Goal: Task Accomplishment & Management: Manage account settings

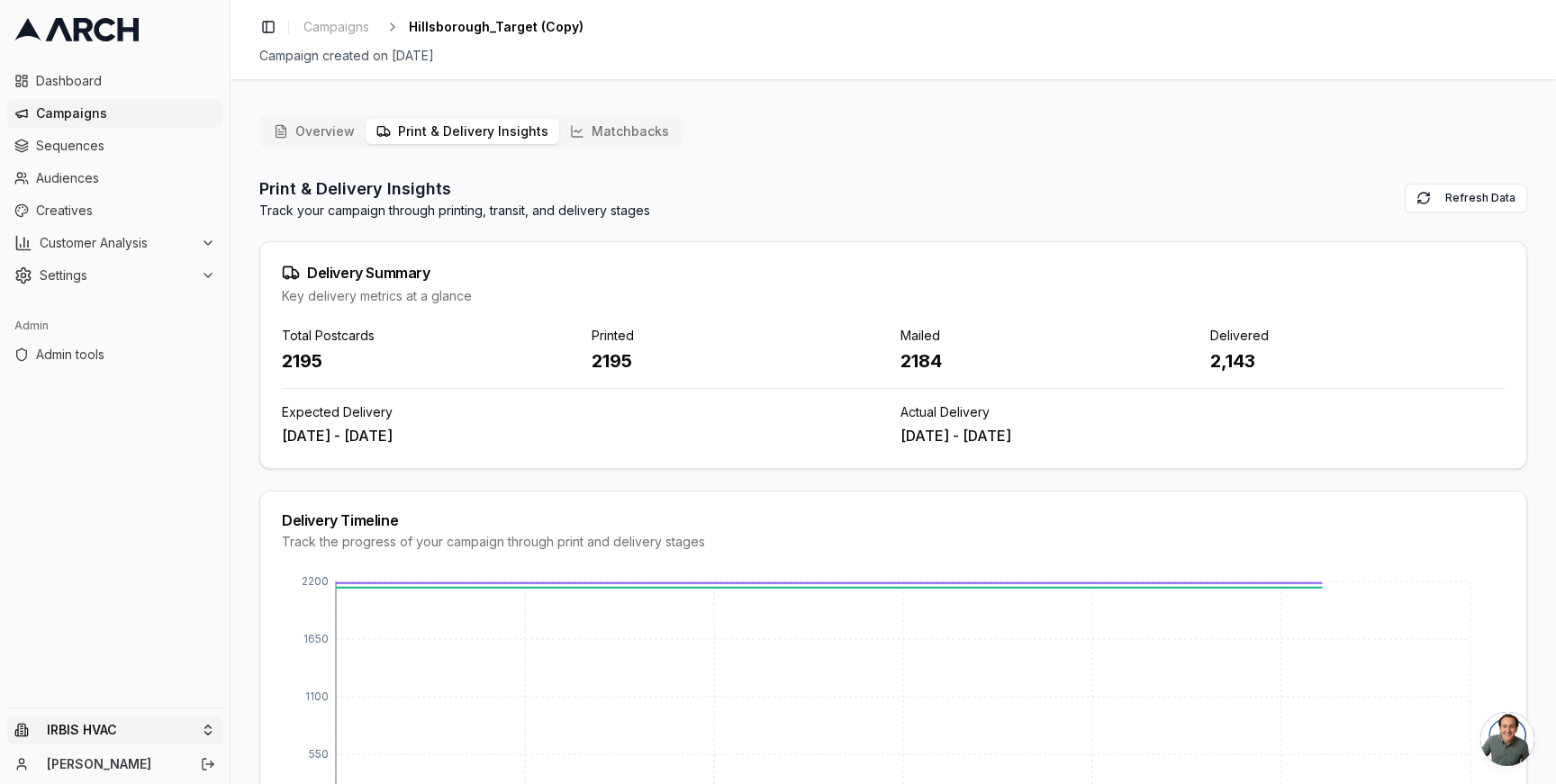
click at [211, 719] on html "Dashboard Campaigns Sequences Audiences Creatives Customer Analysis Settings Ad…" at bounding box center [778, 392] width 1556 height 784
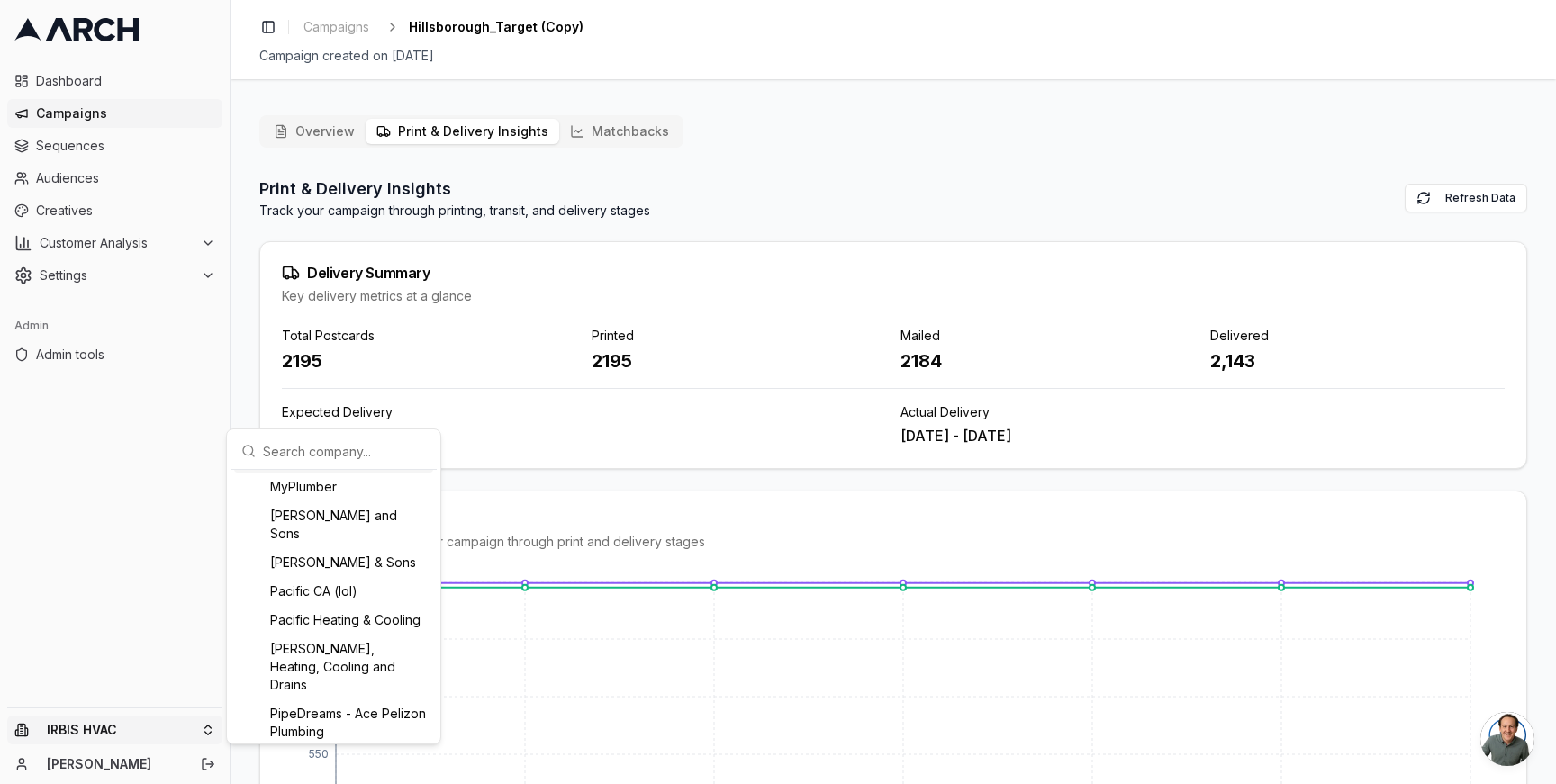
scroll to position [787, 0]
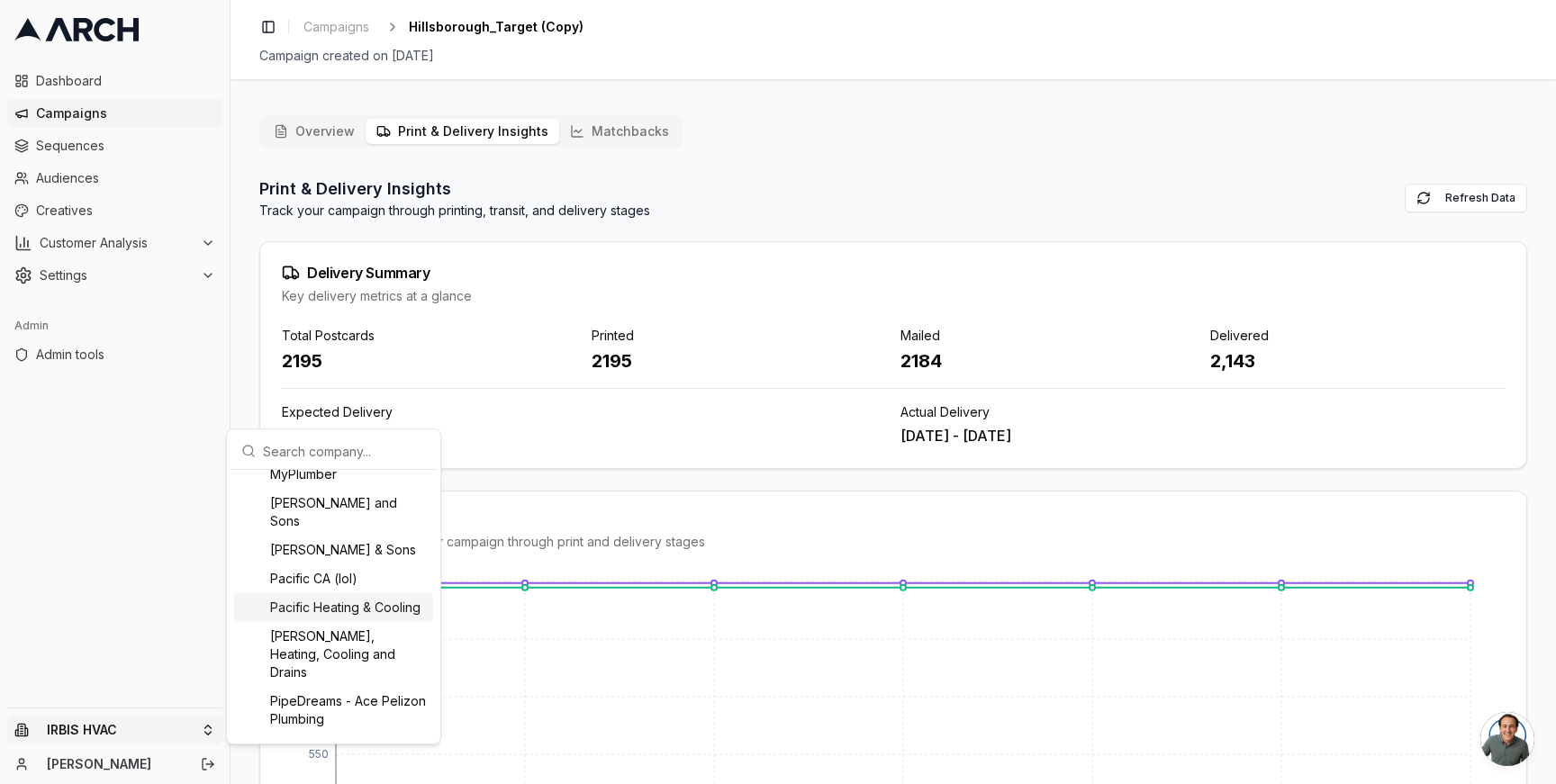
click at [313, 622] on div "Pacific Heating & Cooling" at bounding box center [333, 607] width 199 height 29
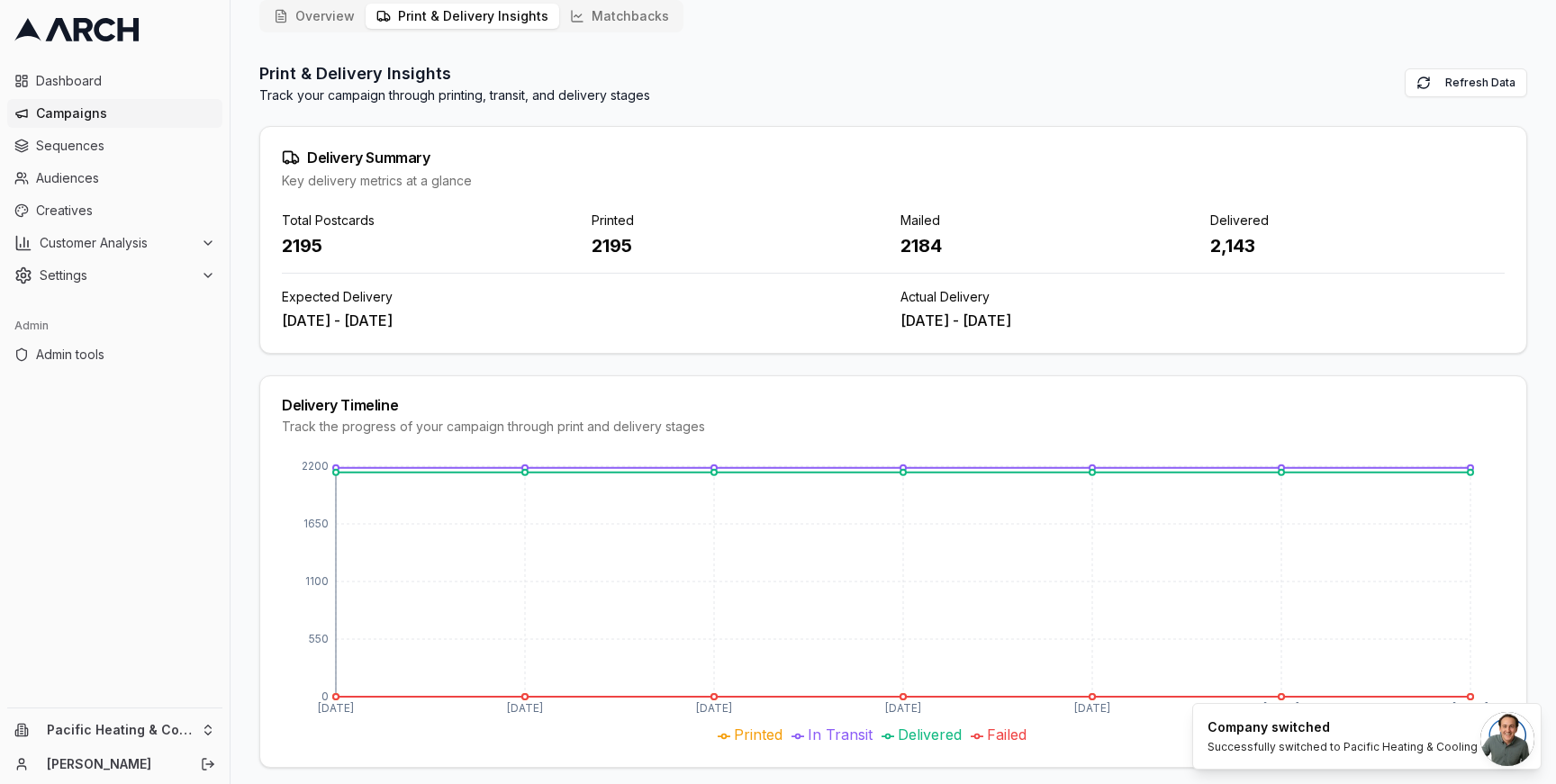
scroll to position [127, 0]
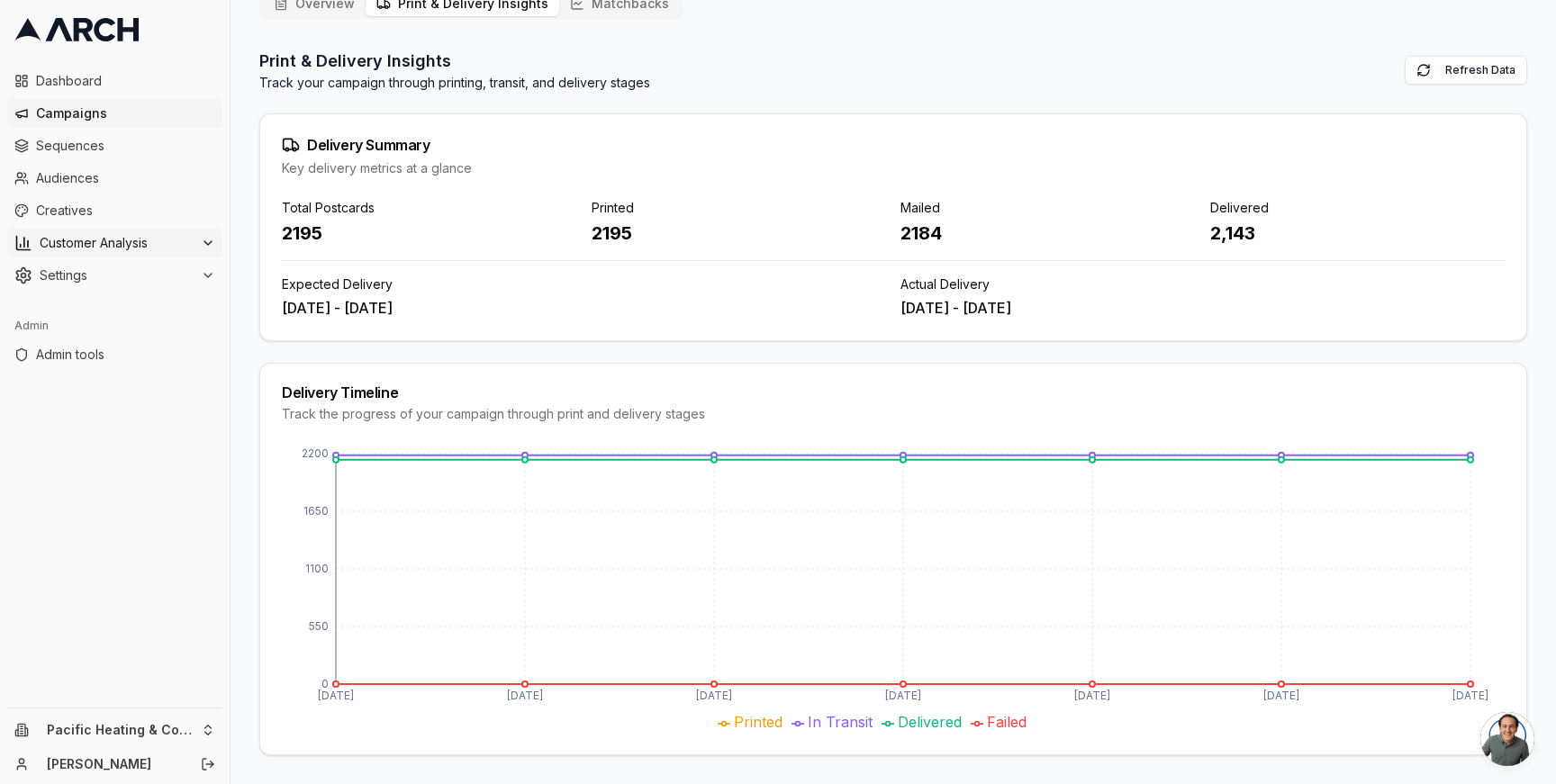
click at [122, 239] on span "Customer Analysis" at bounding box center [116, 243] width 154 height 18
click at [152, 314] on ul "Overview Customer Profiles" at bounding box center [115, 287] width 190 height 58
click at [141, 331] on span "Settings" at bounding box center [116, 333] width 154 height 18
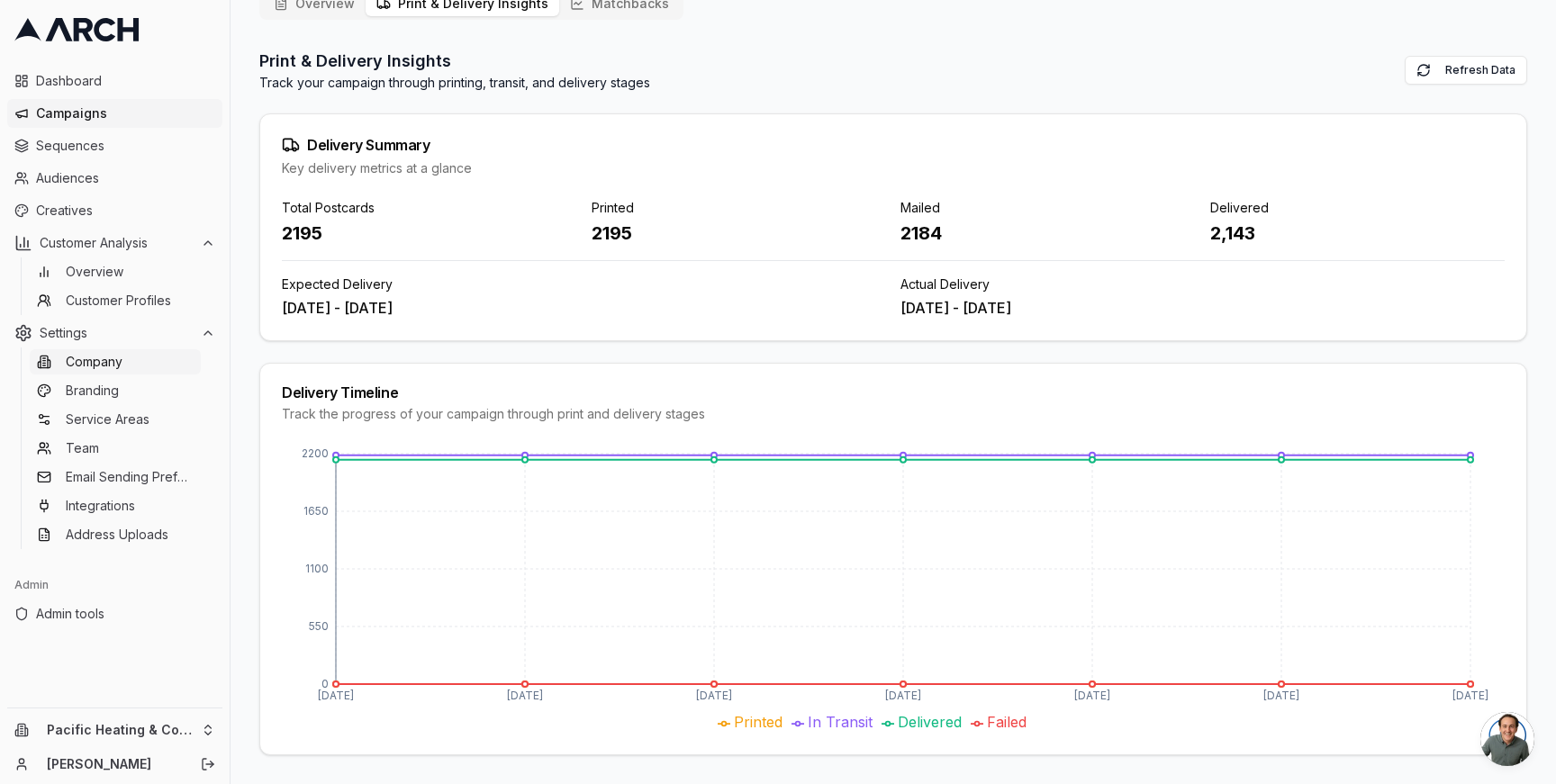
click at [144, 360] on link "Company" at bounding box center [115, 361] width 171 height 25
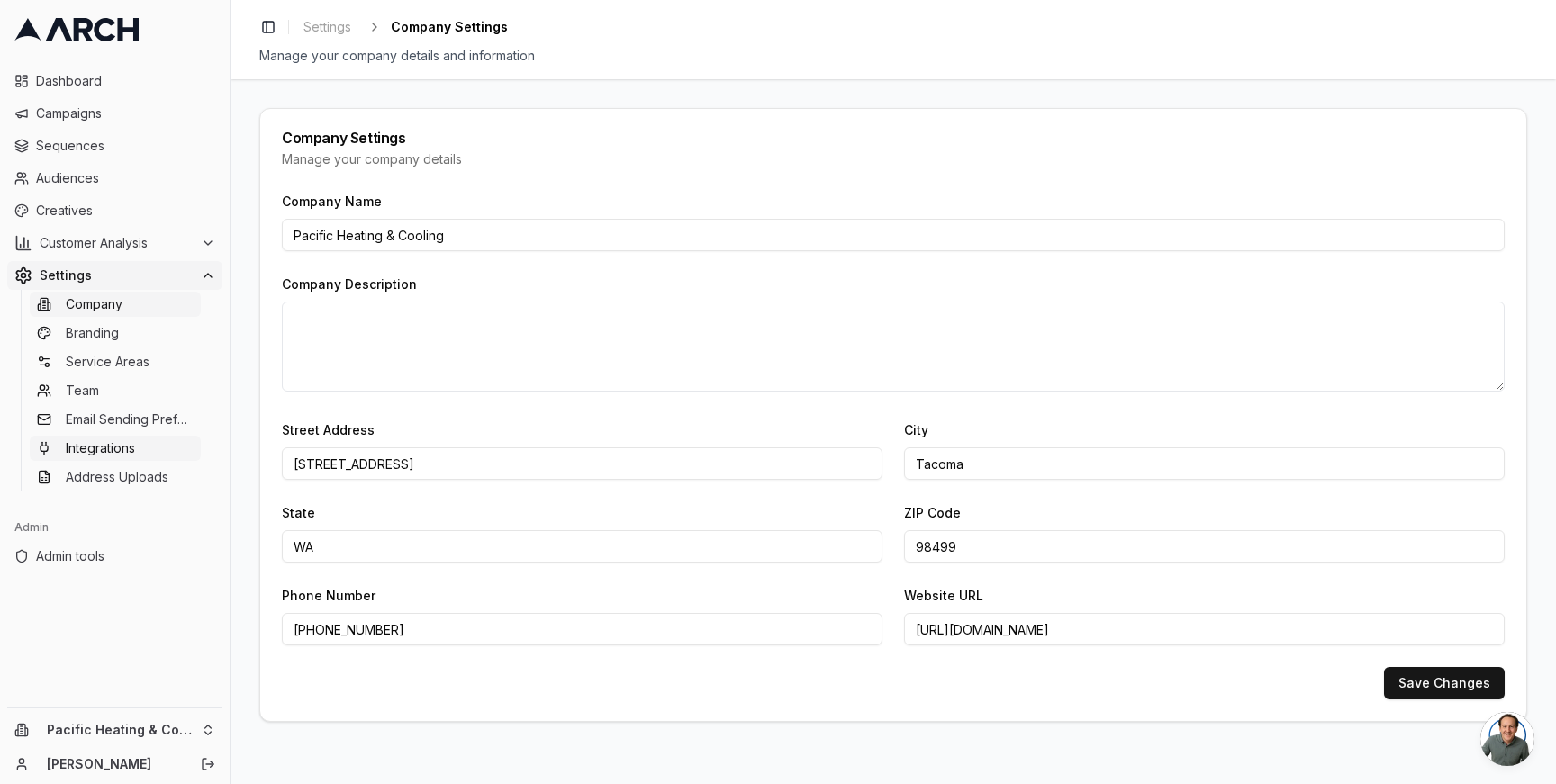
click at [143, 447] on link "Integrations" at bounding box center [115, 448] width 171 height 25
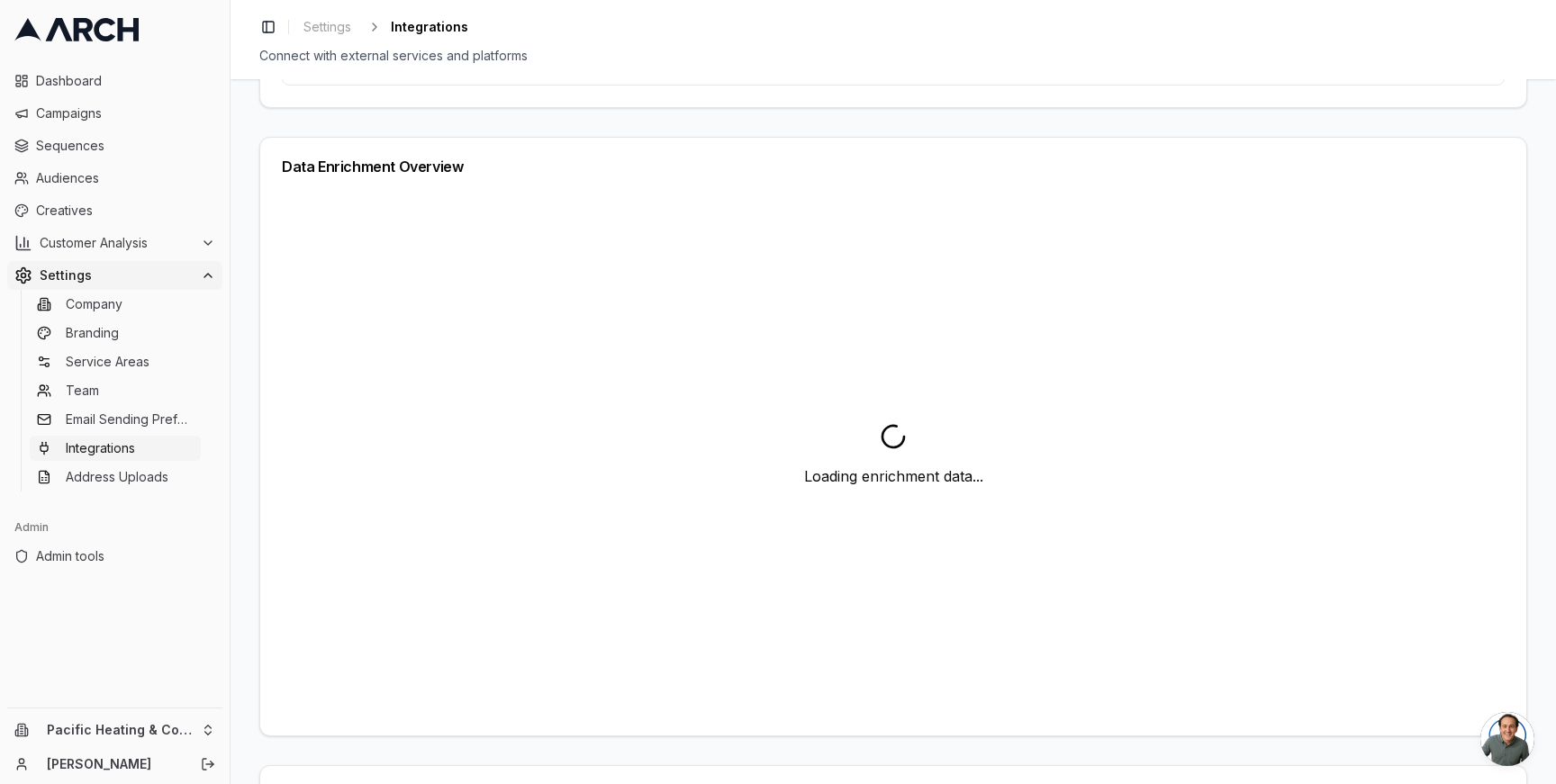
scroll to position [1087, 0]
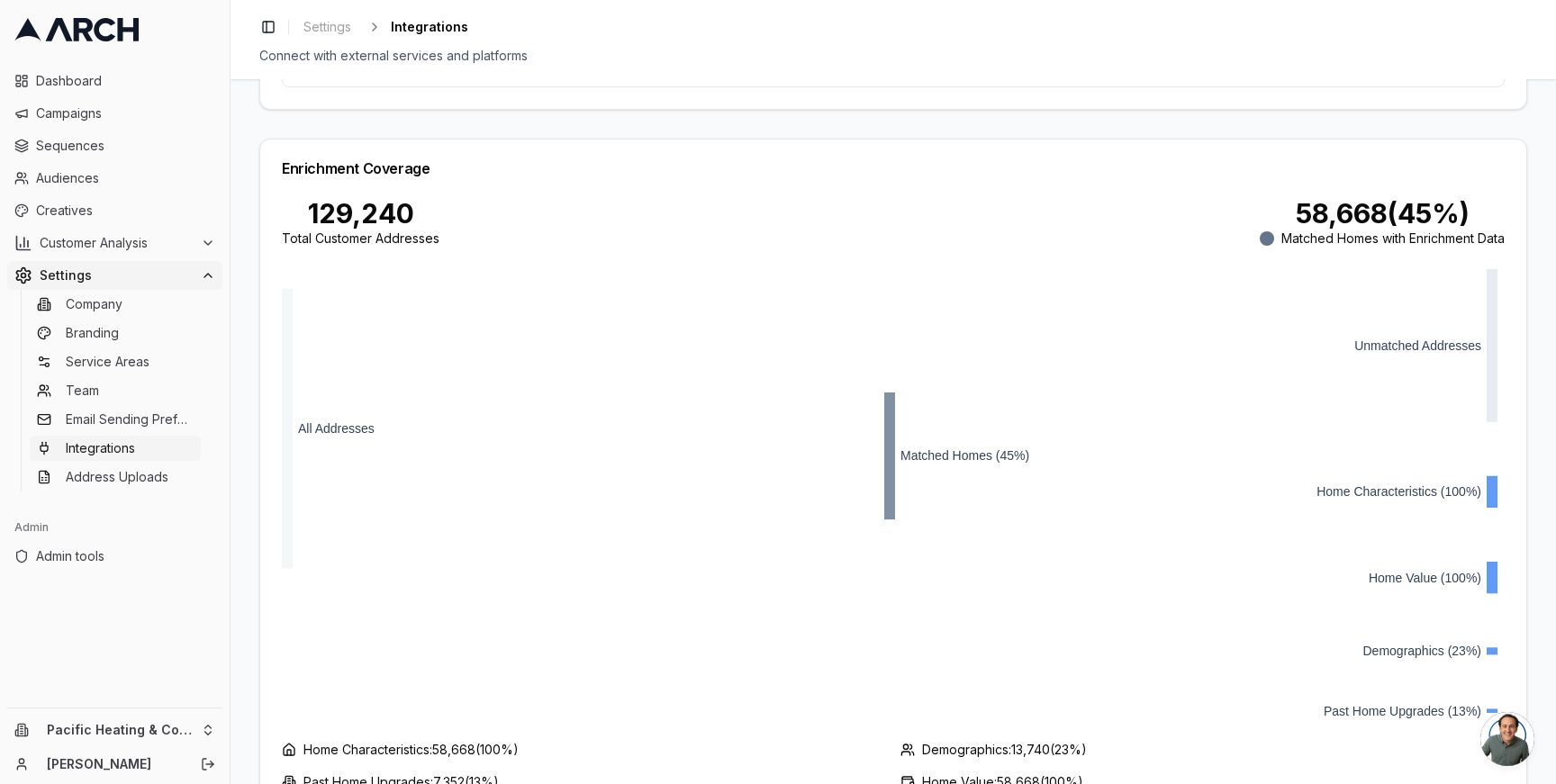
click at [380, 198] on div "129,240" at bounding box center [360, 213] width 157 height 33
click at [324, 202] on div "129,240" at bounding box center [360, 213] width 157 height 33
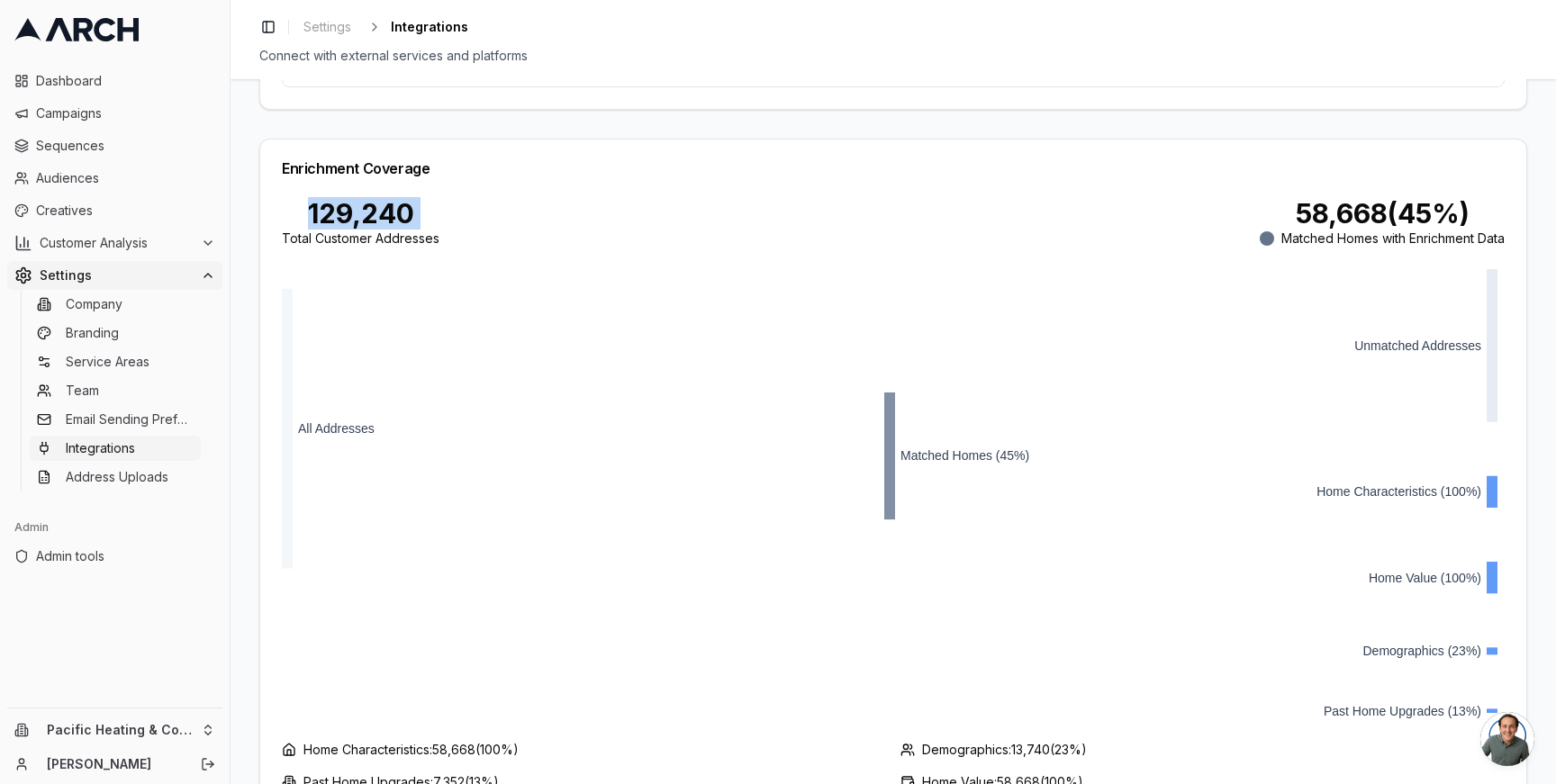
click at [324, 202] on div "129,240" at bounding box center [360, 213] width 157 height 33
click at [257, 209] on div "Service Titan Integration Setup Configure your Service Titan API credentials to…" at bounding box center [893, 432] width 1325 height 704
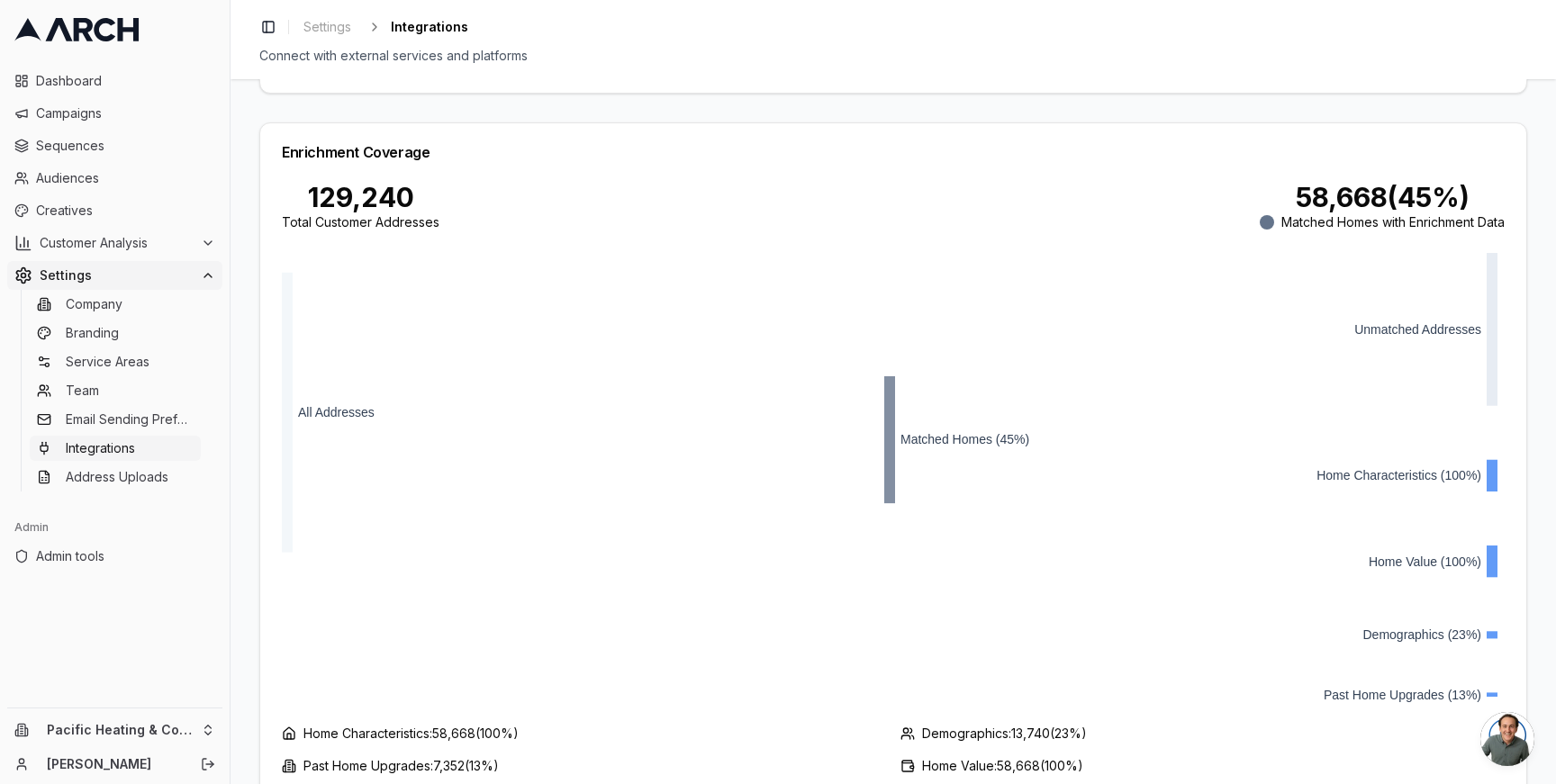
scroll to position [1098, 0]
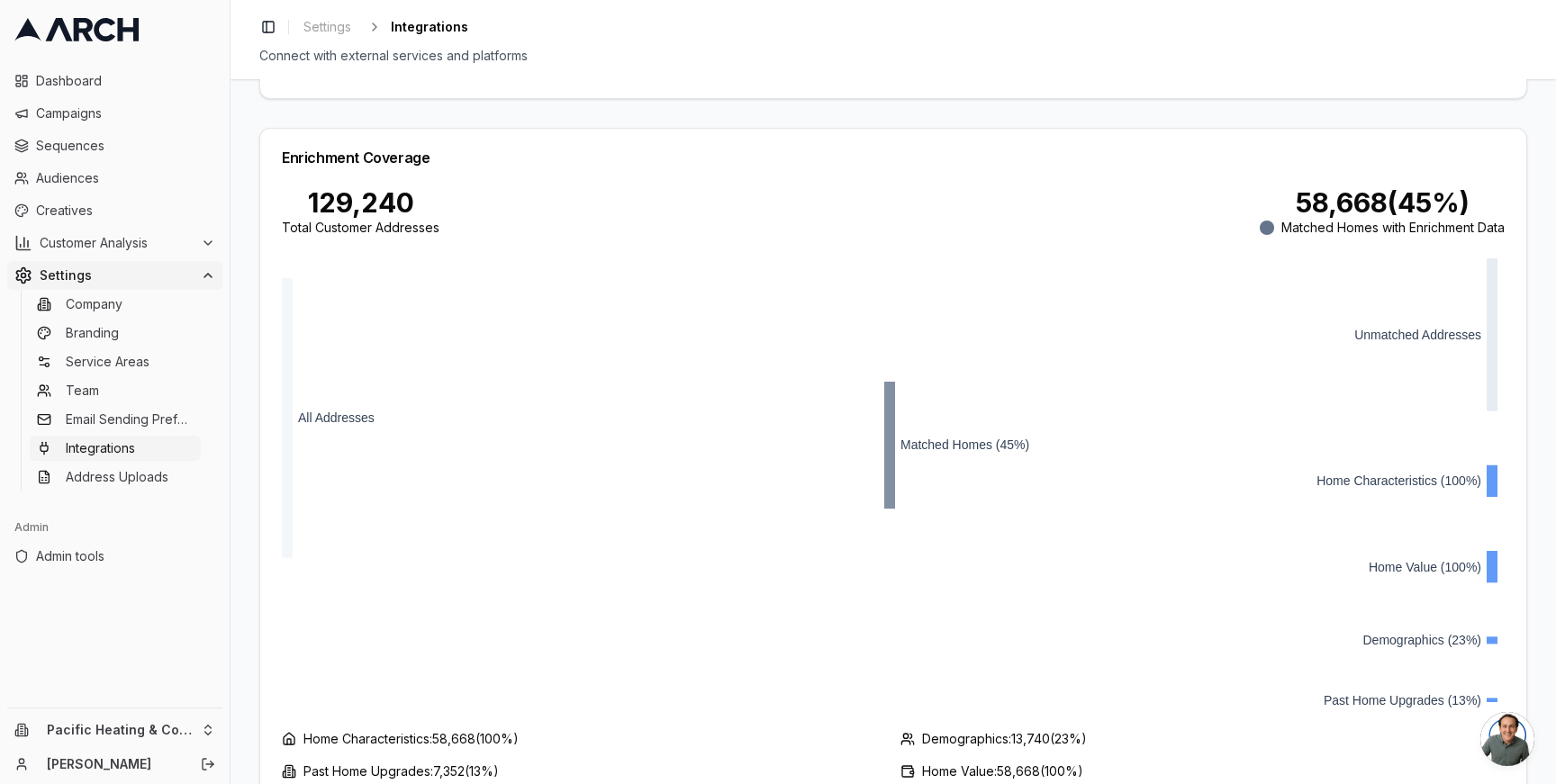
click at [250, 166] on div "Service Titan Integration Setup Configure your Service Titan API credentials to…" at bounding box center [893, 432] width 1325 height 704
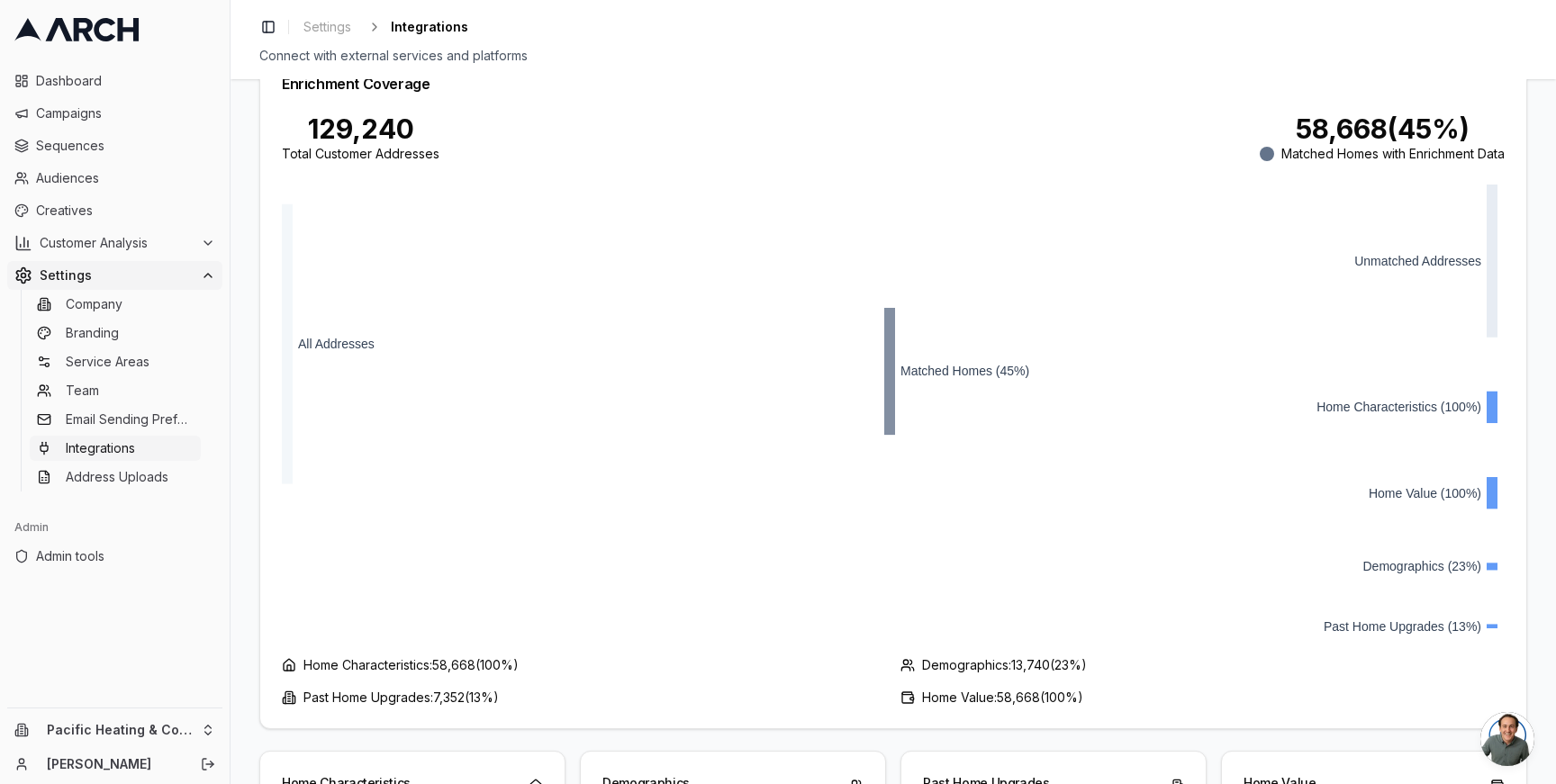
scroll to position [1154, 0]
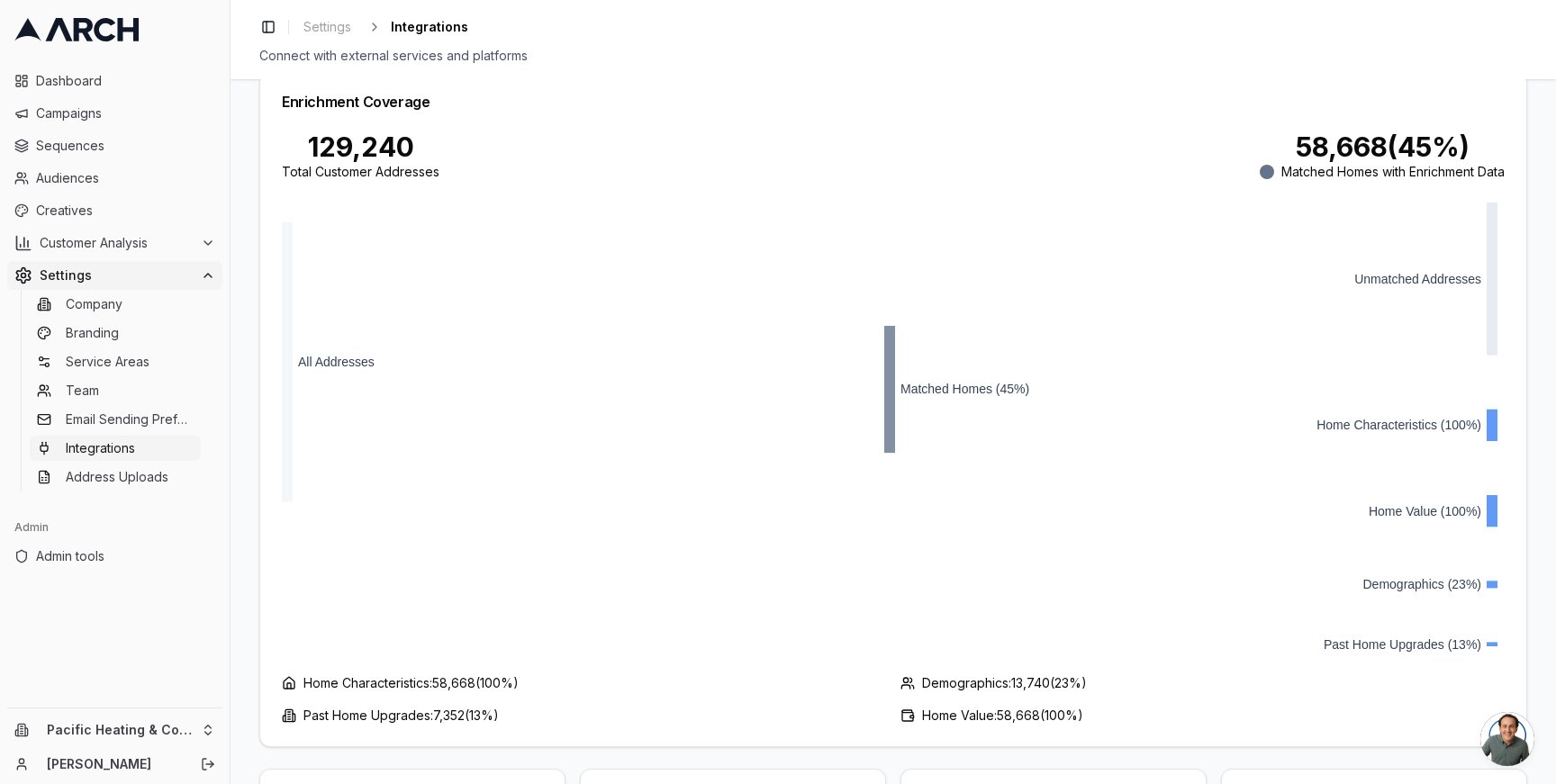
click at [1291, 130] on div "58,668 ( 45 %)" at bounding box center [1382, 146] width 245 height 33
click at [1315, 135] on div "58,668 ( 45 %)" at bounding box center [1382, 146] width 245 height 33
click at [319, 130] on div "129,240" at bounding box center [360, 146] width 157 height 33
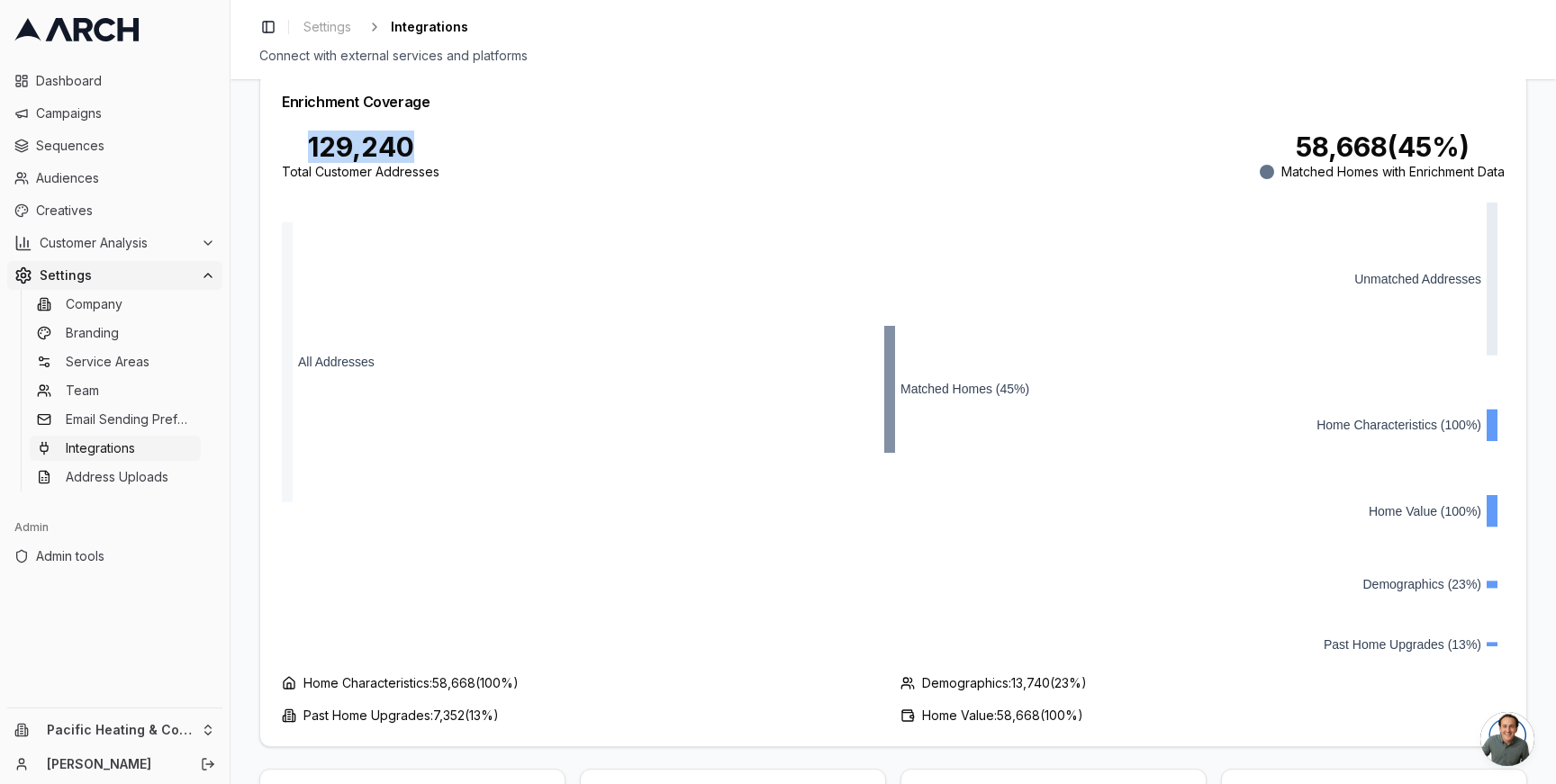
click at [319, 130] on div "129,240" at bounding box center [360, 146] width 157 height 33
copy div "129,240"
click at [1343, 130] on div "58,668 ( 45 %)" at bounding box center [1382, 146] width 245 height 33
copy div "58,668"
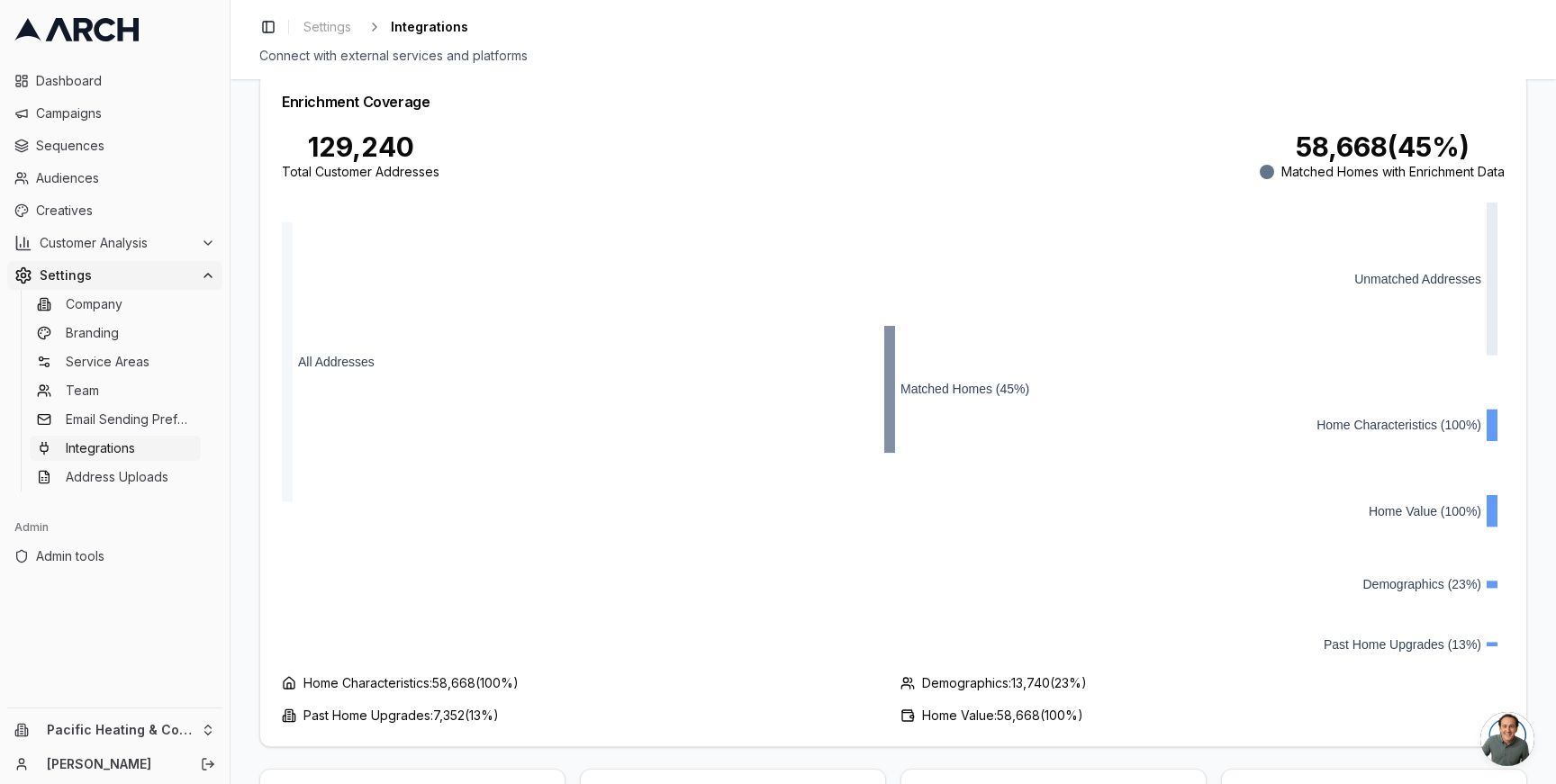
click at [351, 146] on div "129,240" at bounding box center [360, 146] width 157 height 33
click at [363, 163] on div "Total Customer Addresses" at bounding box center [360, 172] width 157 height 18
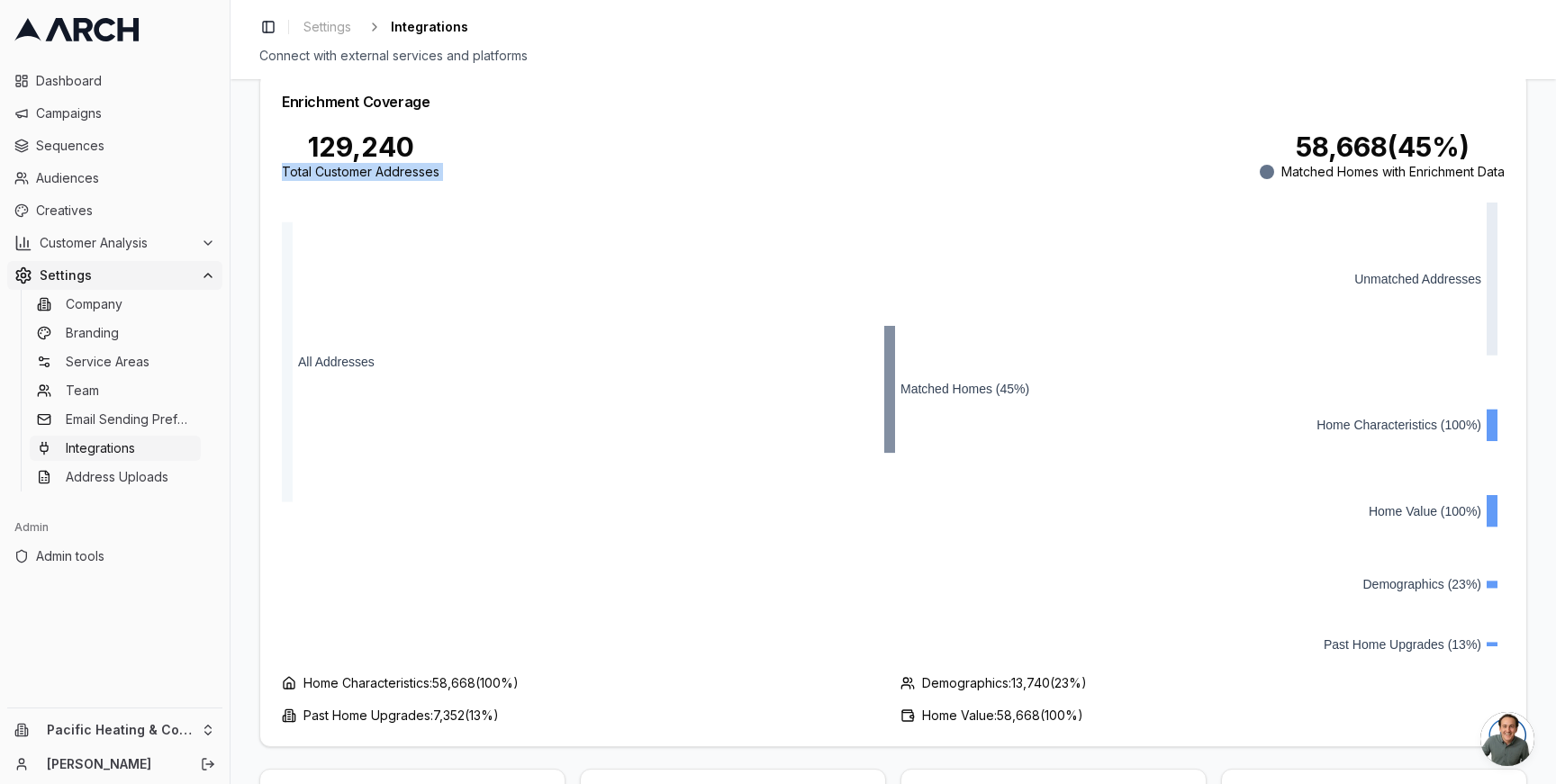
click at [363, 163] on div "Total Customer Addresses" at bounding box center [360, 172] width 157 height 18
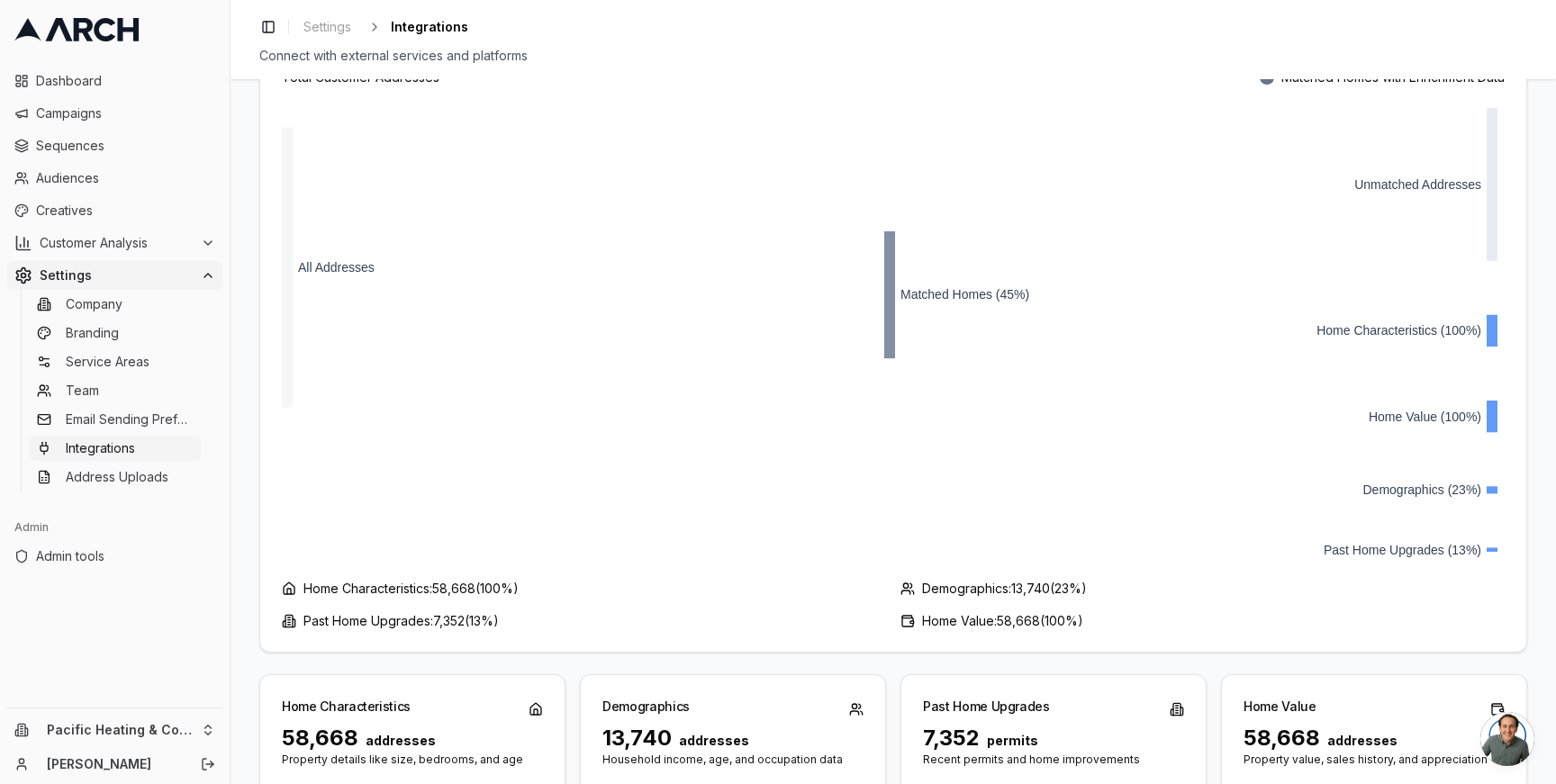
scroll to position [1157, 0]
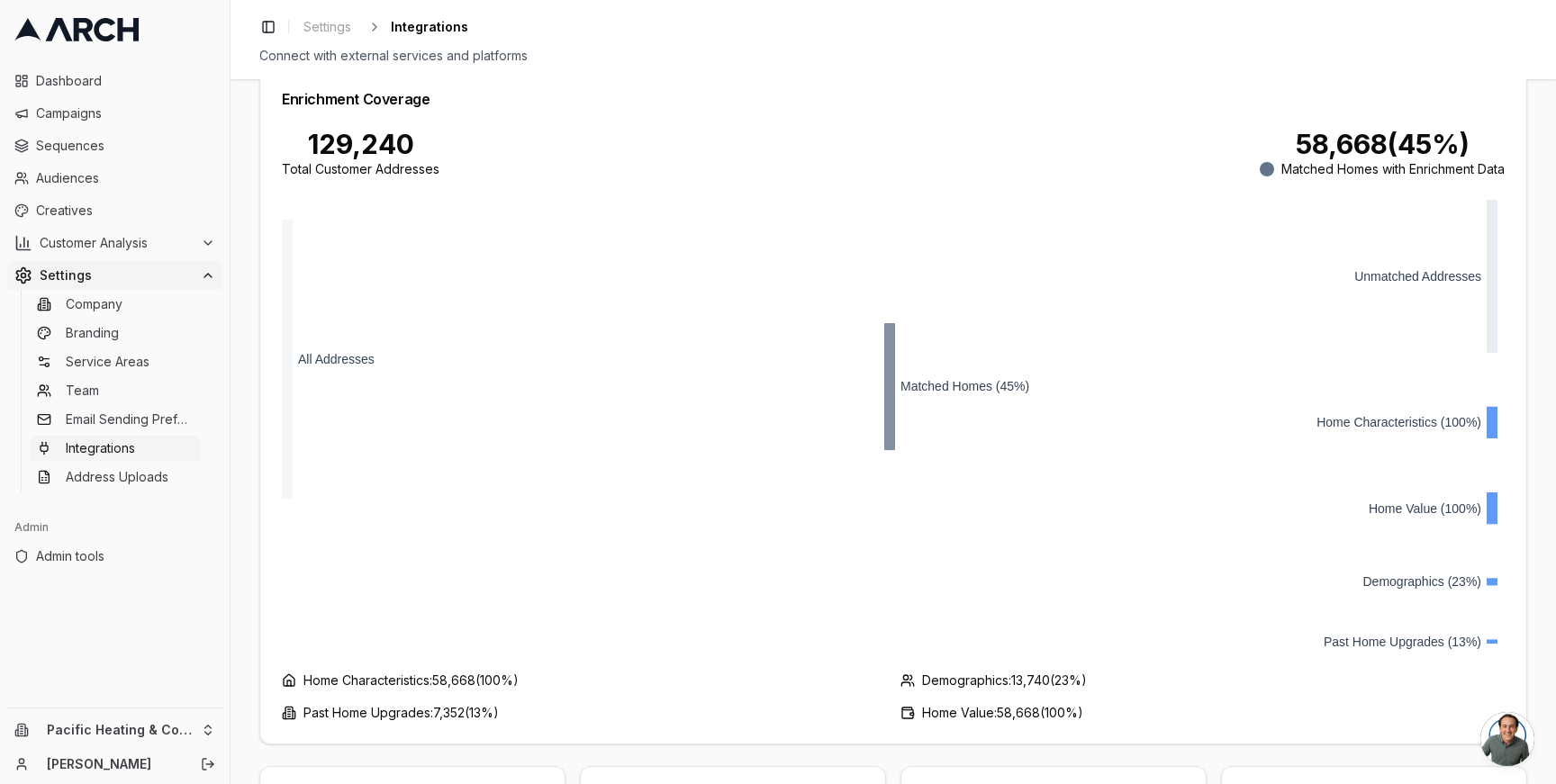
click at [236, 251] on div "Service Titan Integration Setup Configure your Service Titan API credentials to…" at bounding box center [893, 432] width 1325 height 704
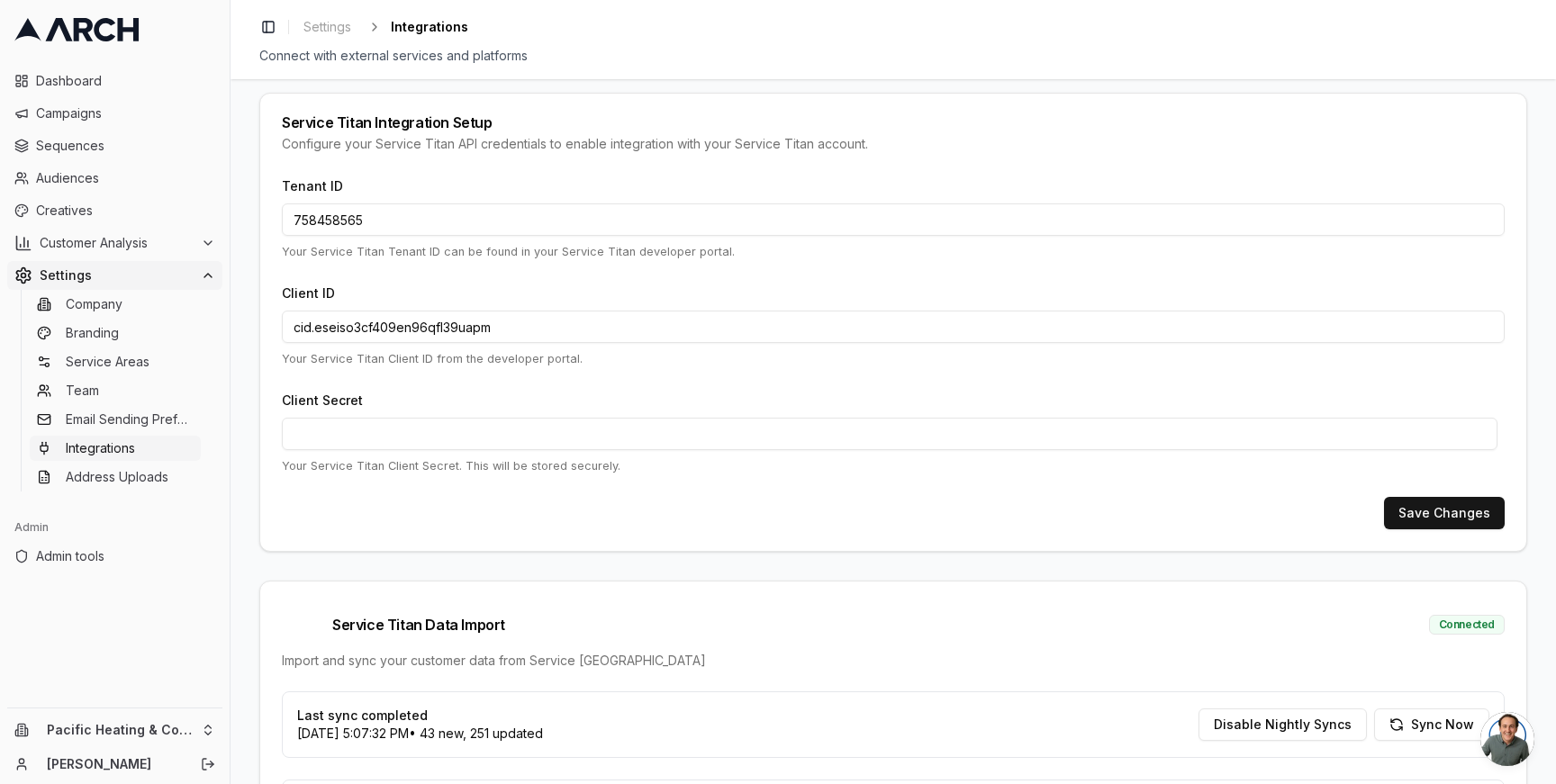
scroll to position [0, 0]
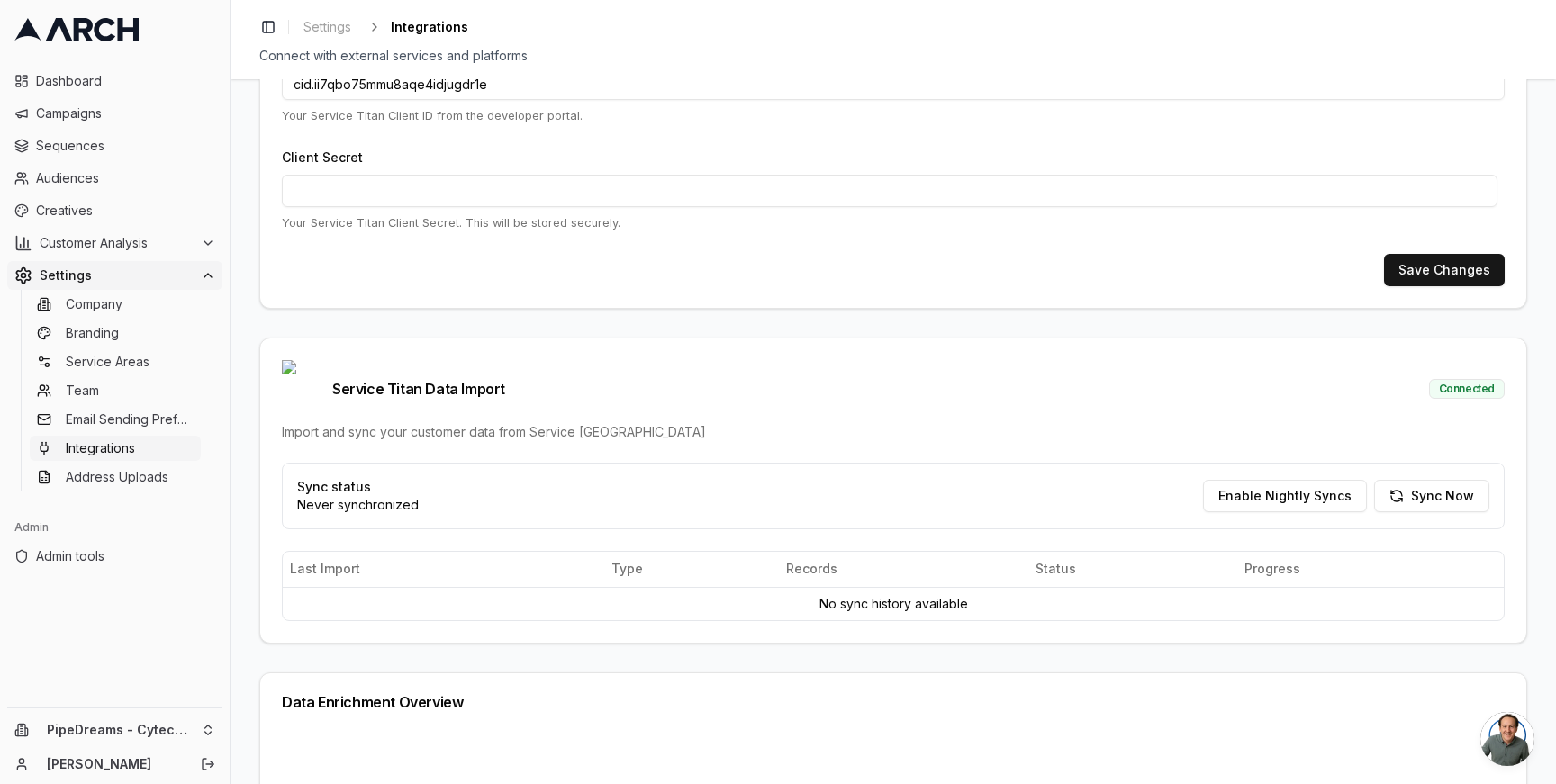
scroll to position [281, 0]
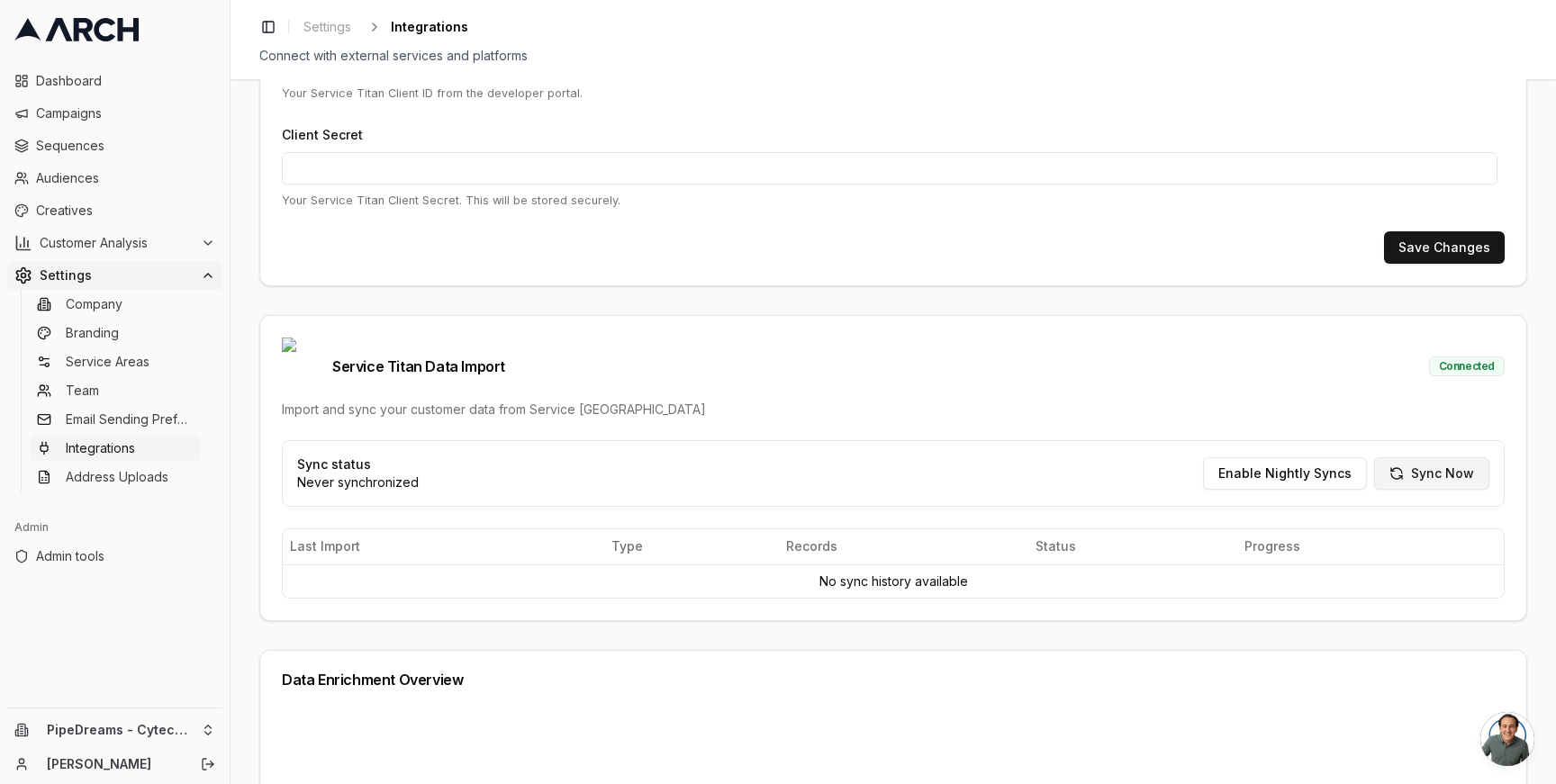
click at [1416, 457] on button "Sync Now" at bounding box center [1432, 473] width 115 height 33
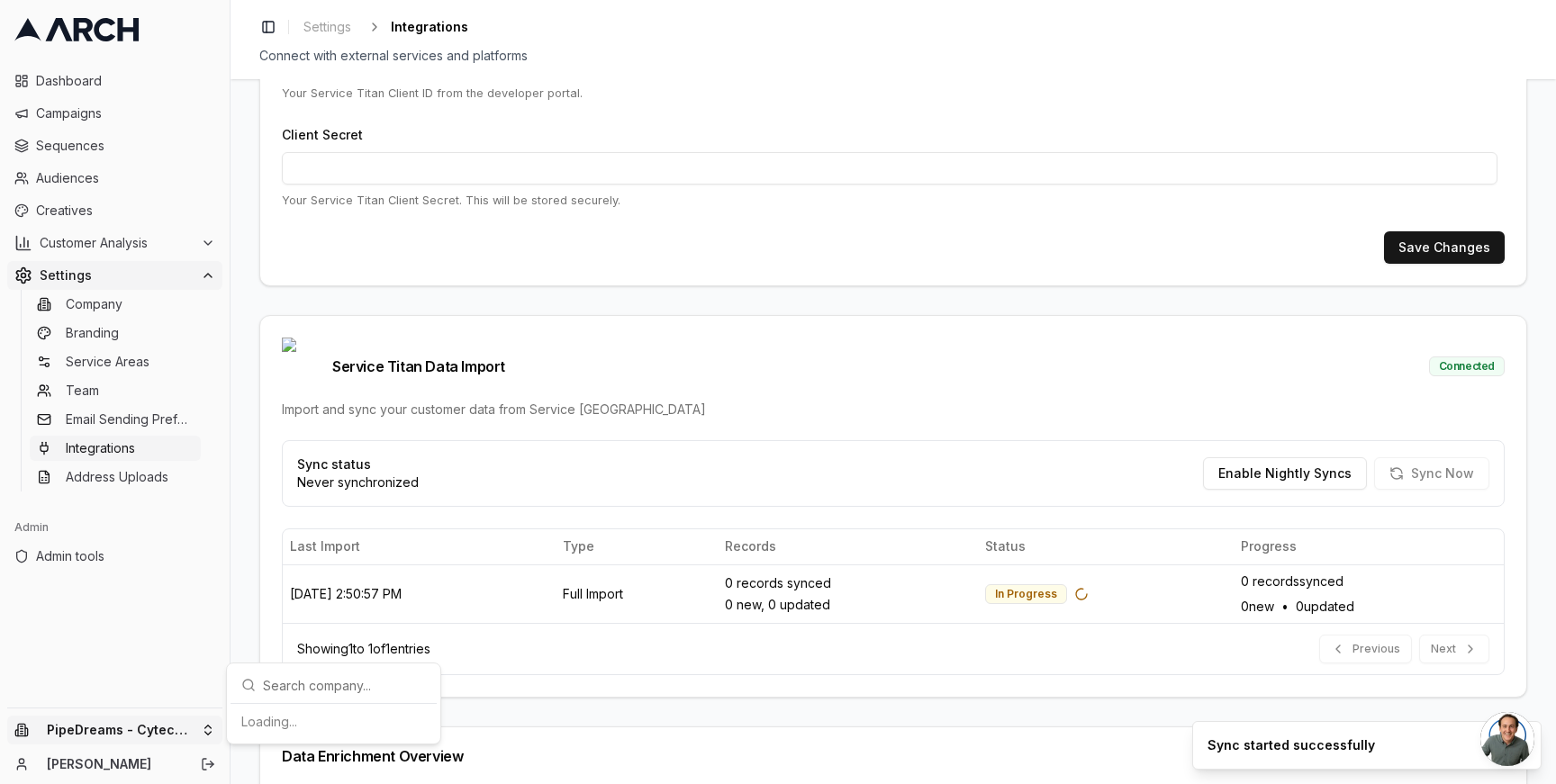
click at [190, 729] on html "Dashboard Campaigns Sequences Audiences Creatives Customer Analysis Settings Co…" at bounding box center [778, 392] width 1556 height 784
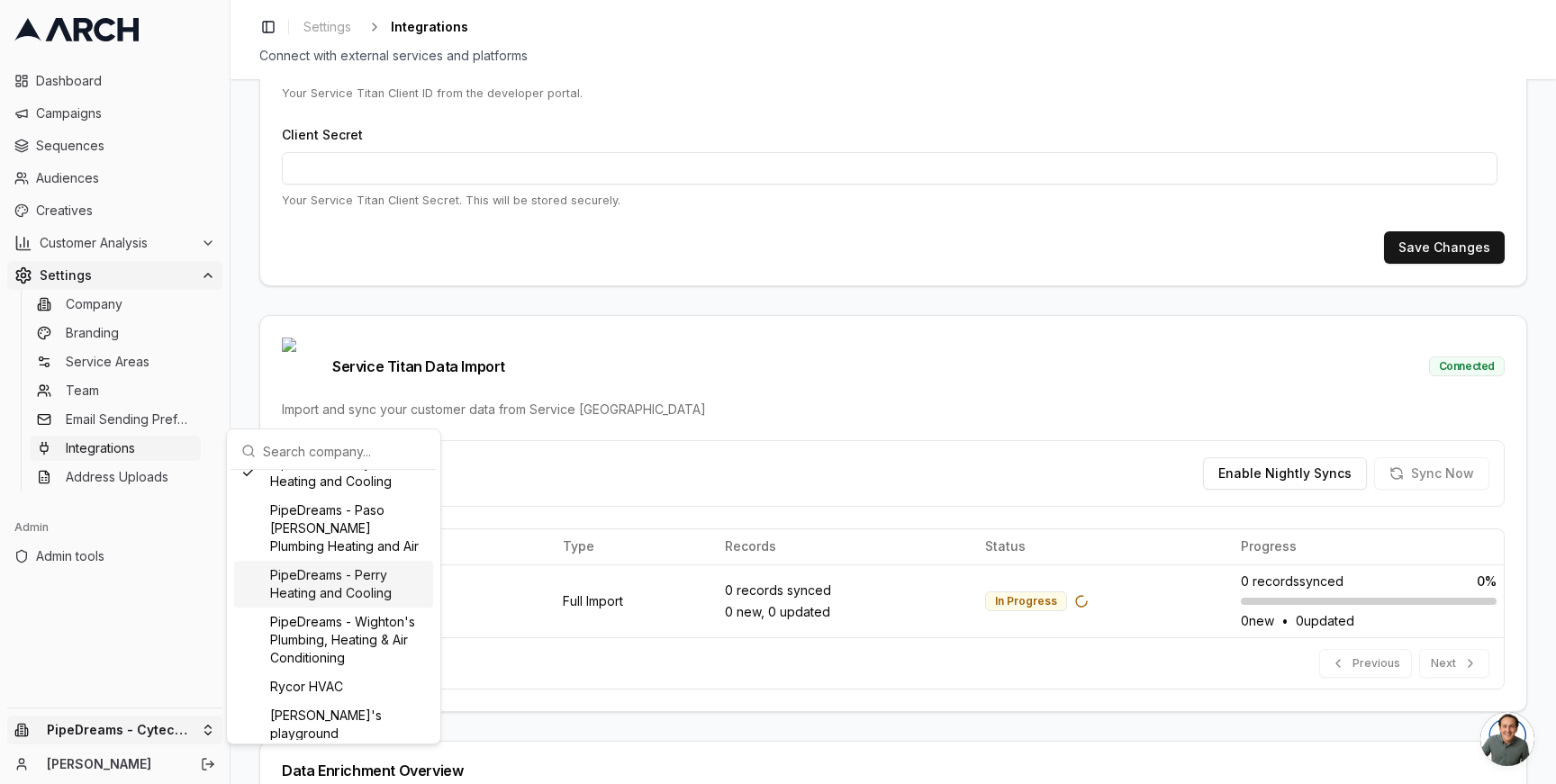
scroll to position [1073, 0]
click at [178, 624] on html "Dashboard Campaigns Sequences Audiences Creatives Customer Analysis Settings Co…" at bounding box center [778, 392] width 1556 height 784
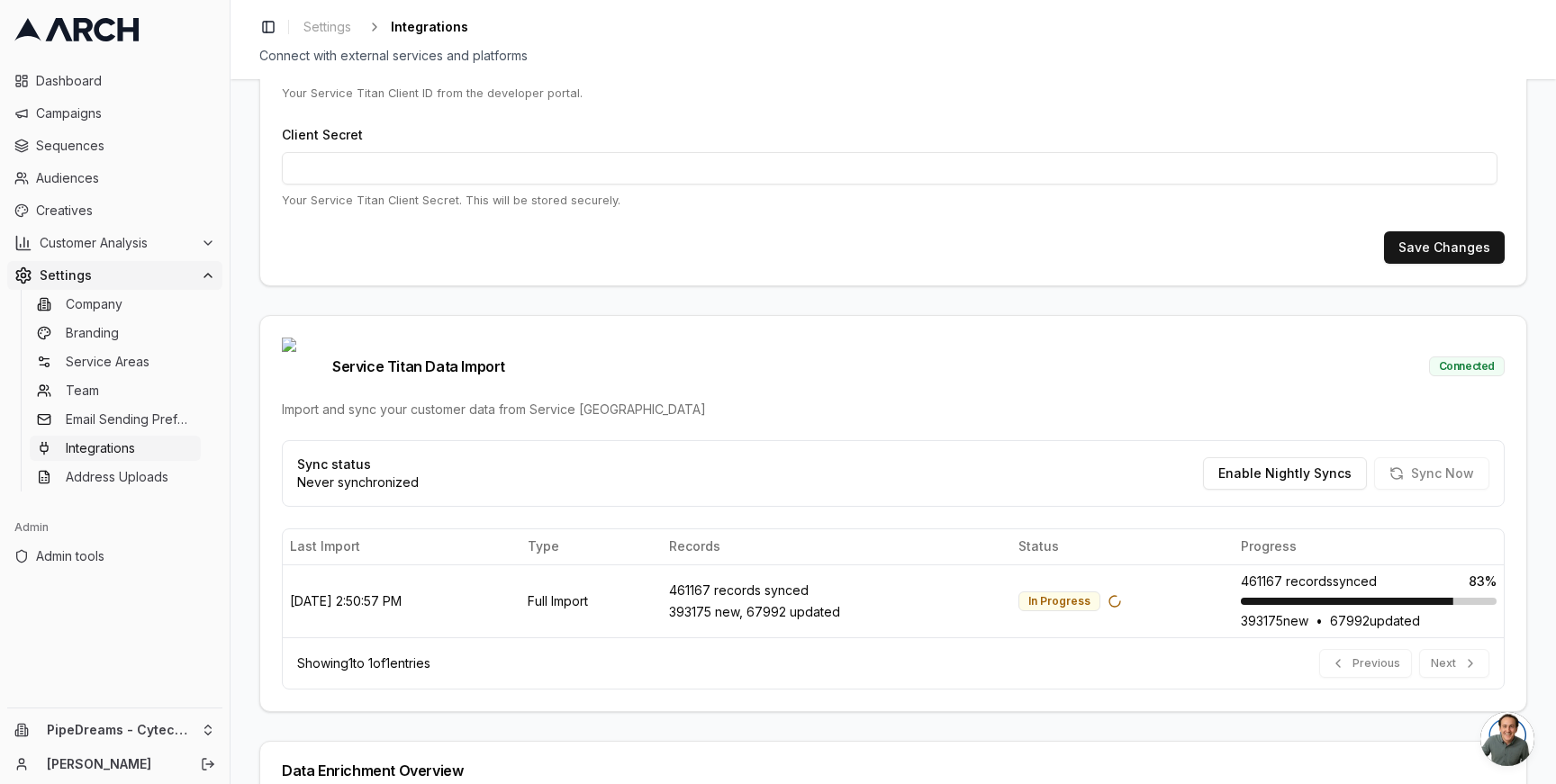
click at [241, 448] on div "Service Titan Integration Setup Configure your Service Titan API credentials to…" at bounding box center [893, 432] width 1325 height 704
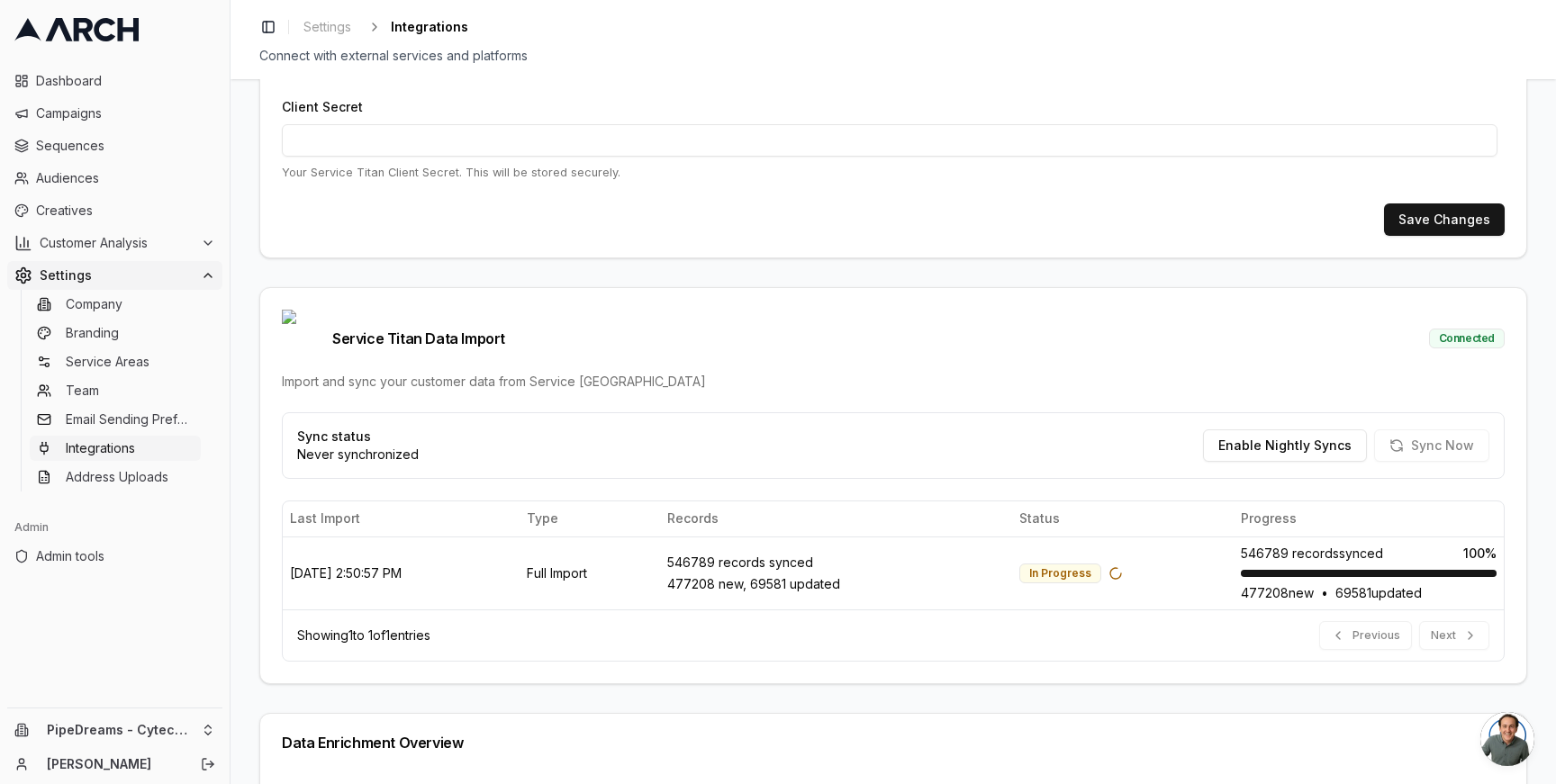
scroll to position [251, 0]
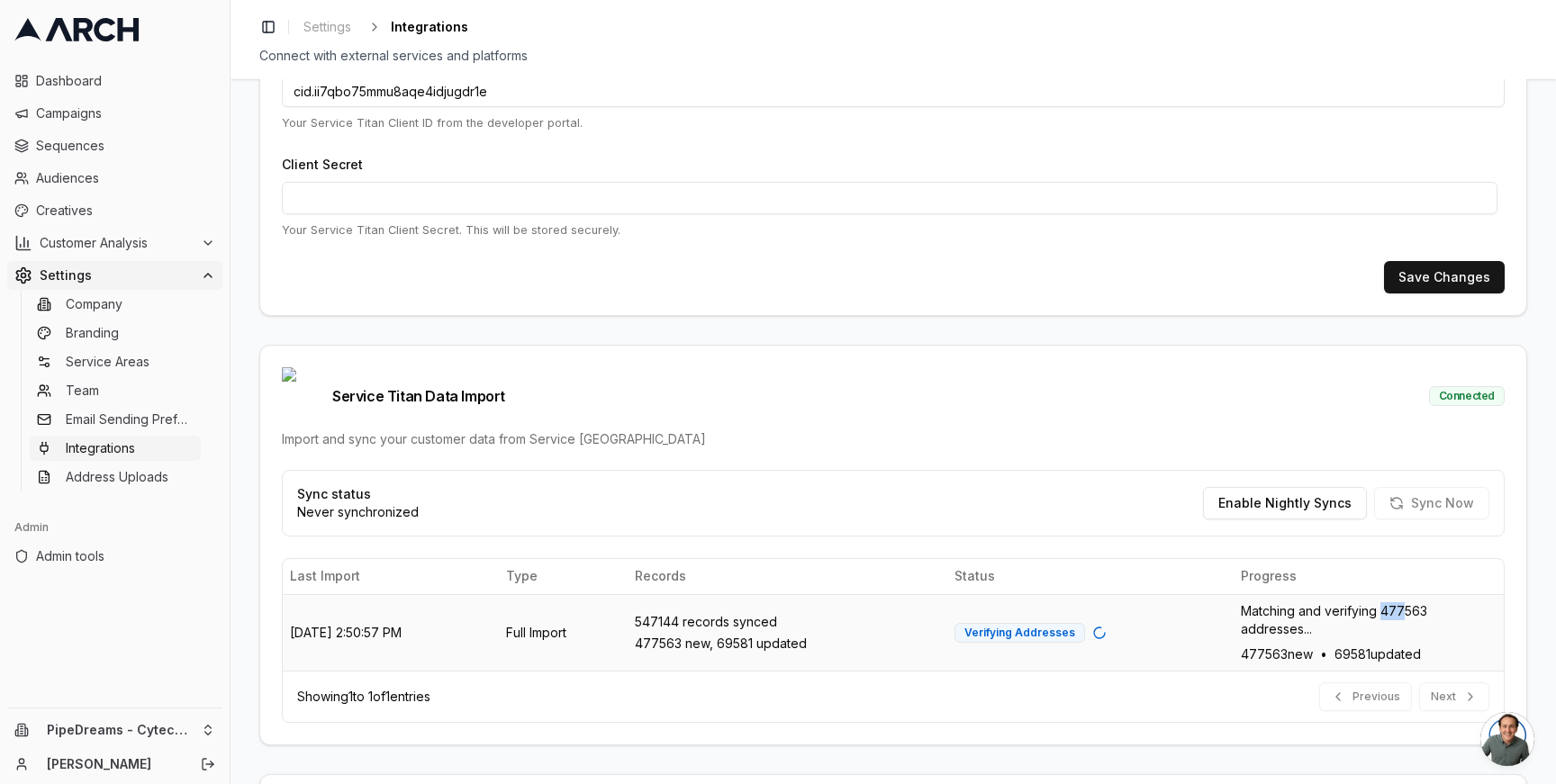
drag, startPoint x: 1395, startPoint y: 580, endPoint x: 1377, endPoint y: 579, distance: 18.0
click at [1377, 602] on span "Matching and verifying 477563 addresses..." at bounding box center [1368, 620] width 256 height 36
click at [1392, 602] on span "Matching and verifying 477563 addresses..." at bounding box center [1368, 620] width 256 height 36
click at [753, 635] on div "477563 new, 69581 updated" at bounding box center [787, 644] width 306 height 18
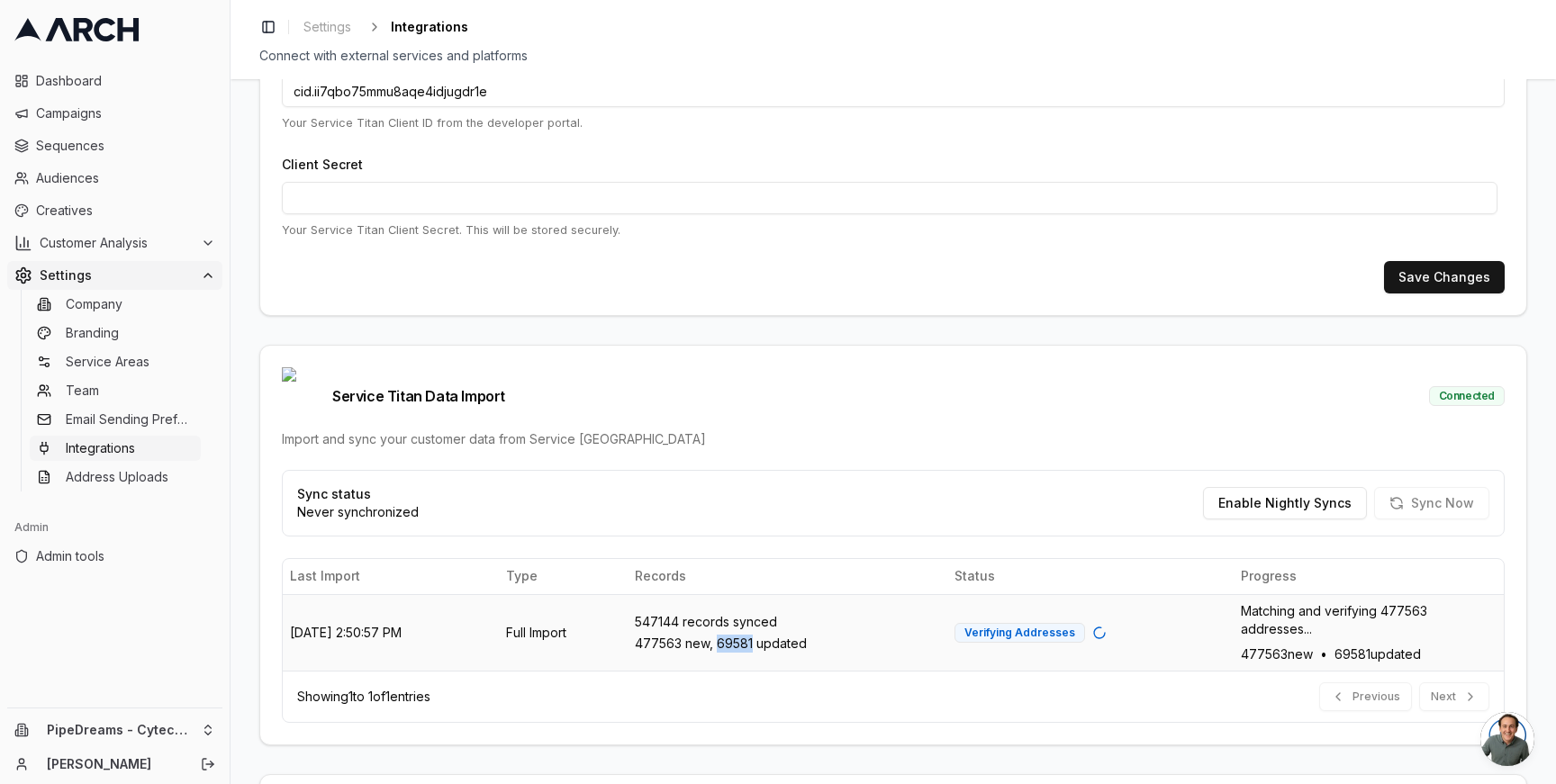
click at [753, 635] on div "477563 new, 69581 updated" at bounding box center [787, 644] width 306 height 18
click at [725, 613] on div "547144 records synced" at bounding box center [787, 622] width 306 height 18
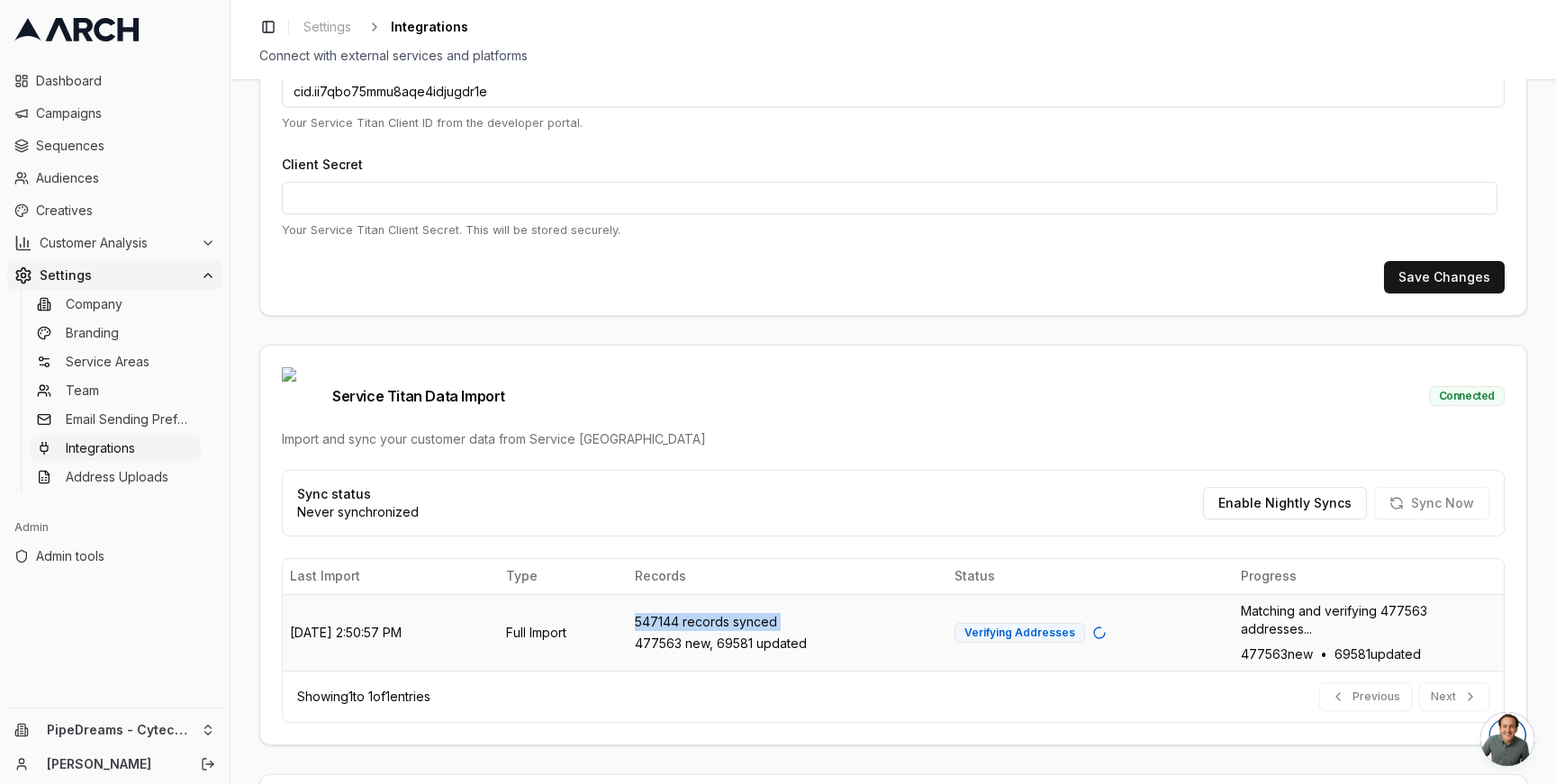
click at [725, 613] on div "547144 records synced" at bounding box center [787, 622] width 306 height 18
drag, startPoint x: 725, startPoint y: 591, endPoint x: 714, endPoint y: 587, distance: 11.7
click at [714, 613] on div "547144 records synced" at bounding box center [787, 622] width 306 height 18
click at [702, 613] on div "547144 records synced" at bounding box center [787, 622] width 306 height 18
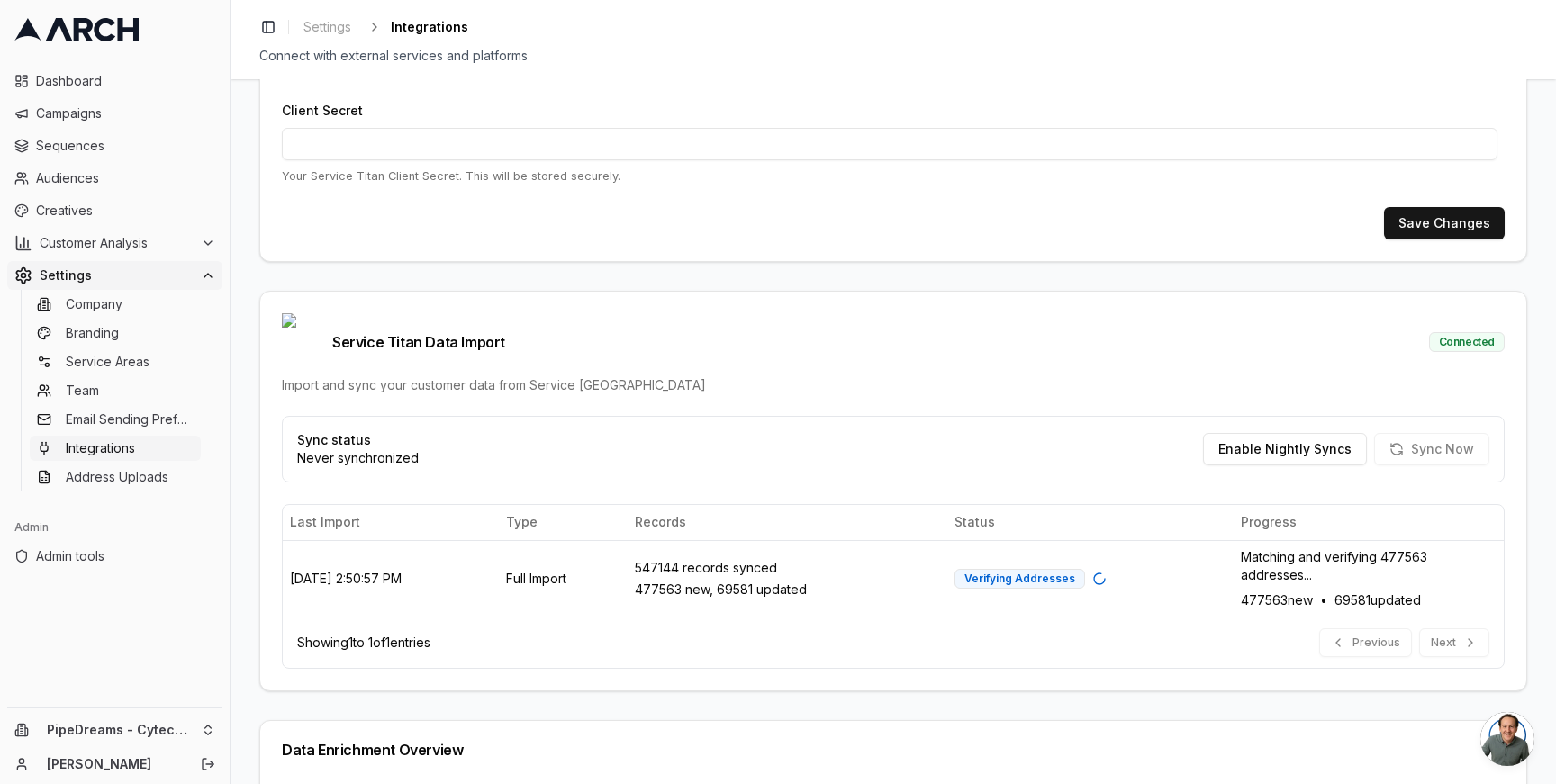
scroll to position [304, 0]
drag, startPoint x: 571, startPoint y: 476, endPoint x: 780, endPoint y: 505, distance: 211.0
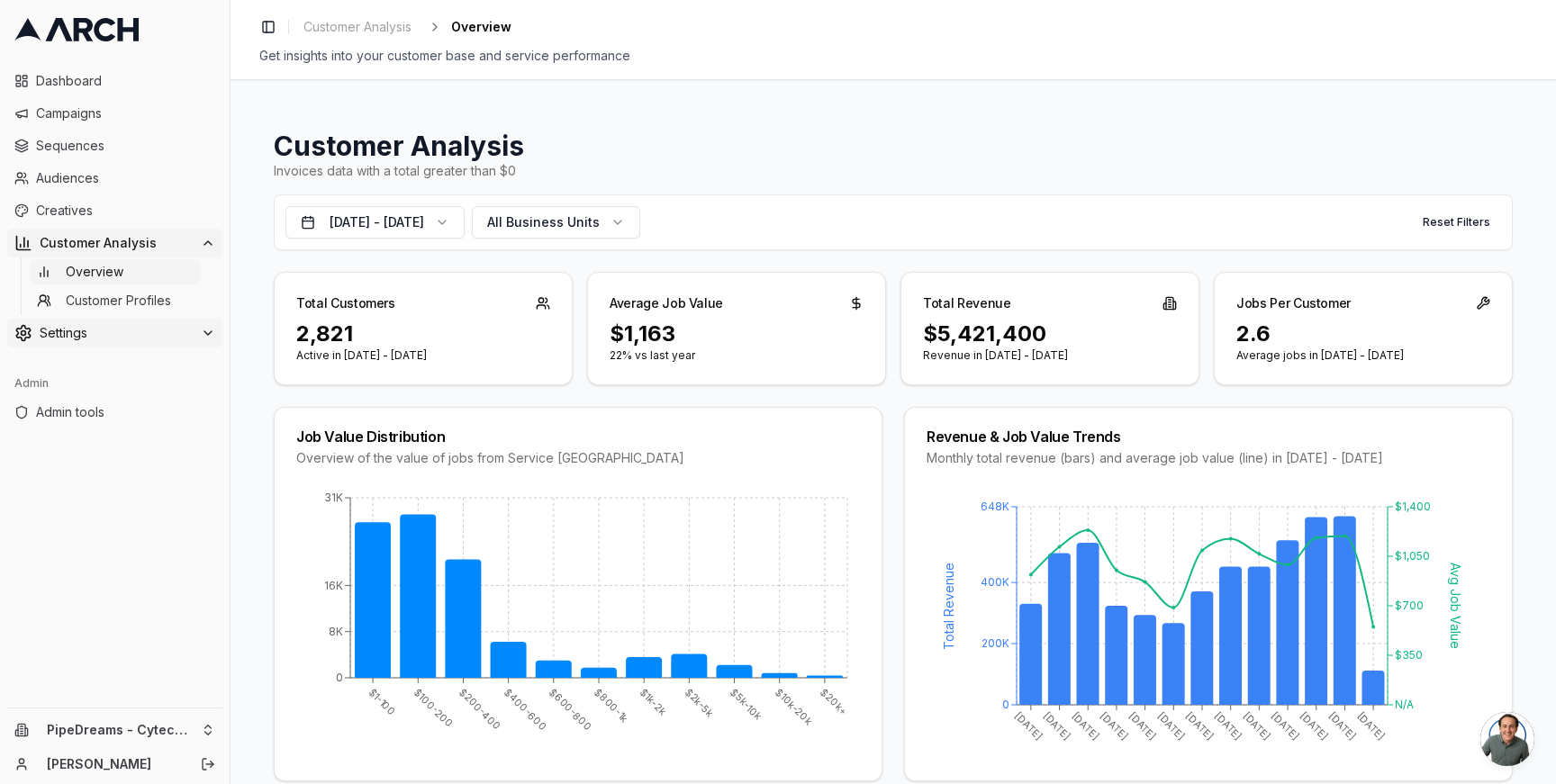
click at [165, 335] on span "Settings" at bounding box center [116, 333] width 154 height 18
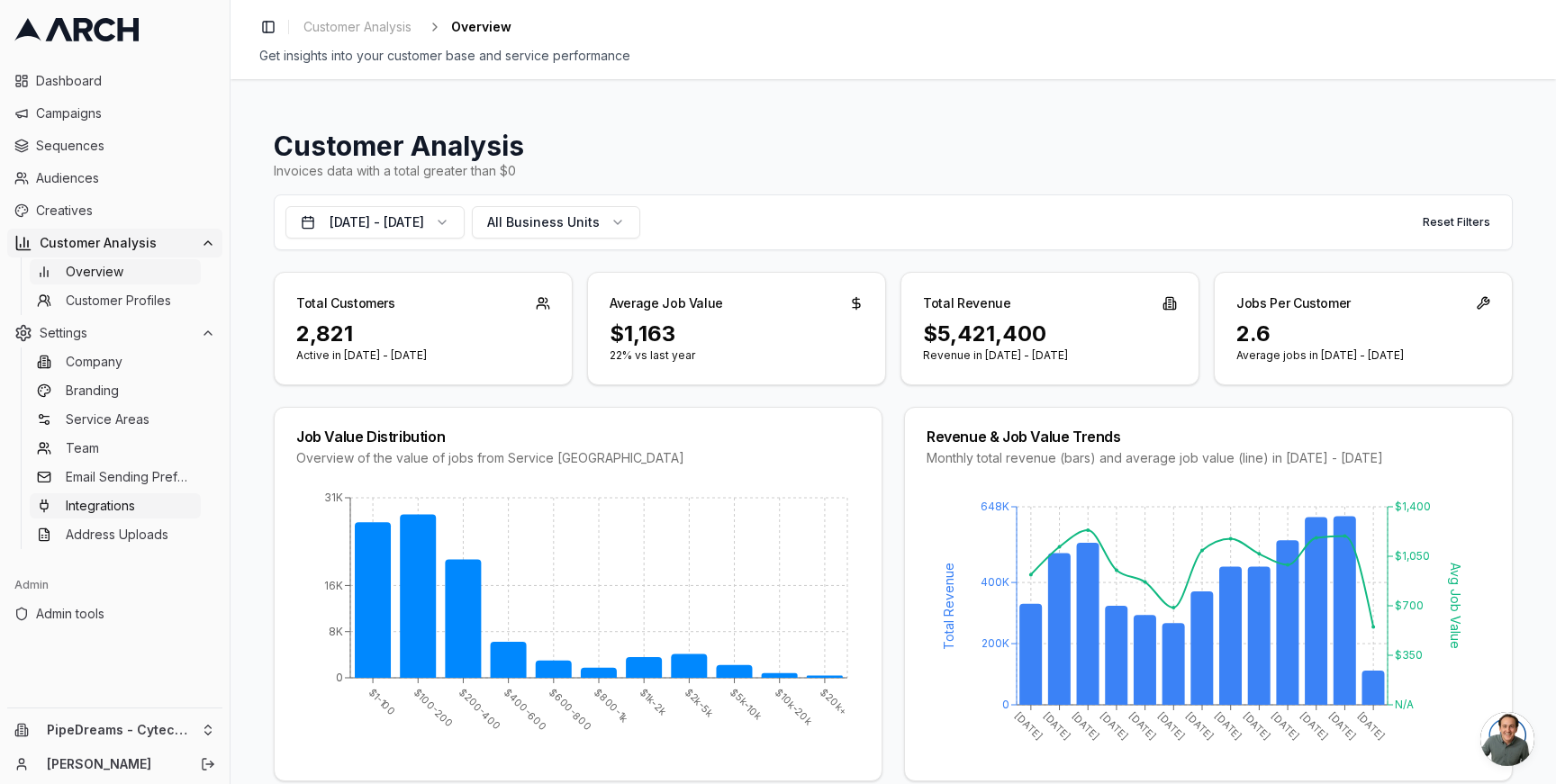
click at [163, 505] on link "Integrations" at bounding box center [115, 505] width 171 height 25
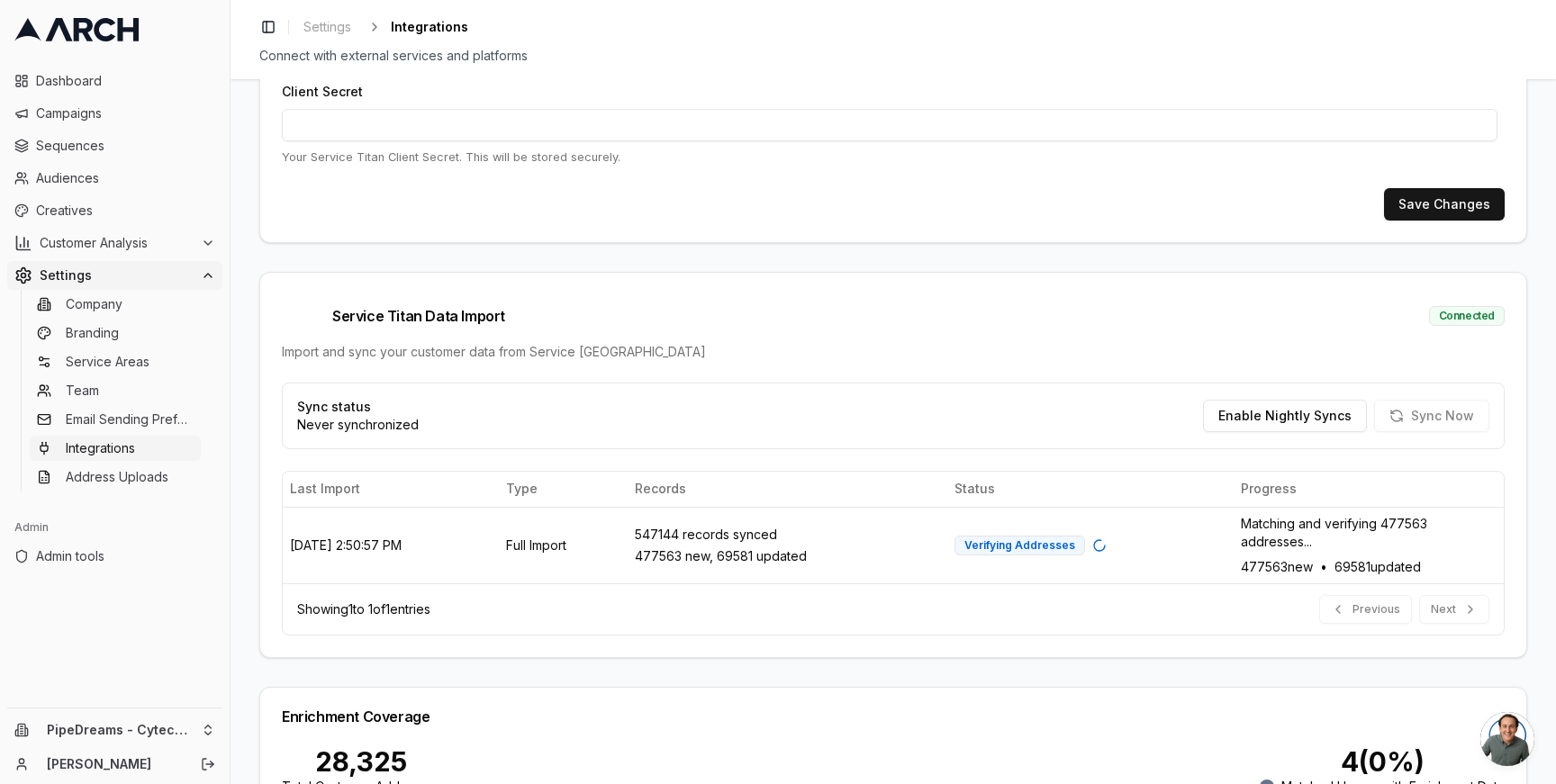
scroll to position [425, 0]
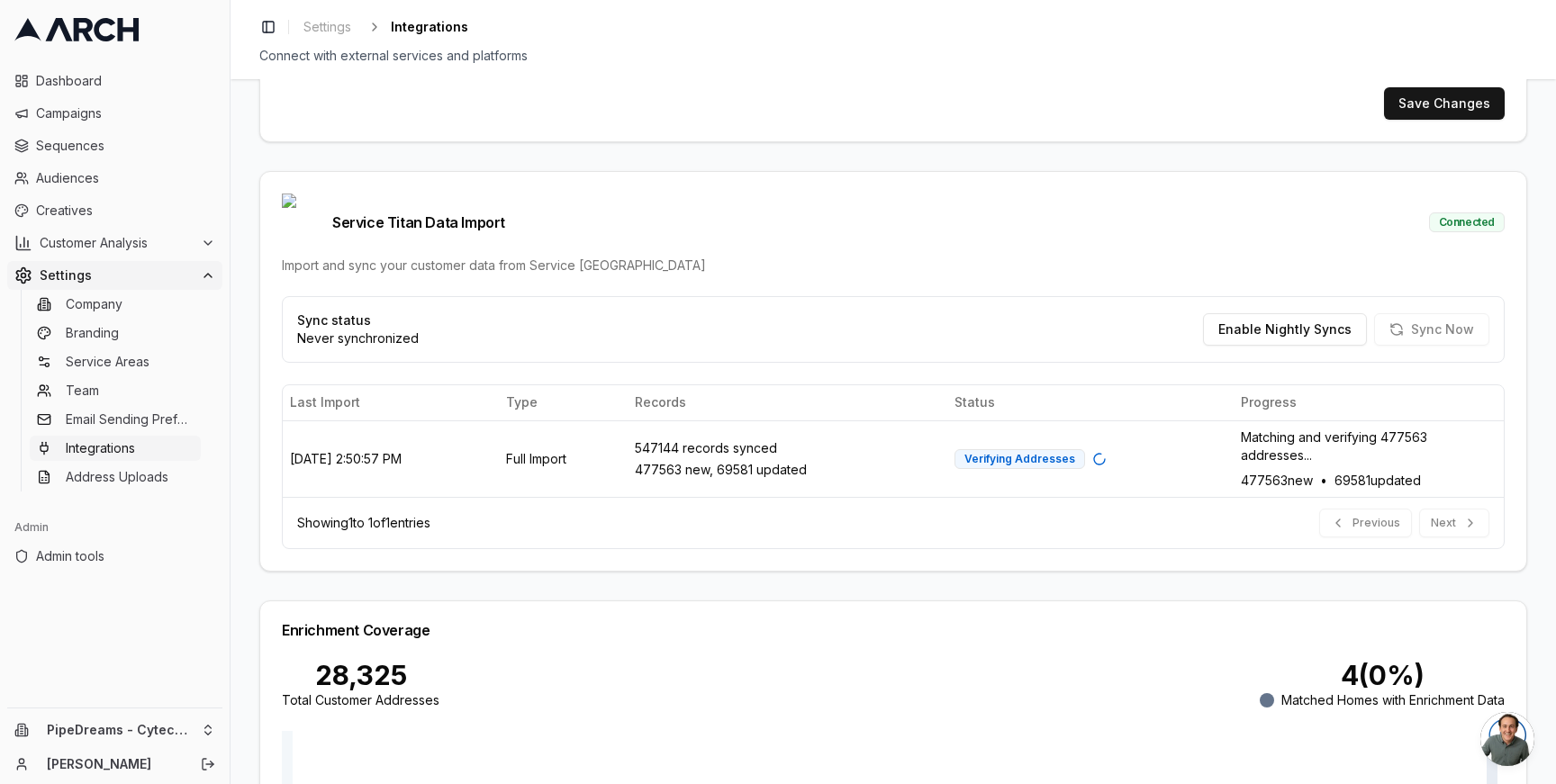
click at [245, 404] on div "Service Titan Integration Setup Configure your Service Titan API credentials to…" at bounding box center [893, 432] width 1325 height 704
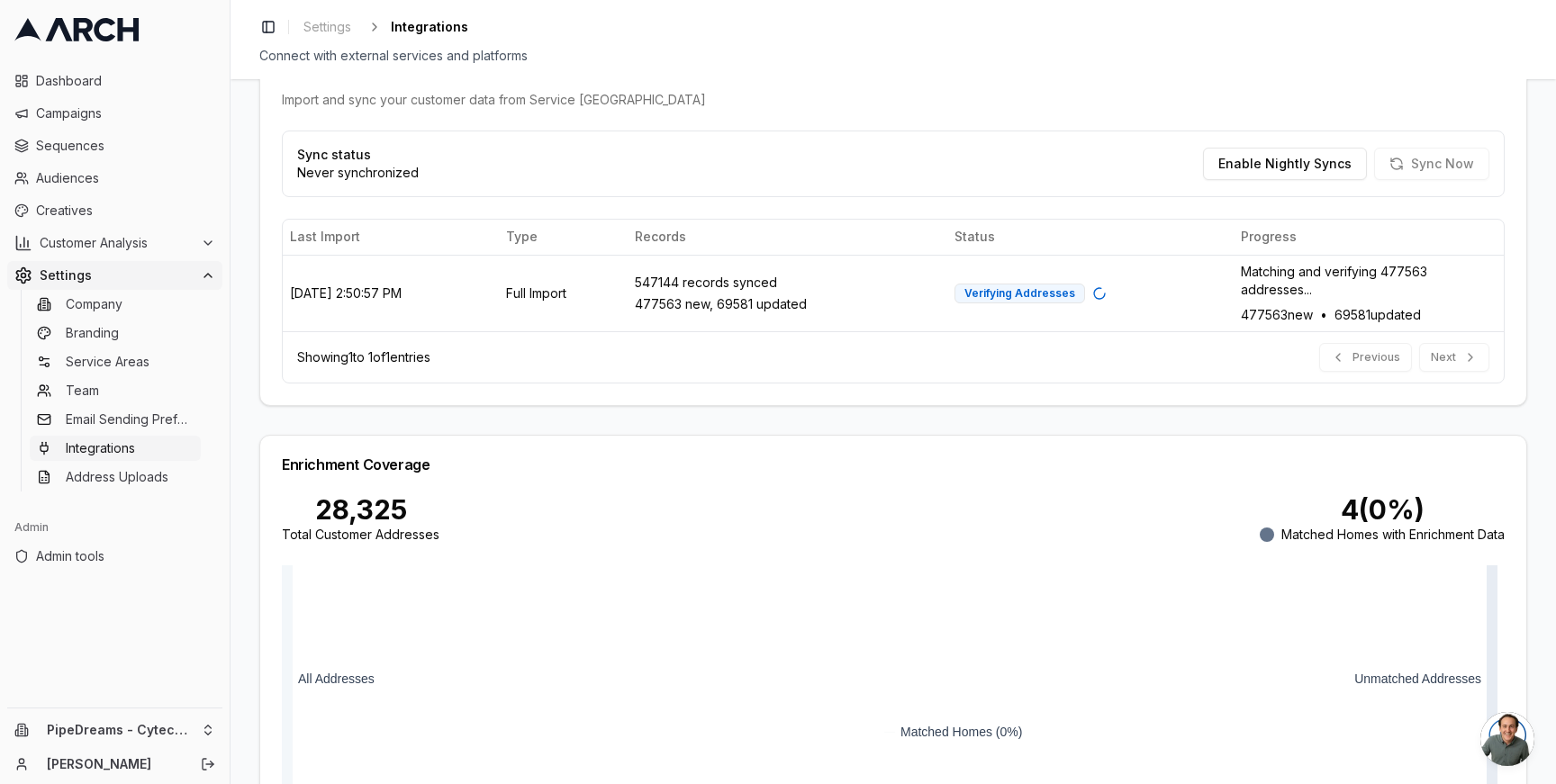
scroll to position [589, 0]
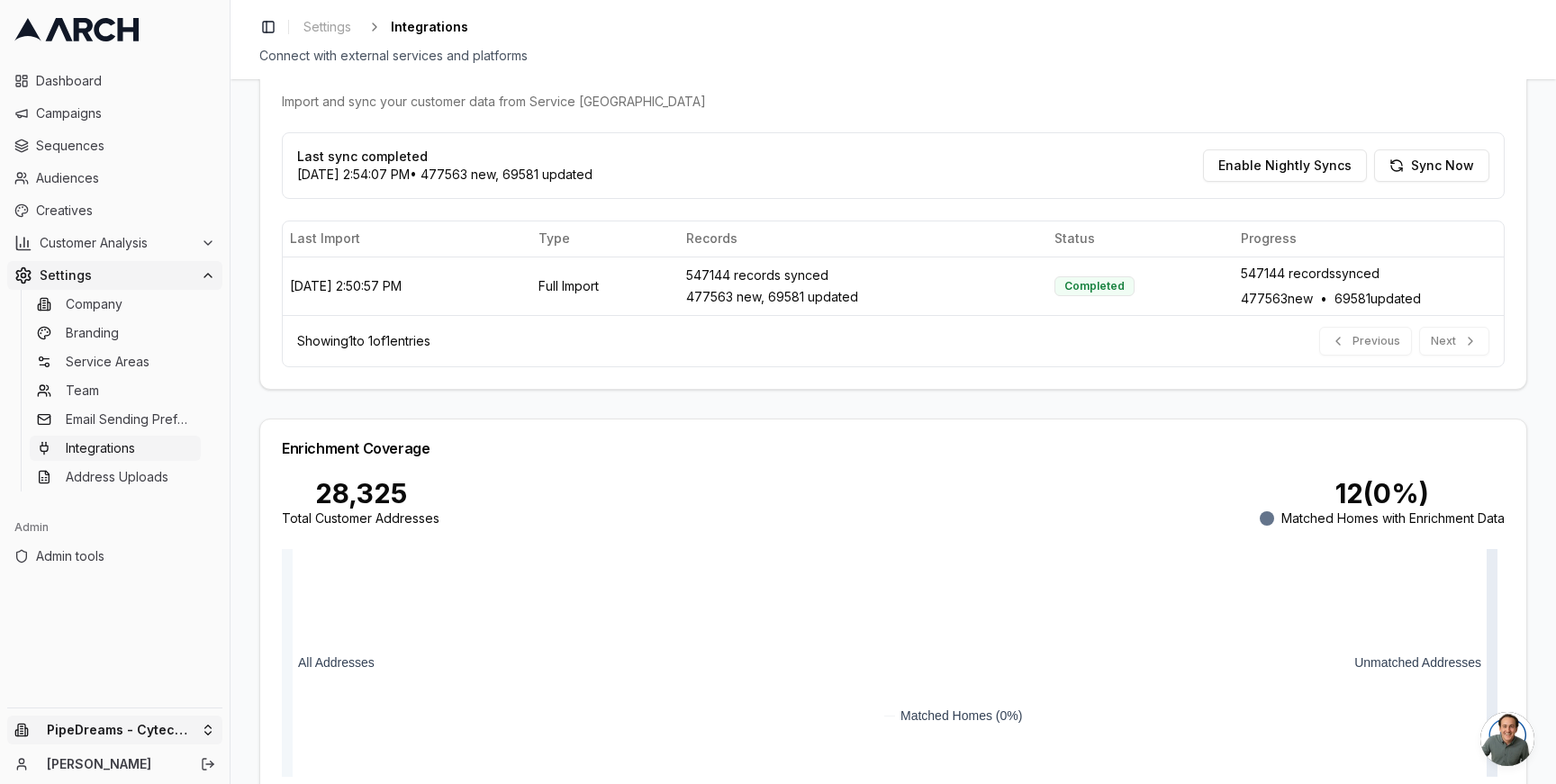
click at [206, 734] on html "Dashboard Campaigns Sequences Audiences Creatives Customer Analysis Settings Co…" at bounding box center [778, 392] width 1556 height 784
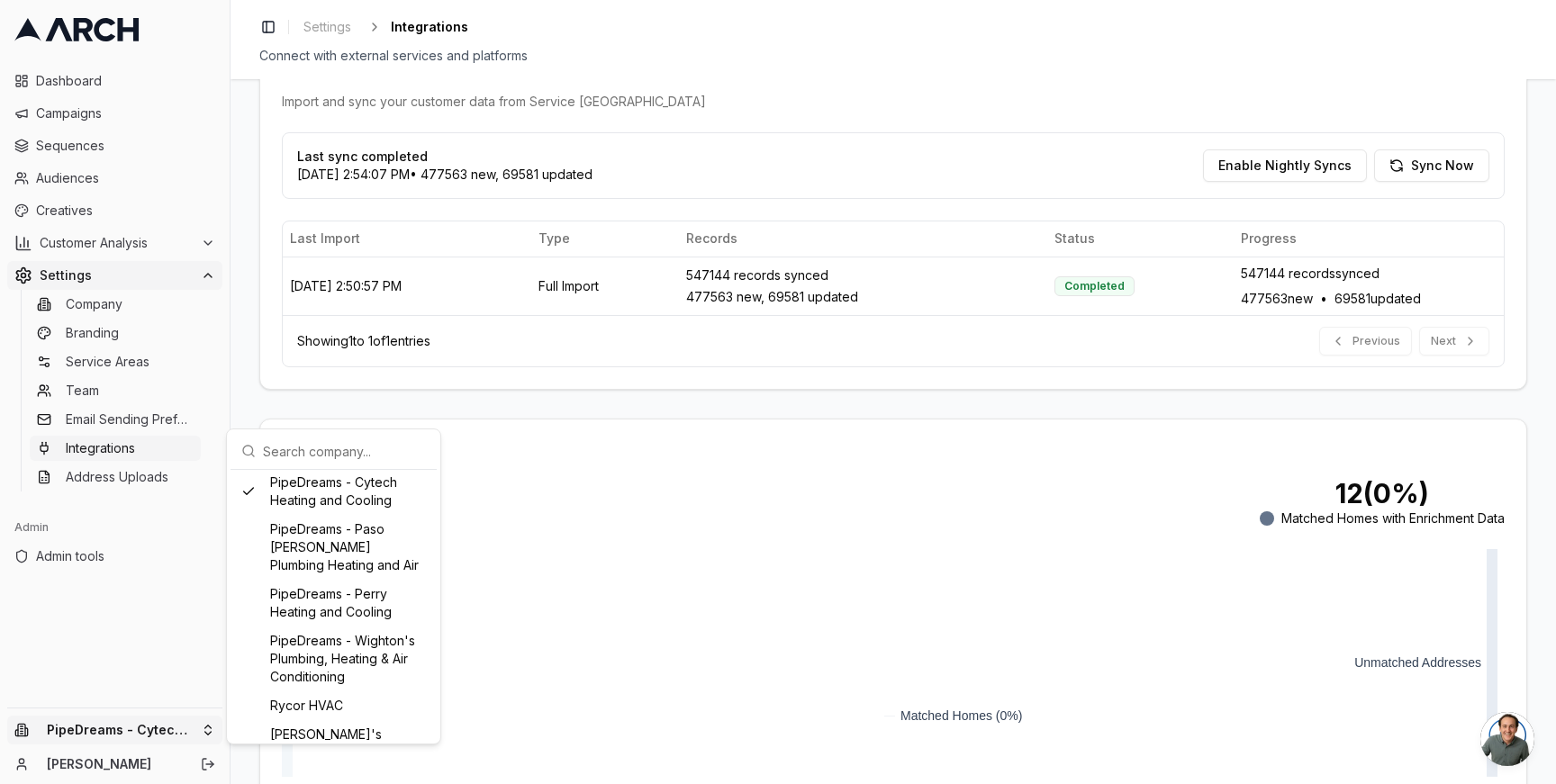
scroll to position [1045, 0]
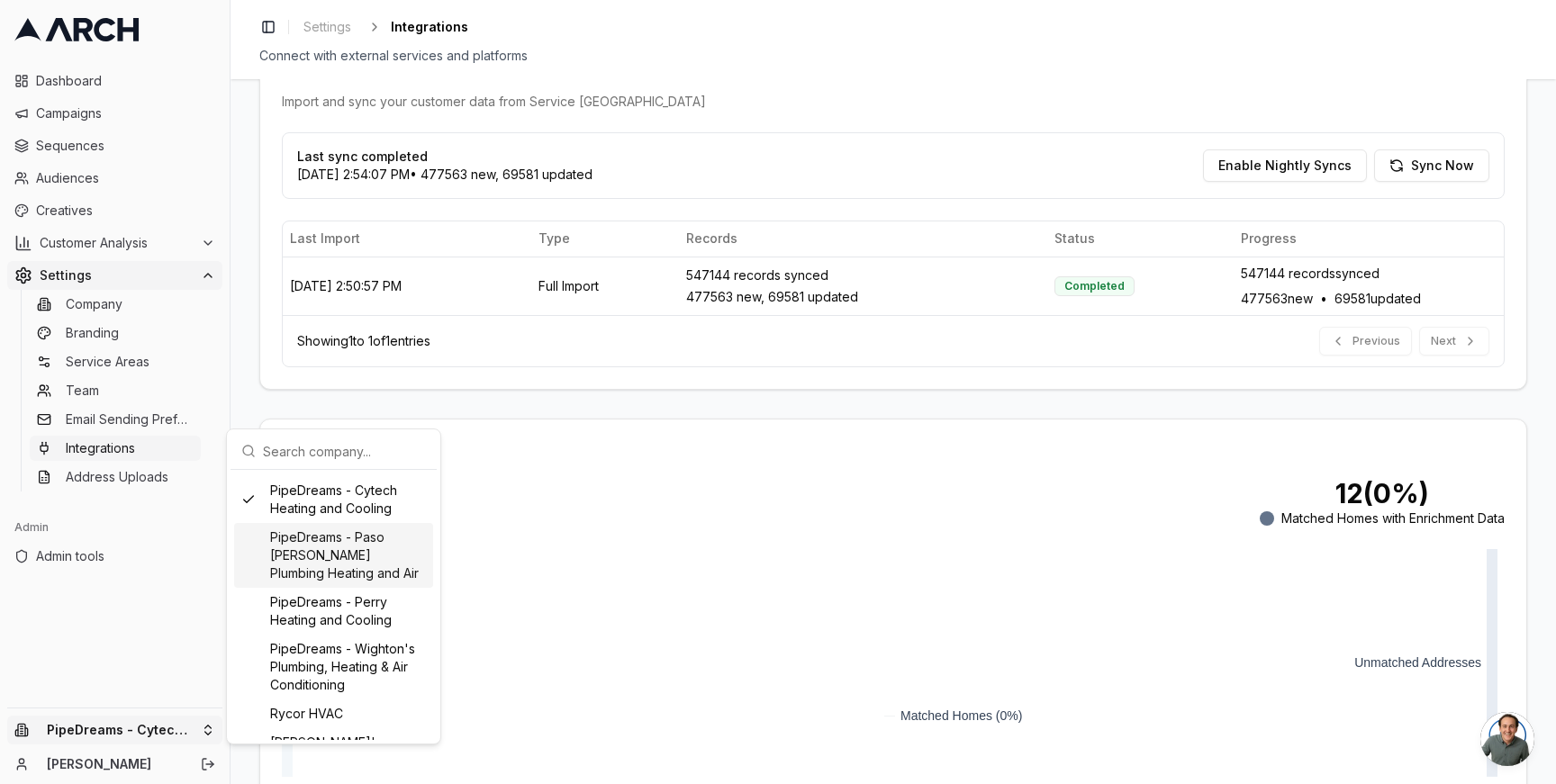
click at [323, 578] on div "PipeDreams - Paso Robles Plumbing Heating and Air" at bounding box center [333, 554] width 199 height 65
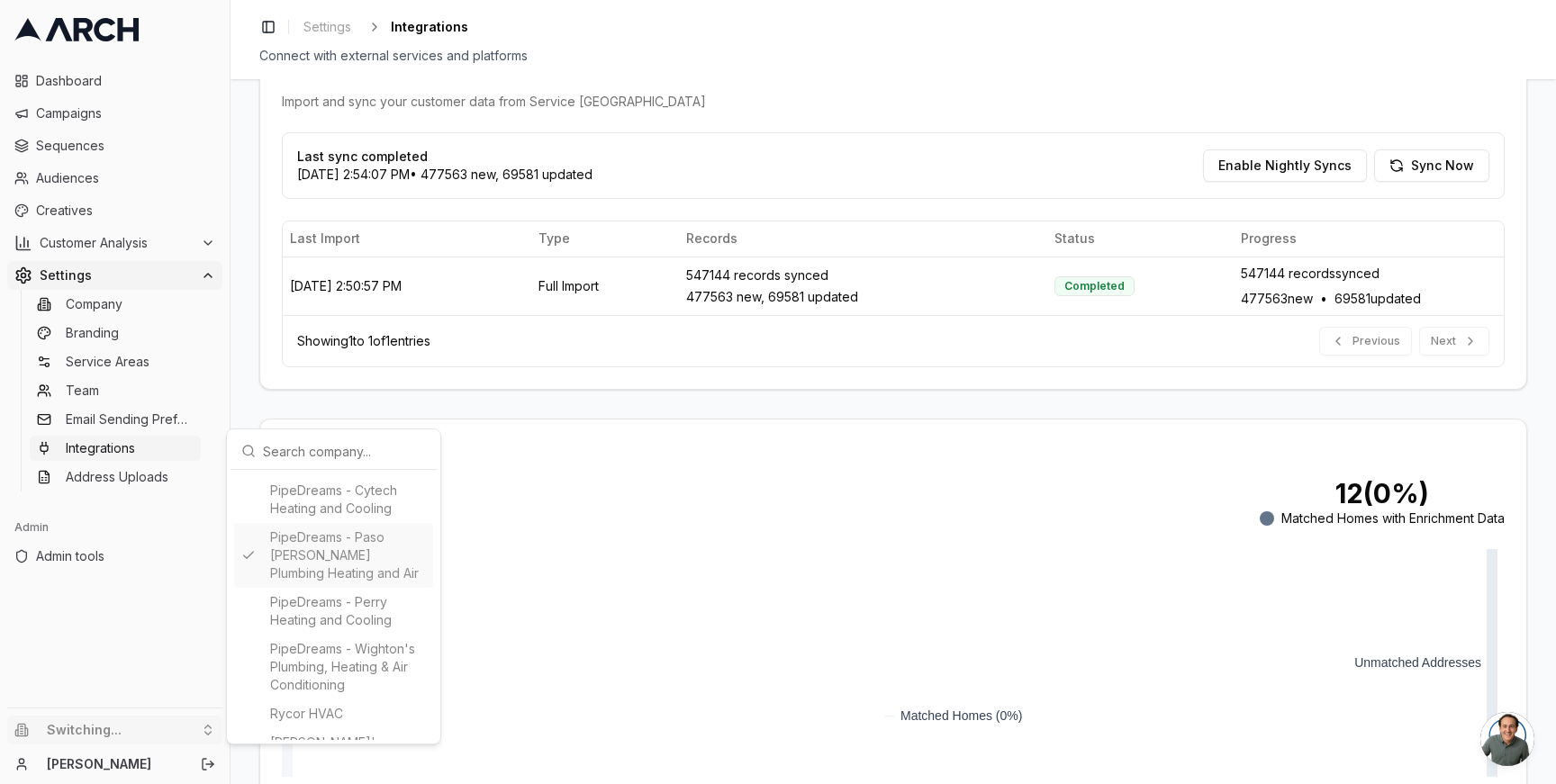
type input "1643949589"
type input "cid.vekhretw80jbps7cytpuuazkw"
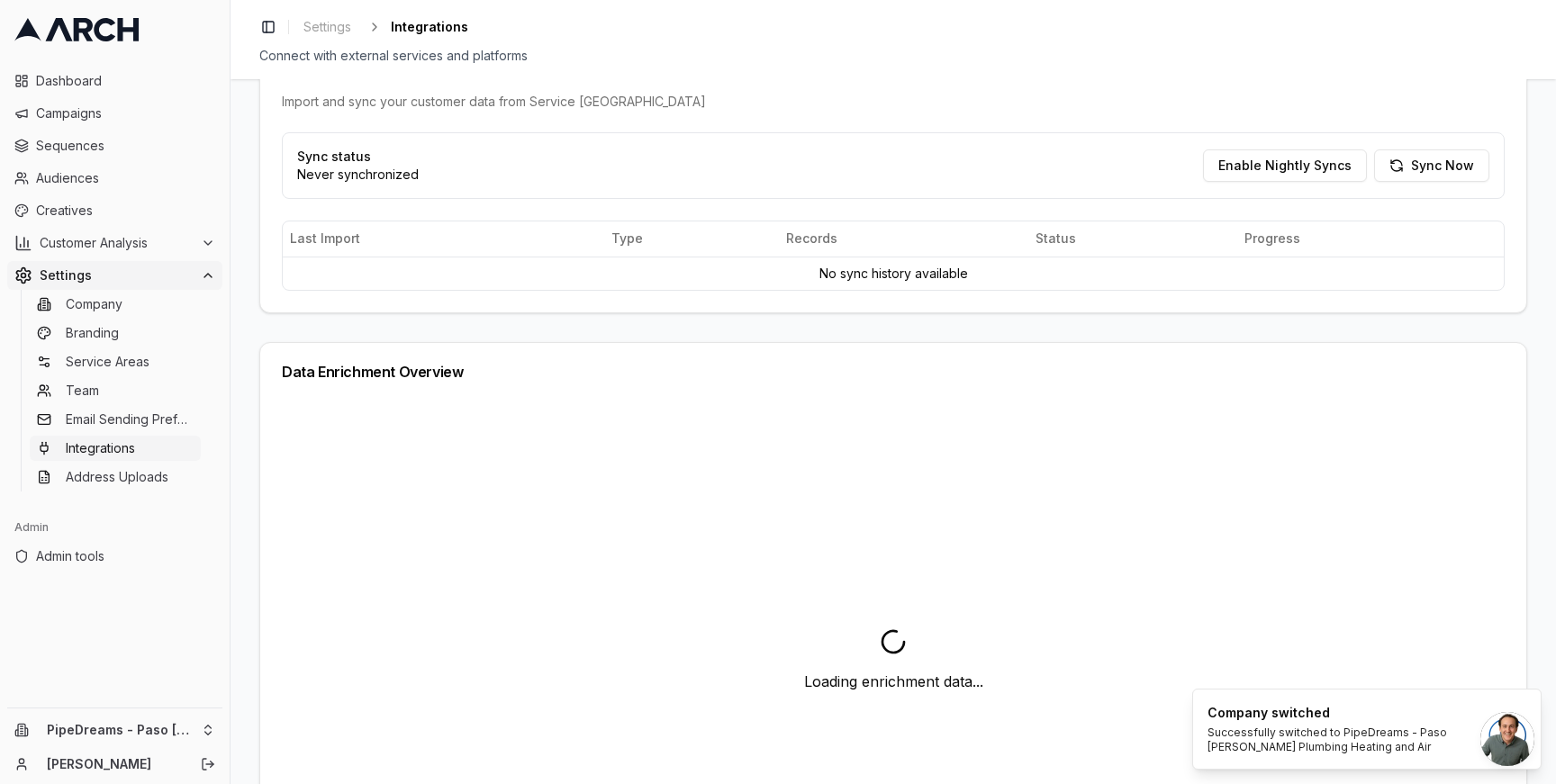
click at [246, 373] on div "Service Titan Integration Setup Configure your Service Titan API credentials to…" at bounding box center [893, 432] width 1325 height 704
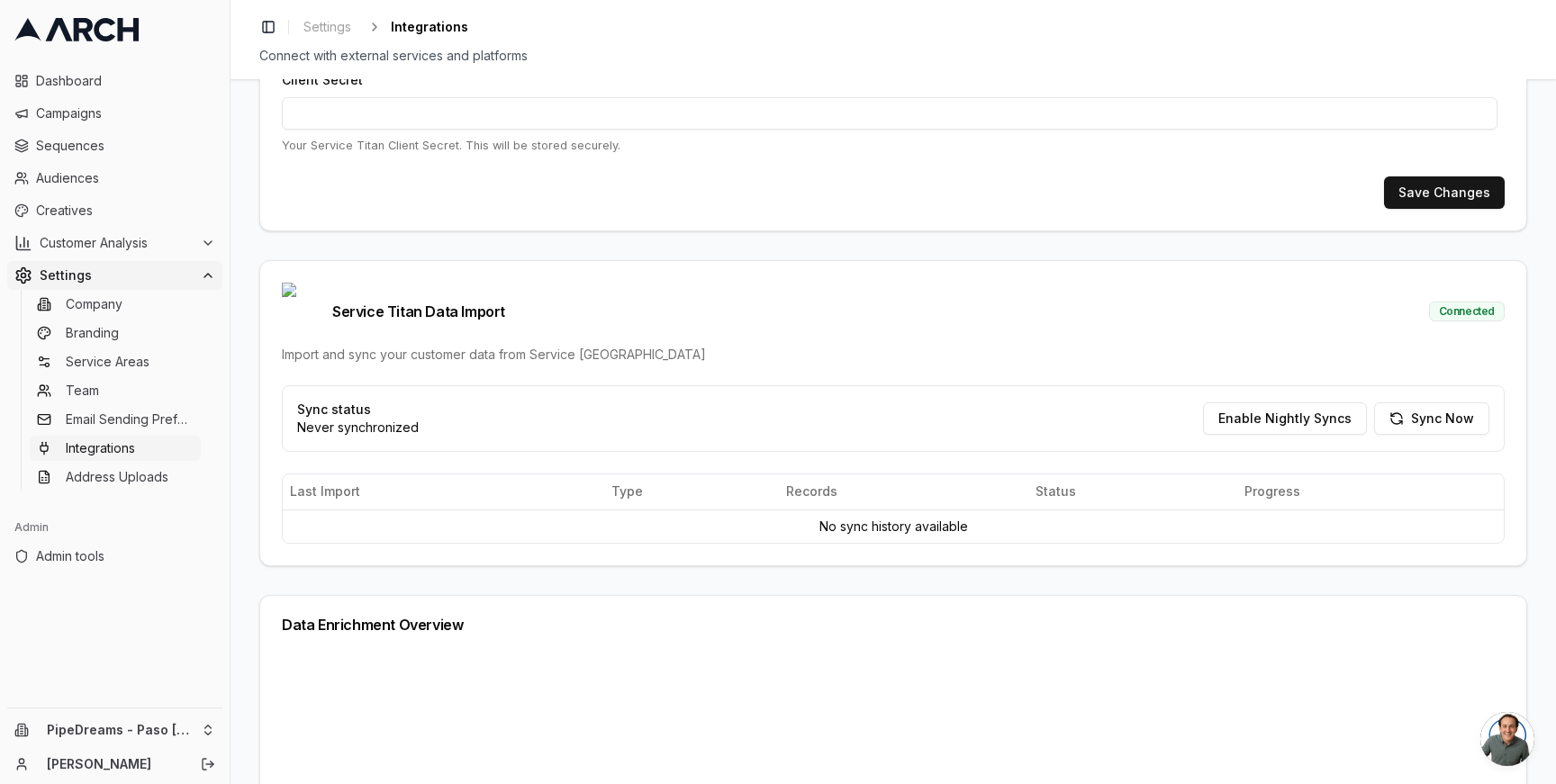
scroll to position [374, 0]
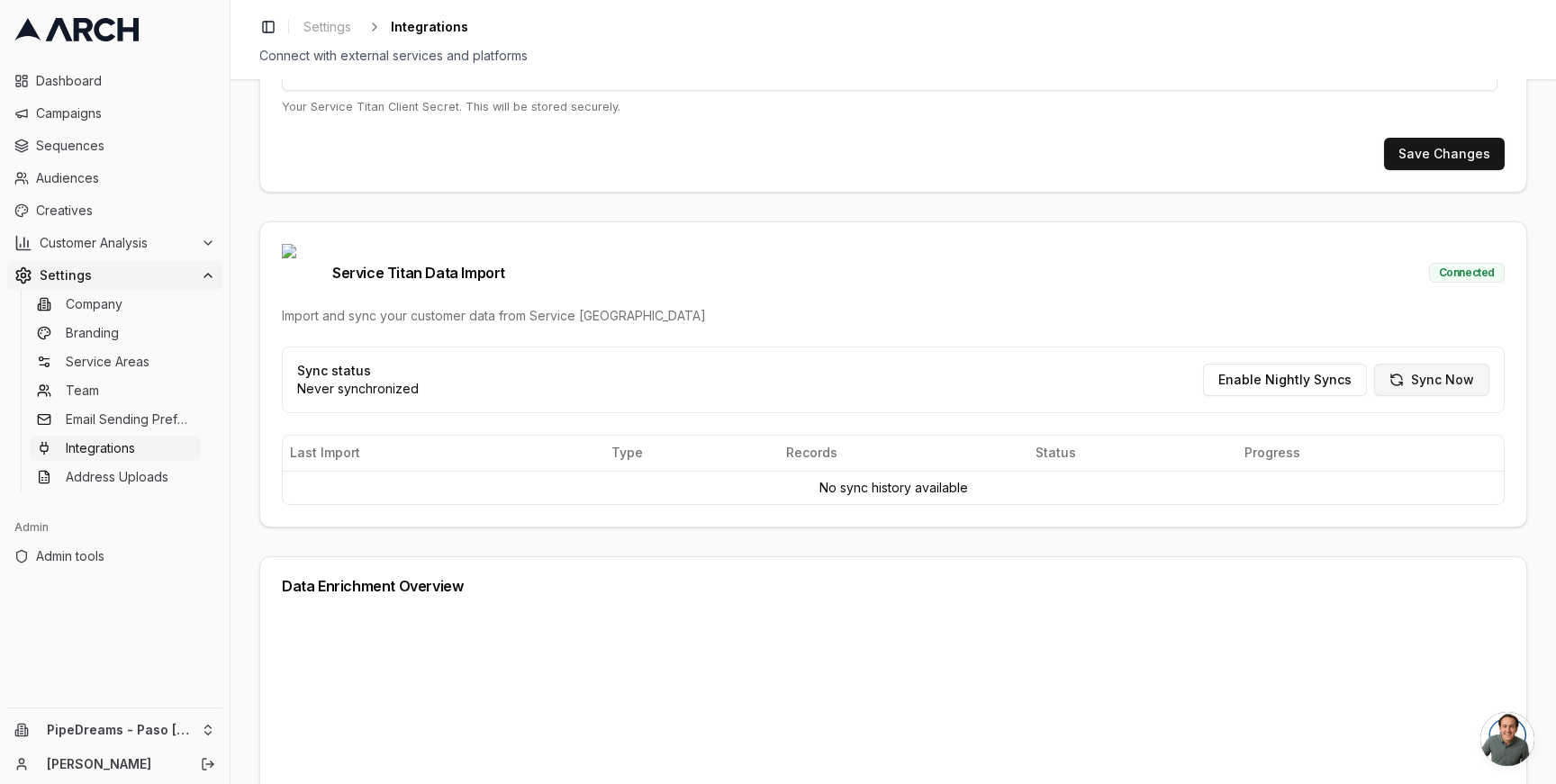
click at [1439, 363] on button "Sync Now" at bounding box center [1432, 379] width 115 height 33
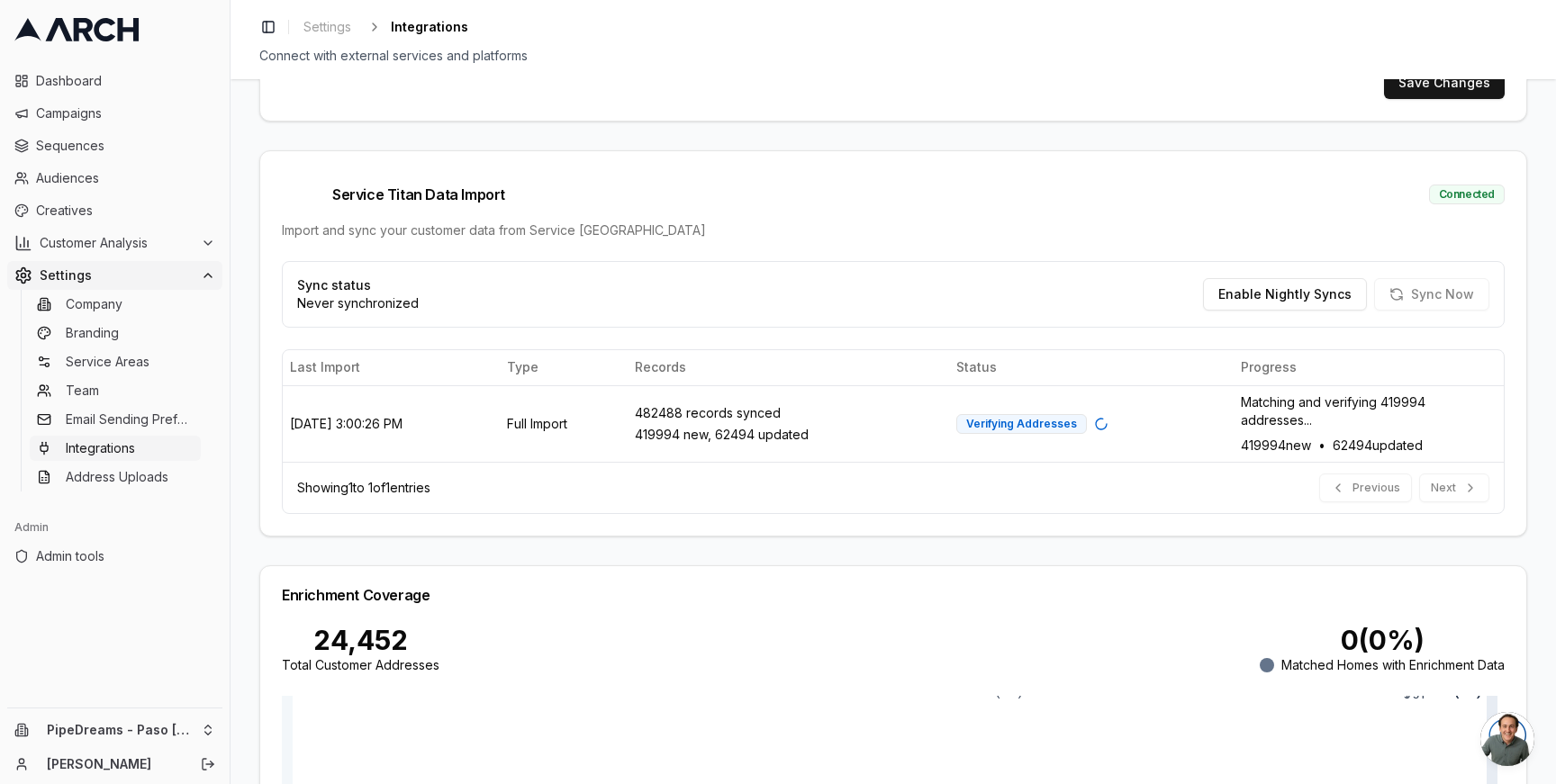
scroll to position [560, 0]
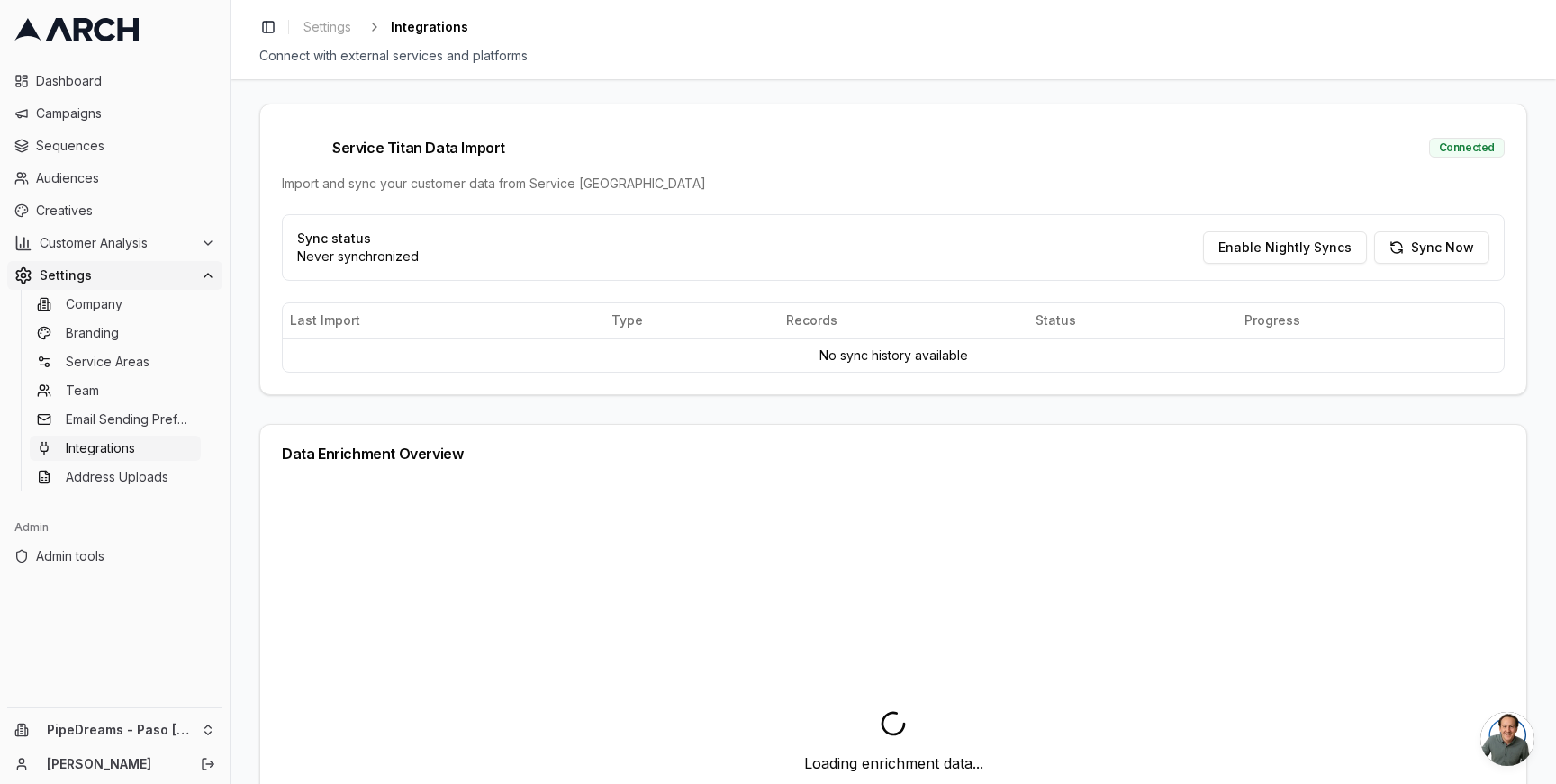
scroll to position [490, 0]
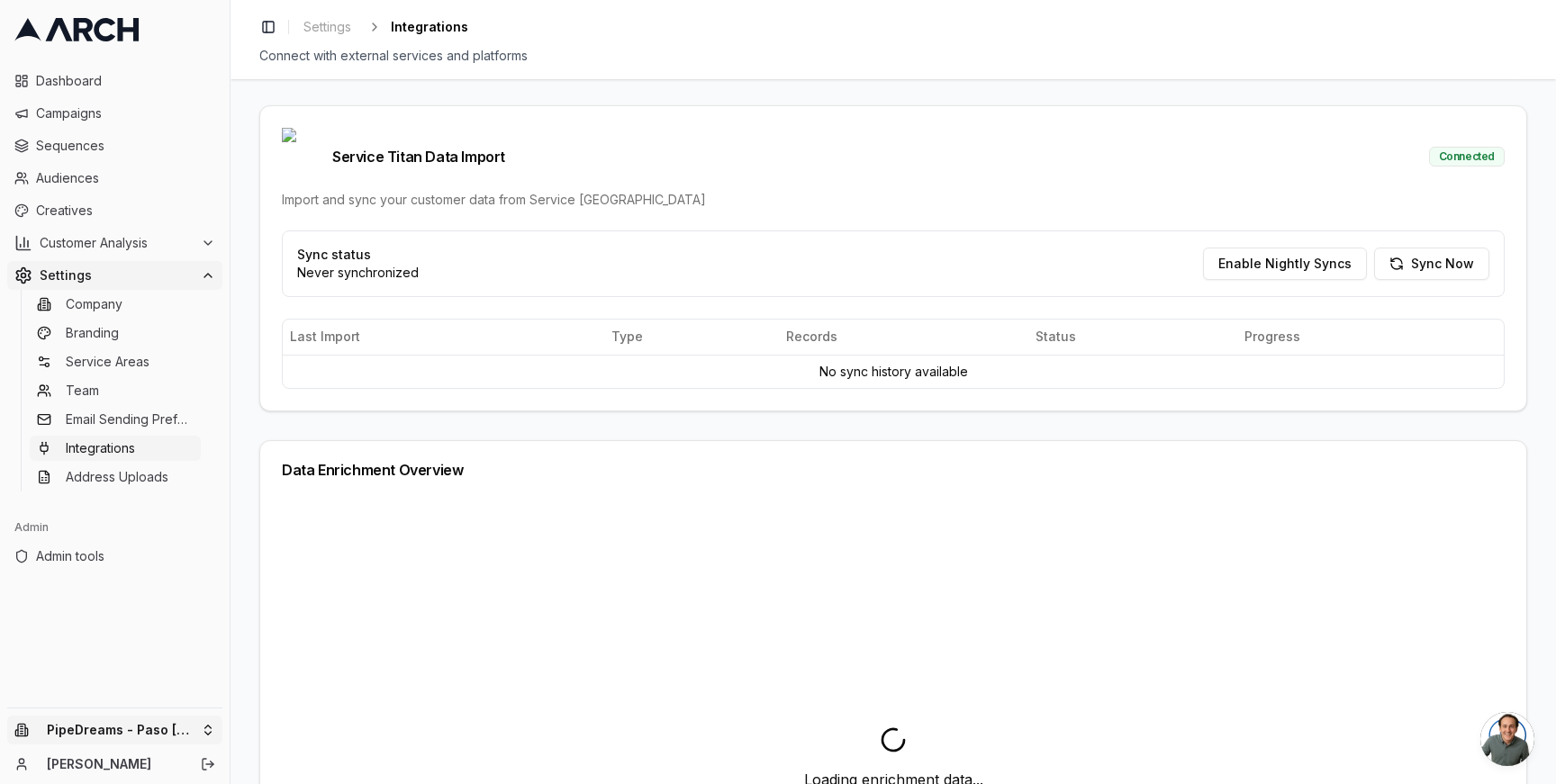
click at [208, 721] on html "Dashboard Campaigns Sequences Audiences Creatives Customer Analysis Settings Co…" at bounding box center [778, 392] width 1556 height 784
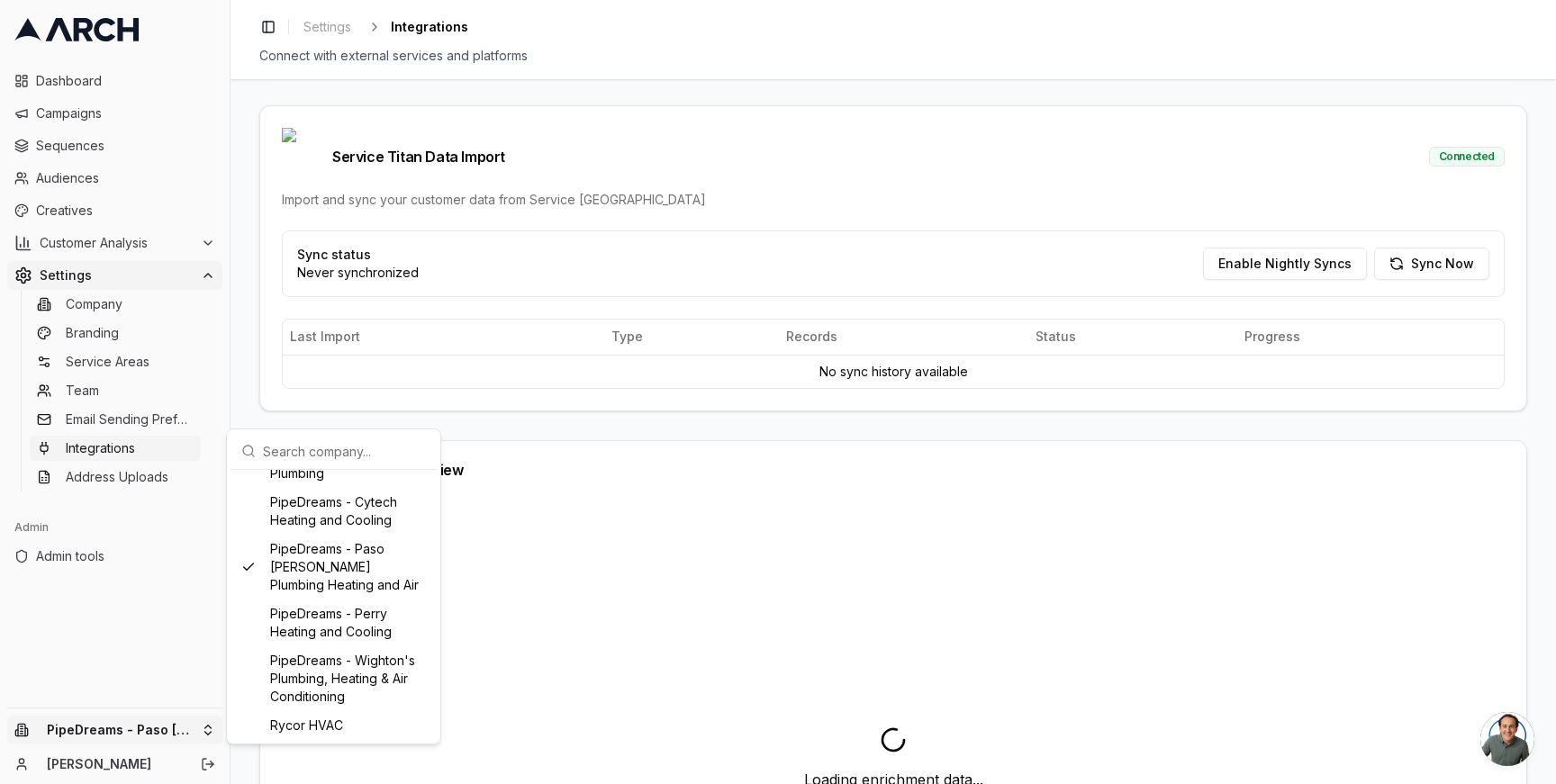
scroll to position [995, 0]
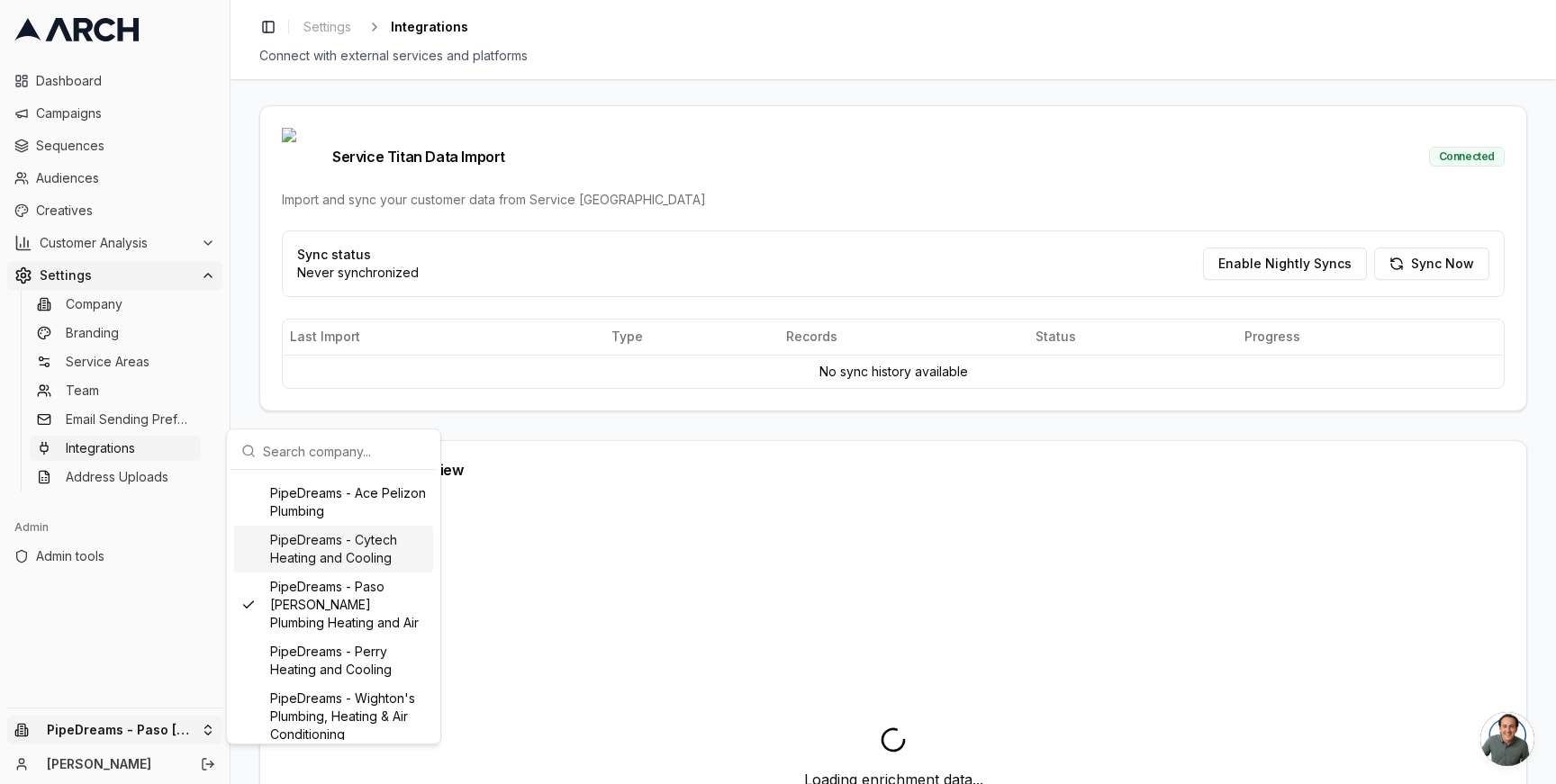
click at [339, 572] on div "PipeDreams - Cytech Heating and Cooling" at bounding box center [333, 548] width 199 height 47
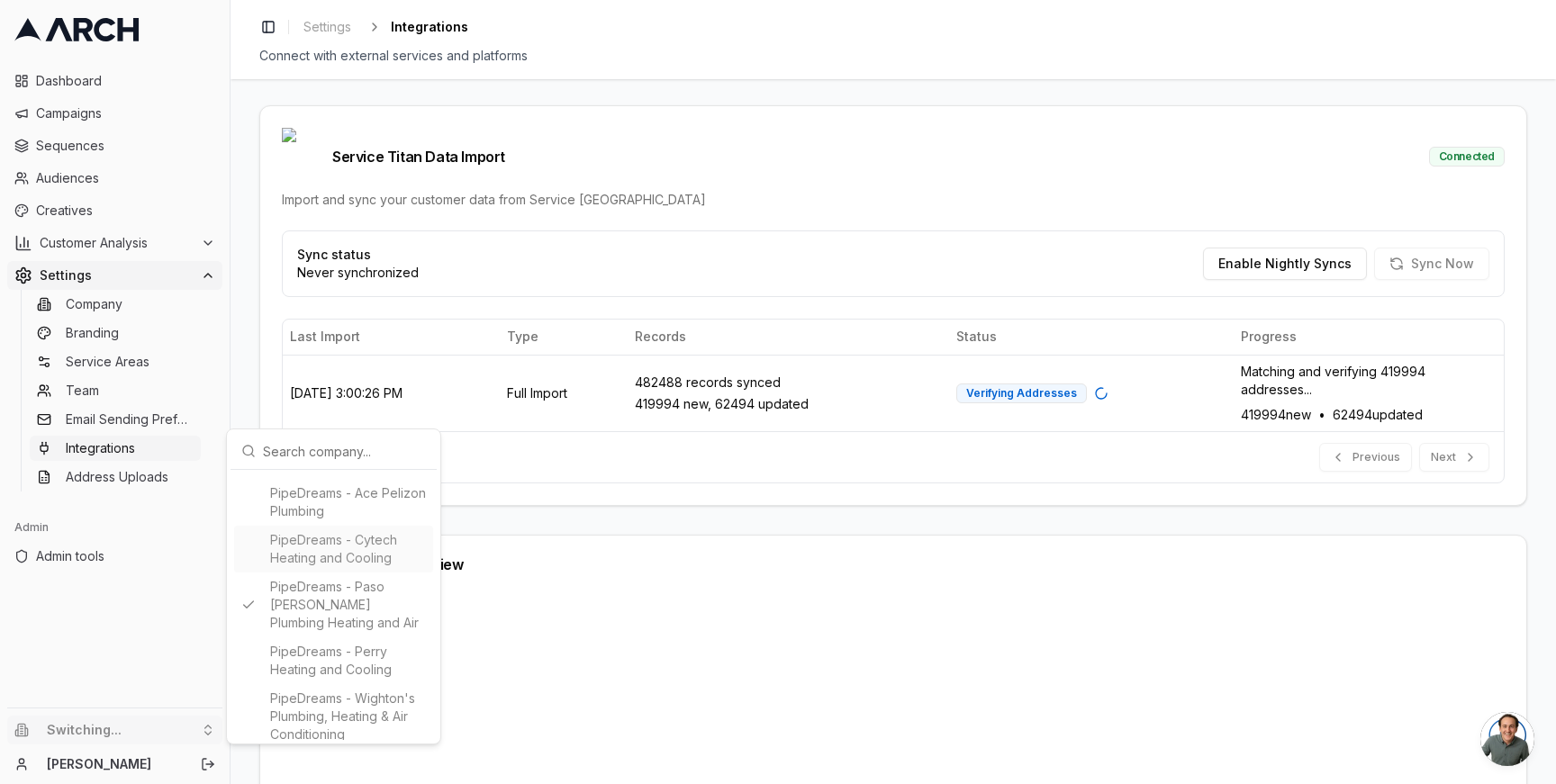
type input "2774950805"
type input "cid.ii7qbo75mmu8aqe4idjugdr1e"
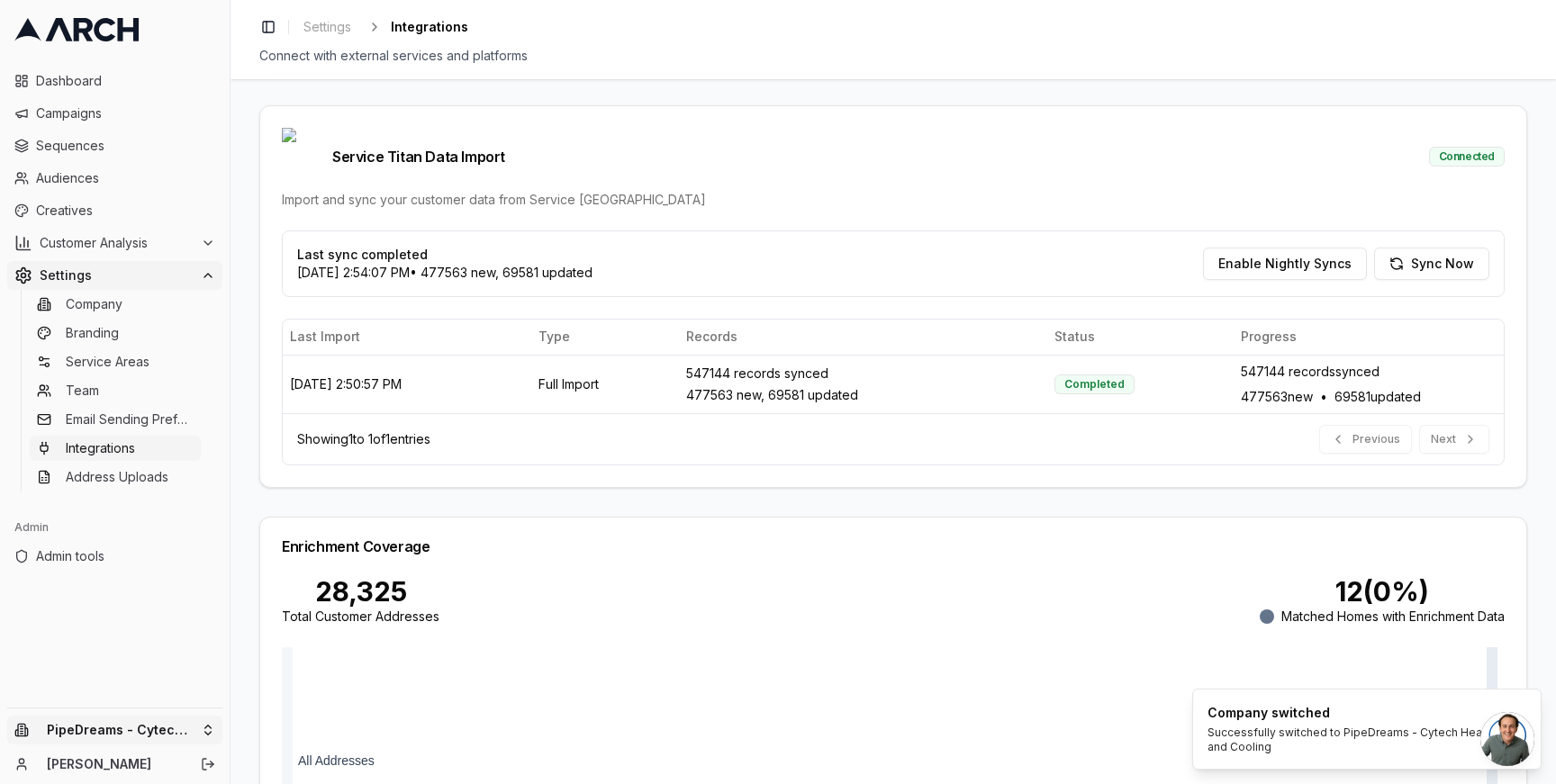
click at [193, 732] on html "Dashboard Campaigns Sequences Audiences Creatives Customer Analysis Settings Co…" at bounding box center [778, 392] width 1556 height 784
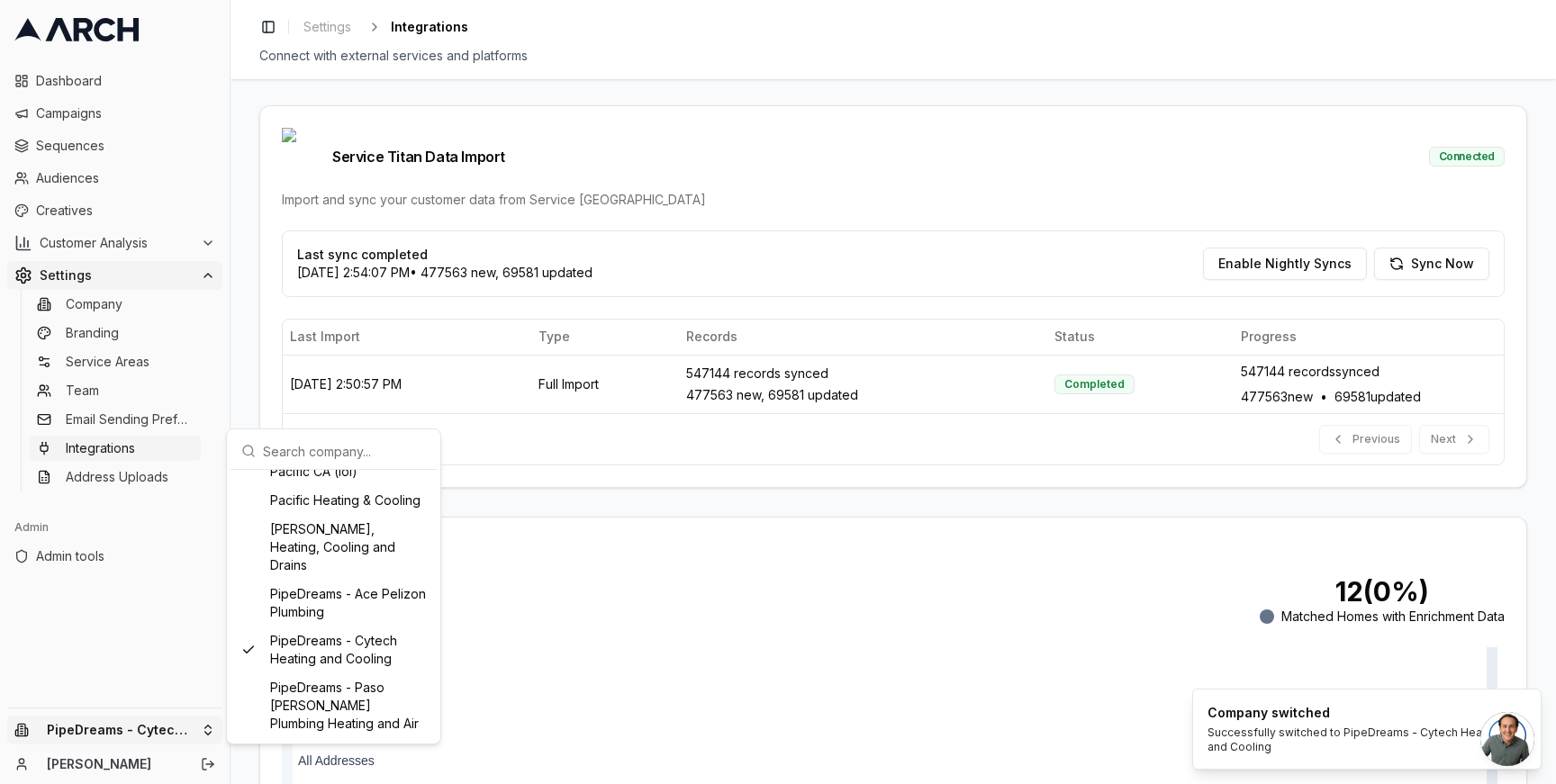
scroll to position [898, 0]
click at [311, 623] on div "PipeDreams - Ace Pelizon Plumbing" at bounding box center [333, 599] width 199 height 47
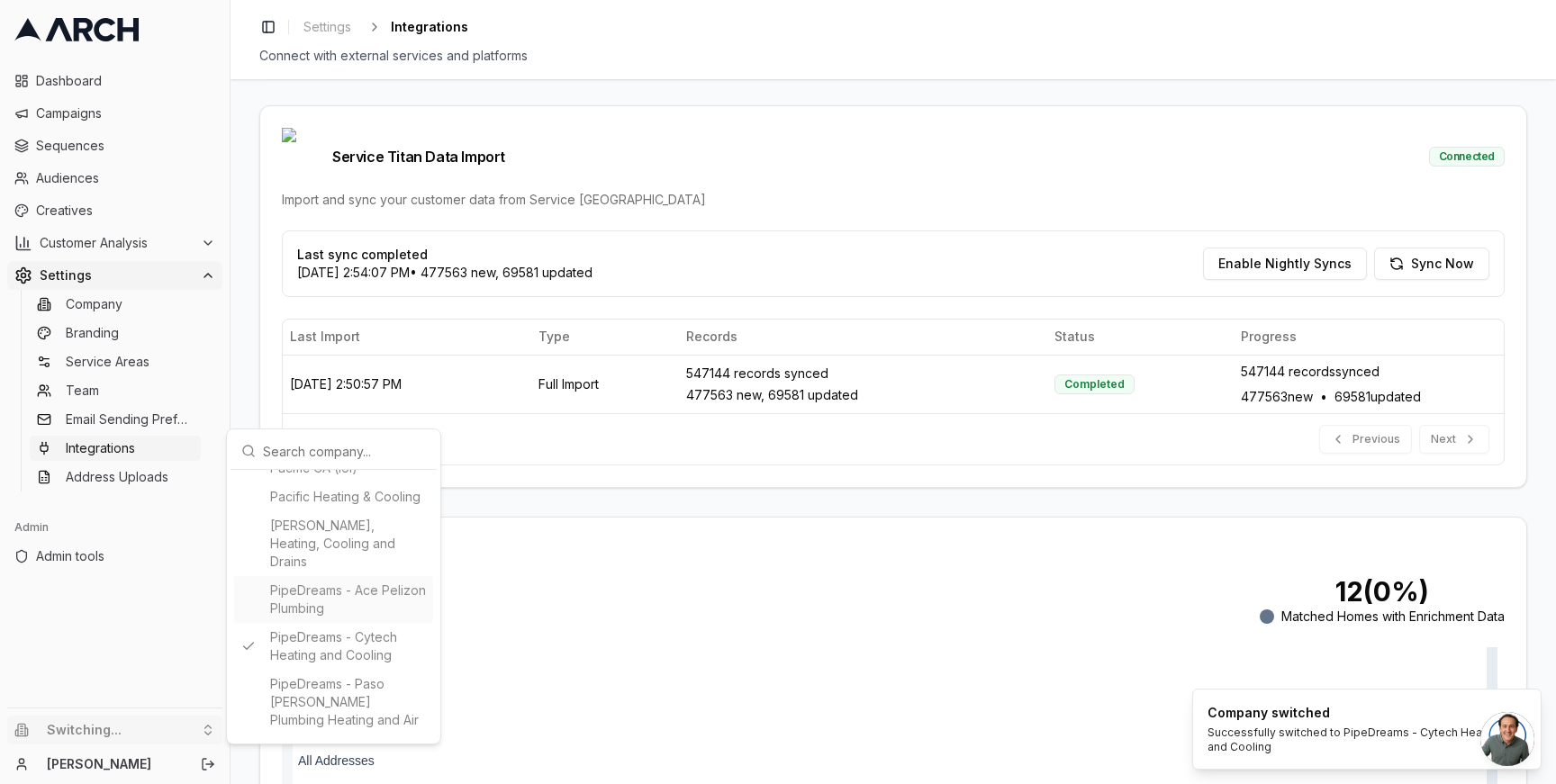
type input "329652740"
type input "cid.uip1ytb3vdgm4673l122l8mkm"
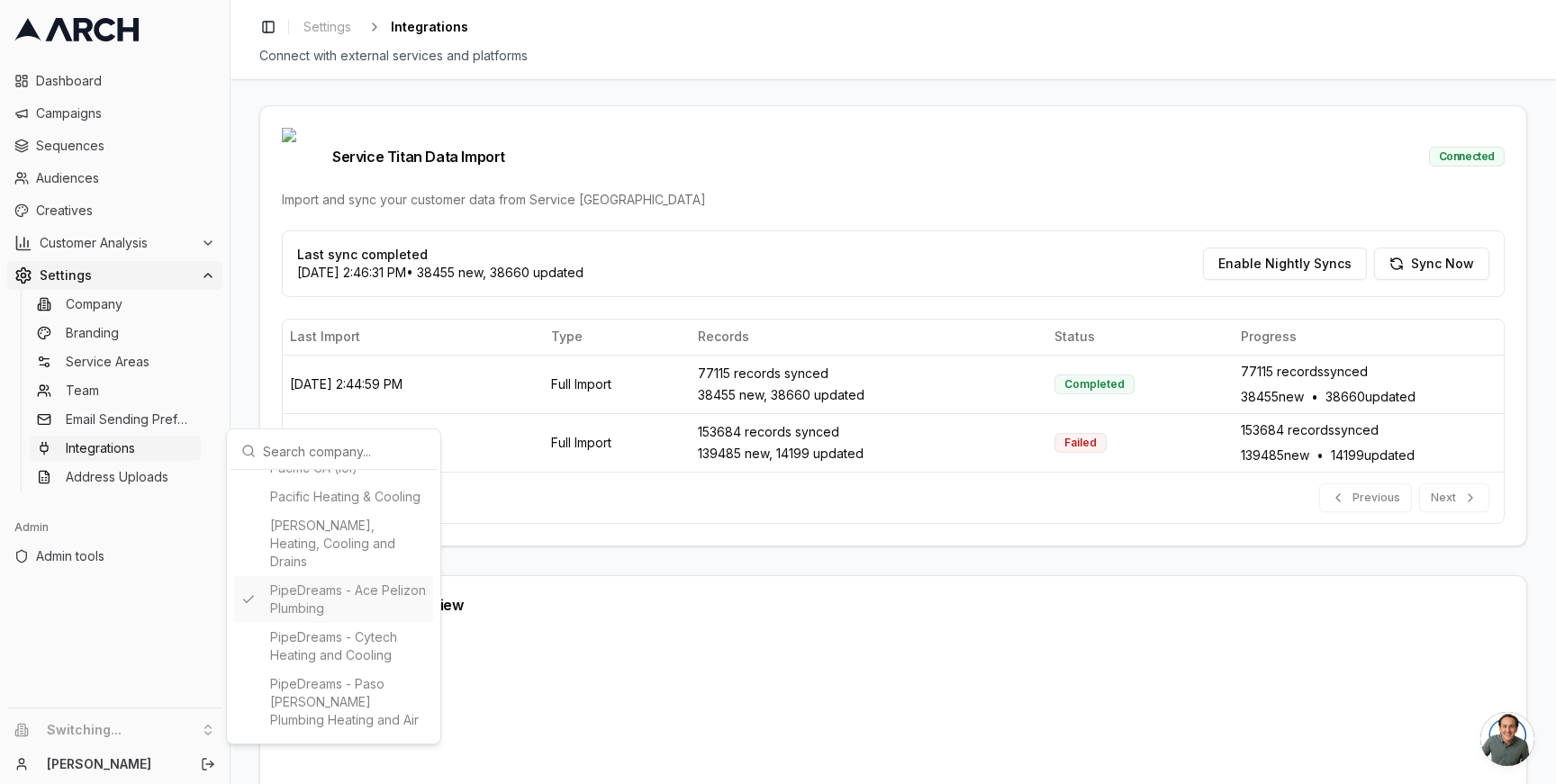
click at [237, 325] on html "Dashboard Campaigns Sequences Audiences Creatives Customer Analysis Settings Co…" at bounding box center [778, 392] width 1556 height 784
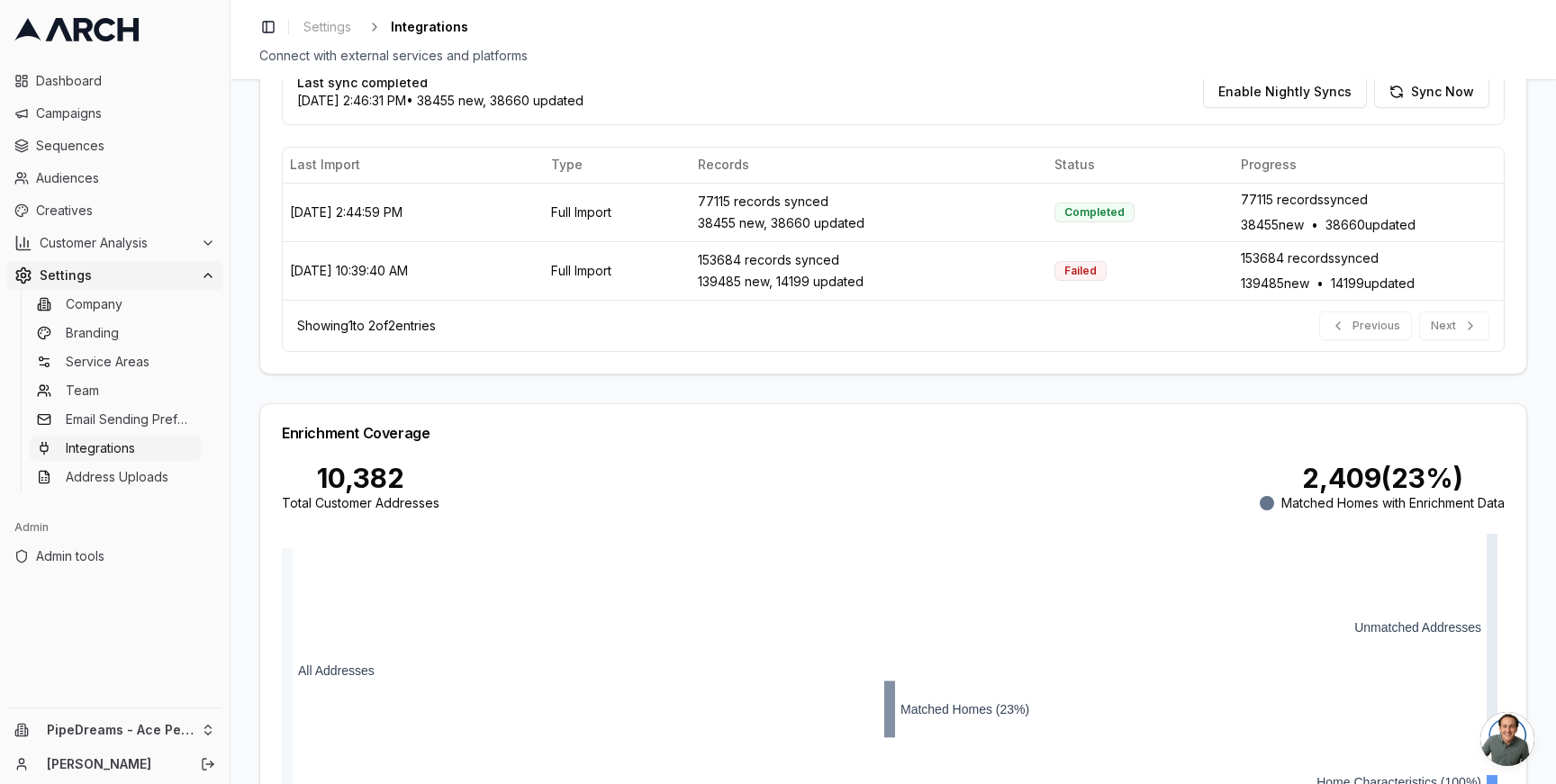
scroll to position [598, 0]
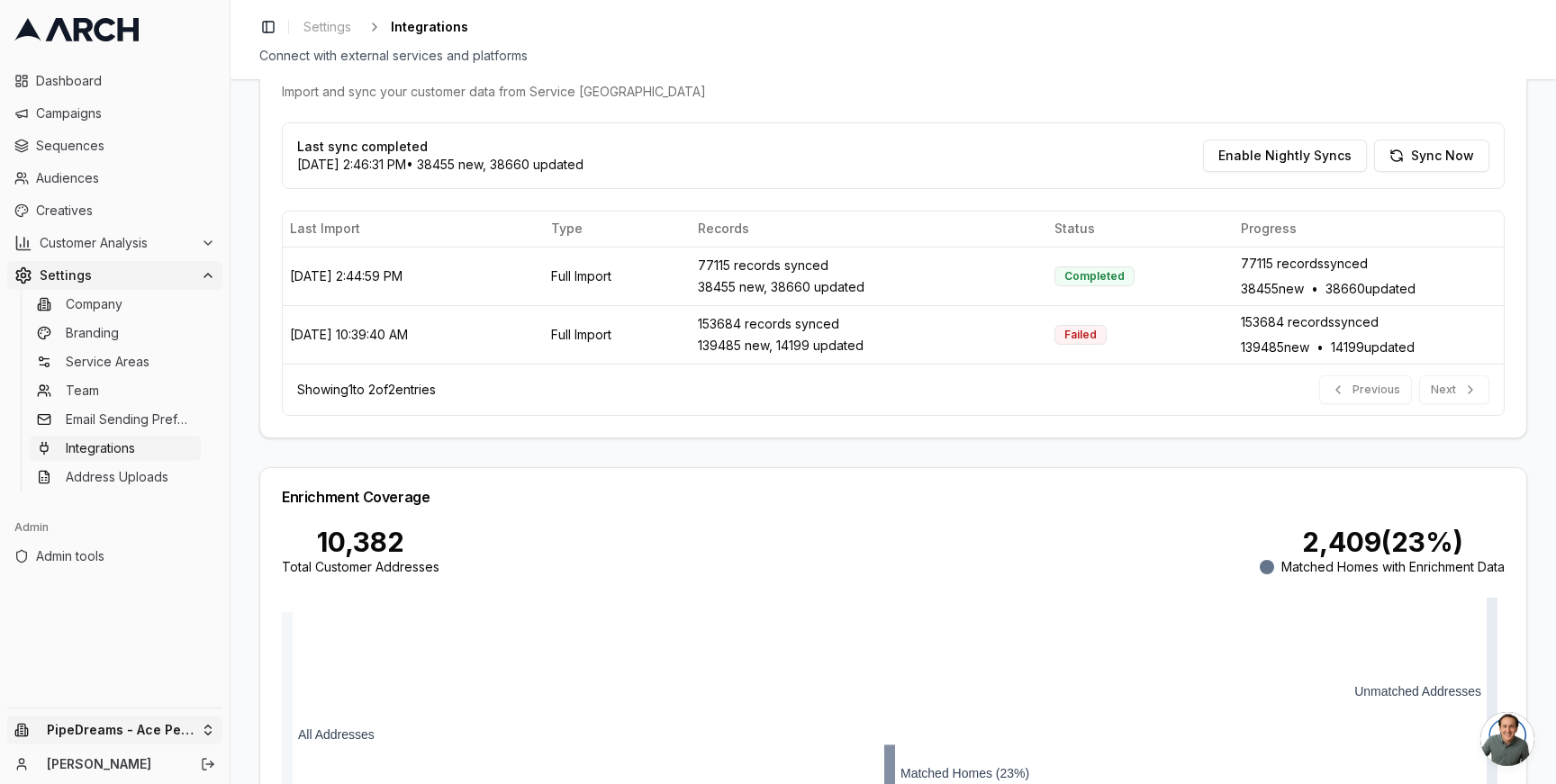
click at [212, 716] on html "Dashboard Campaigns Sequences Audiences Creatives Customer Analysis Settings Co…" at bounding box center [778, 392] width 1556 height 784
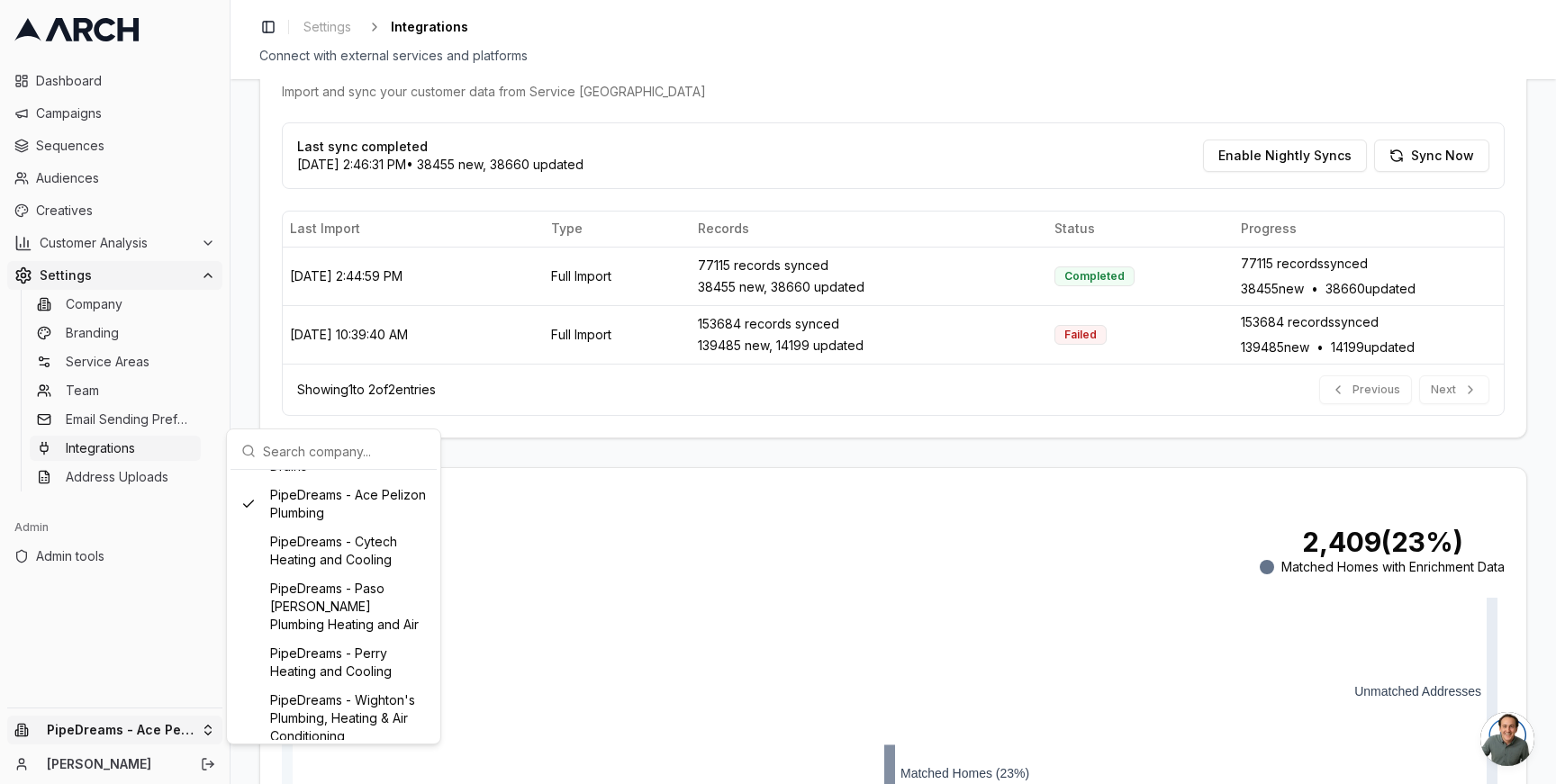
scroll to position [983, 0]
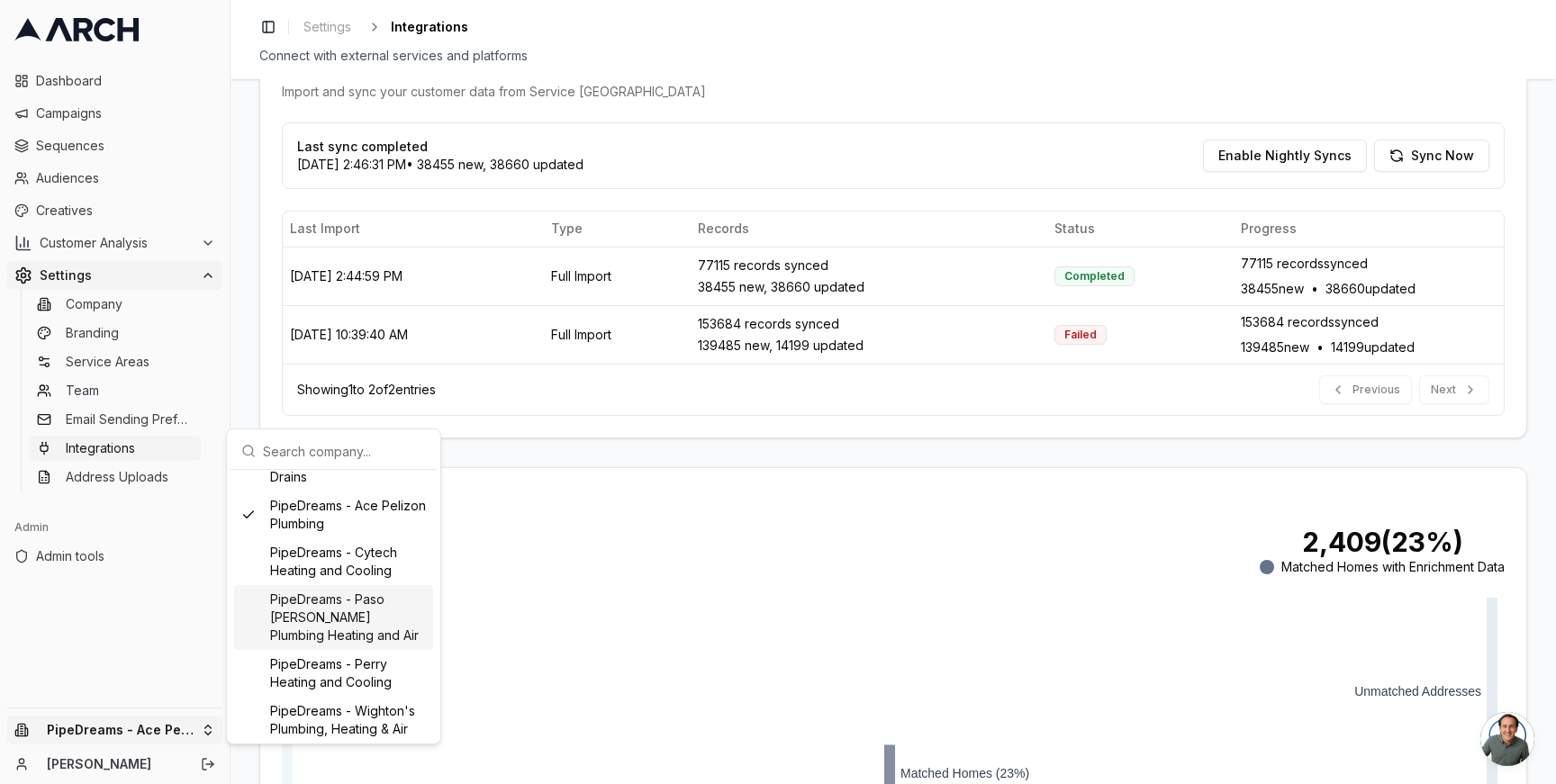
click at [311, 636] on div "PipeDreams - Paso Robles Plumbing Heating and Air" at bounding box center [333, 617] width 199 height 65
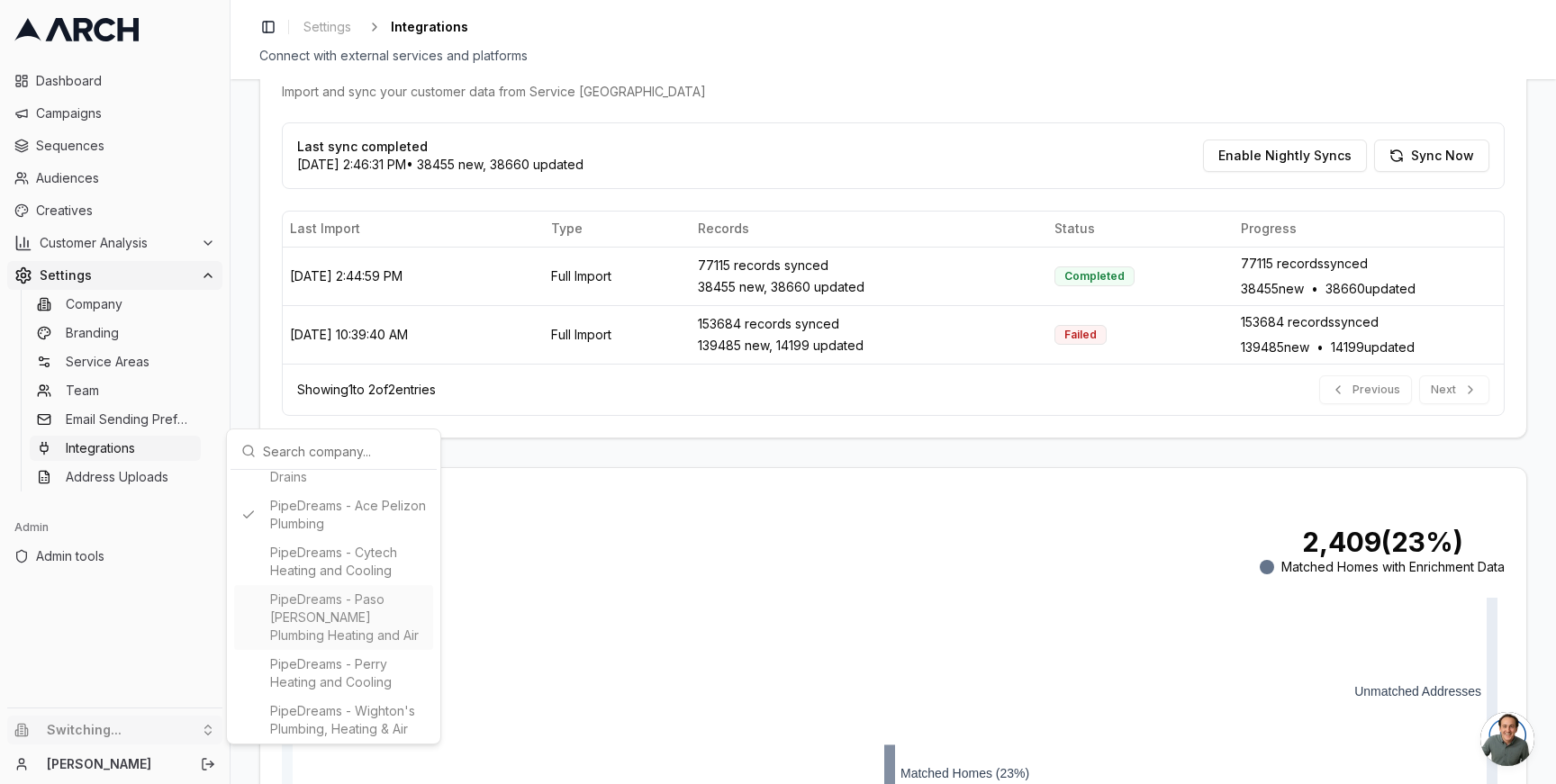
type input "1643949589"
type input "cid.vekhretw80jbps7cytpuuazkw"
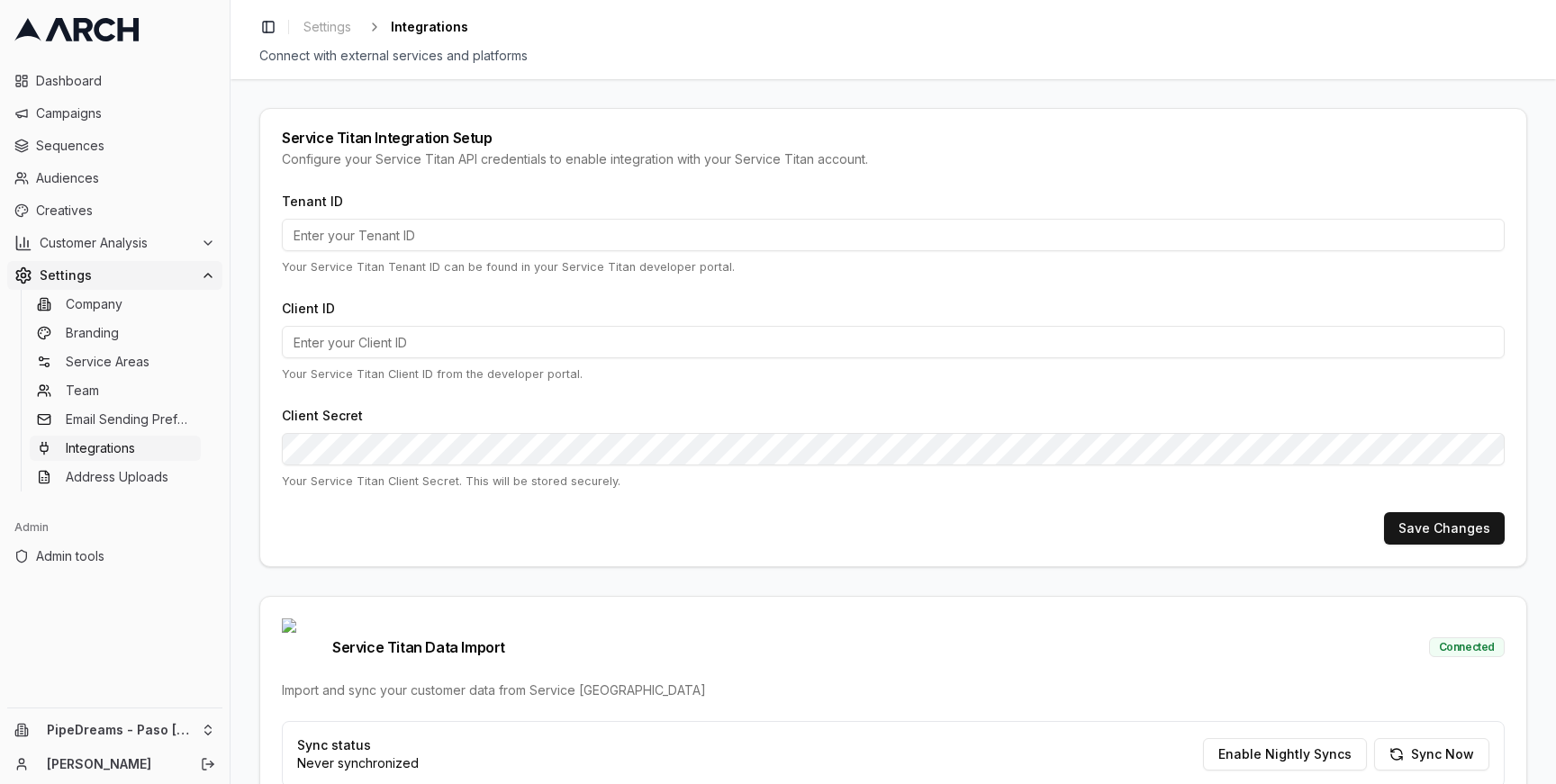
type input "1643949589"
type input "cid.vekhretw80jbps7cytpuuazkw"
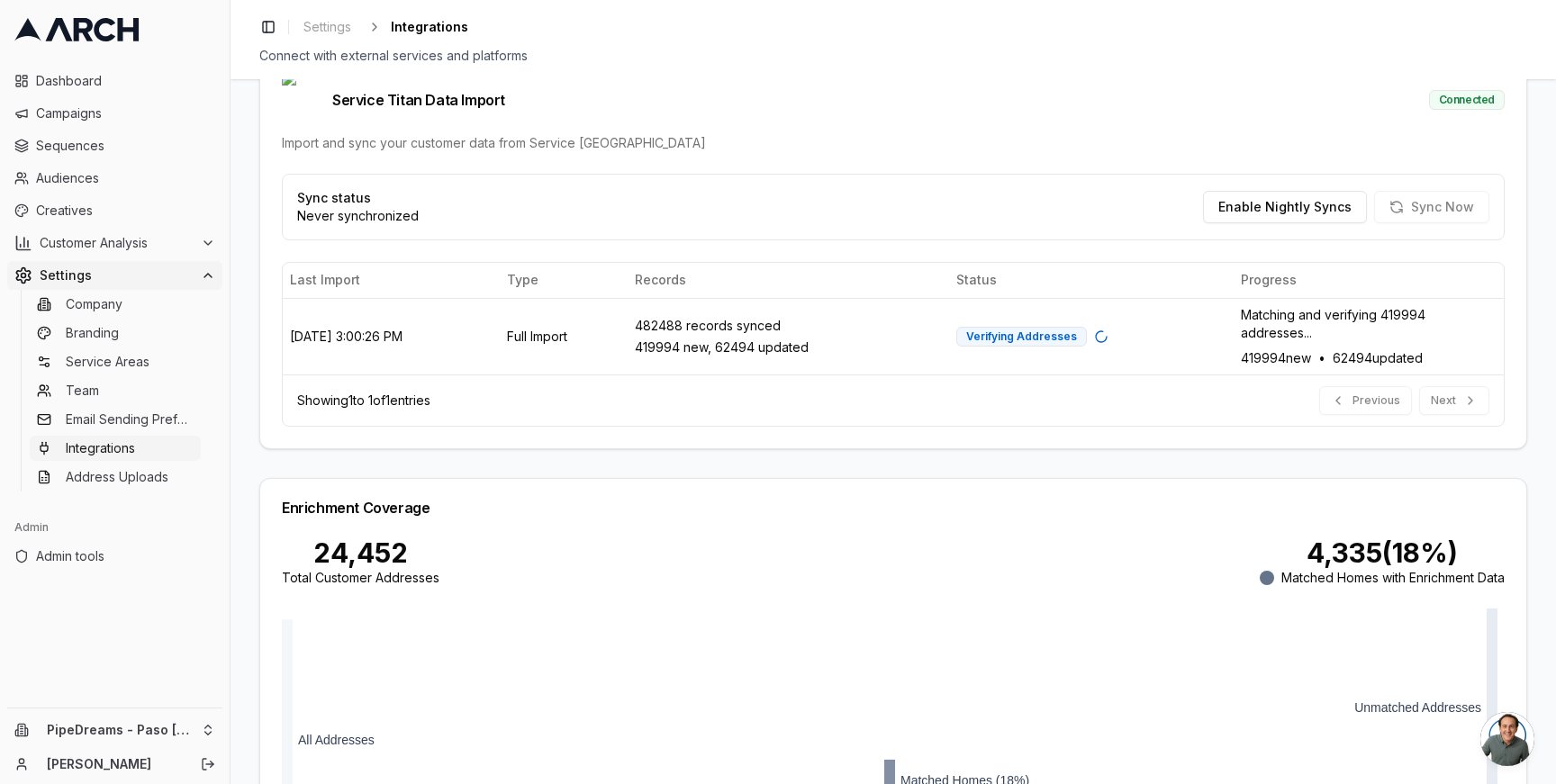
scroll to position [439, 0]
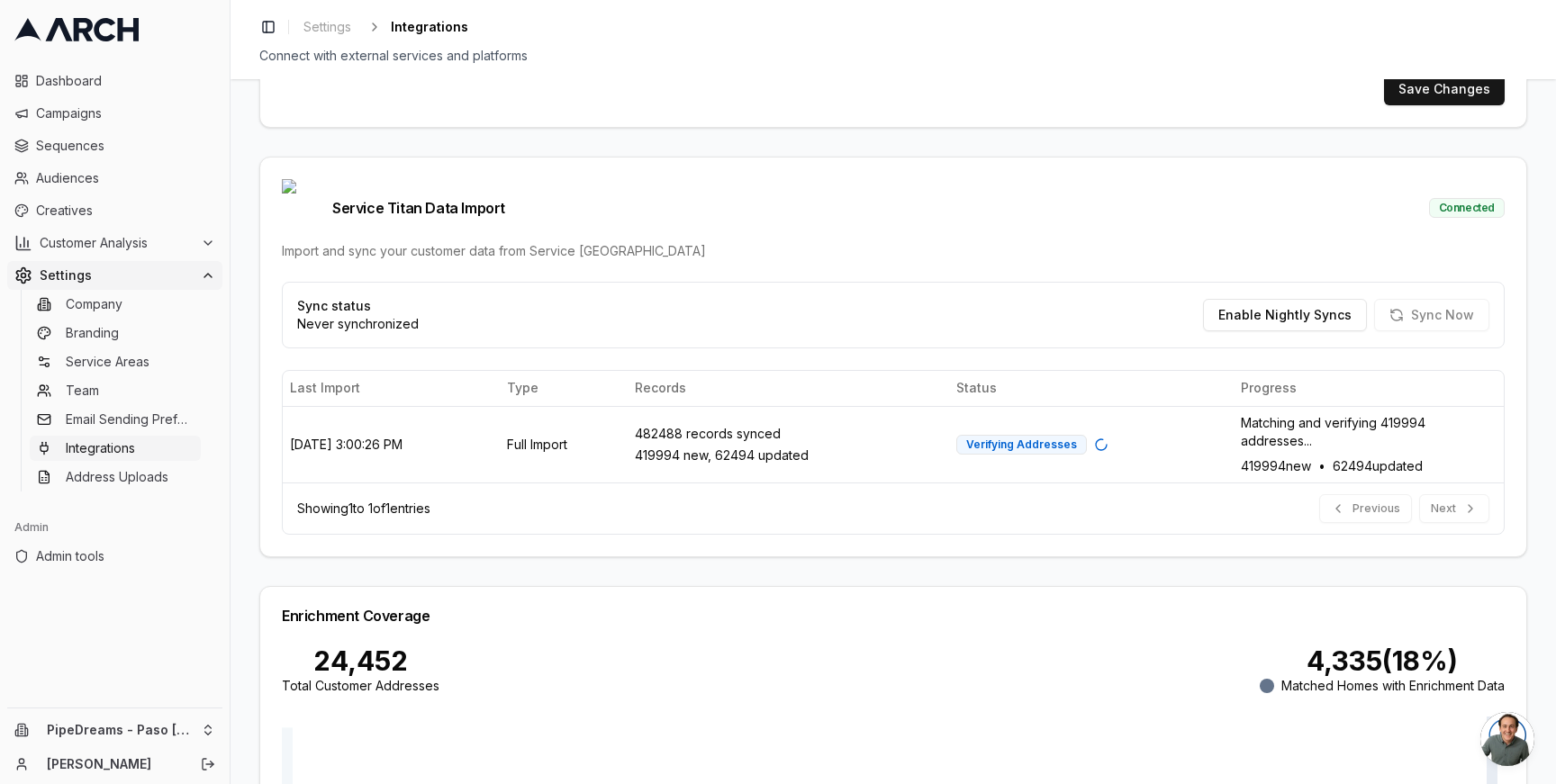
click at [237, 470] on div "Service Titan Integration Setup Configure your Service Titan API credentials to…" at bounding box center [893, 432] width 1325 height 704
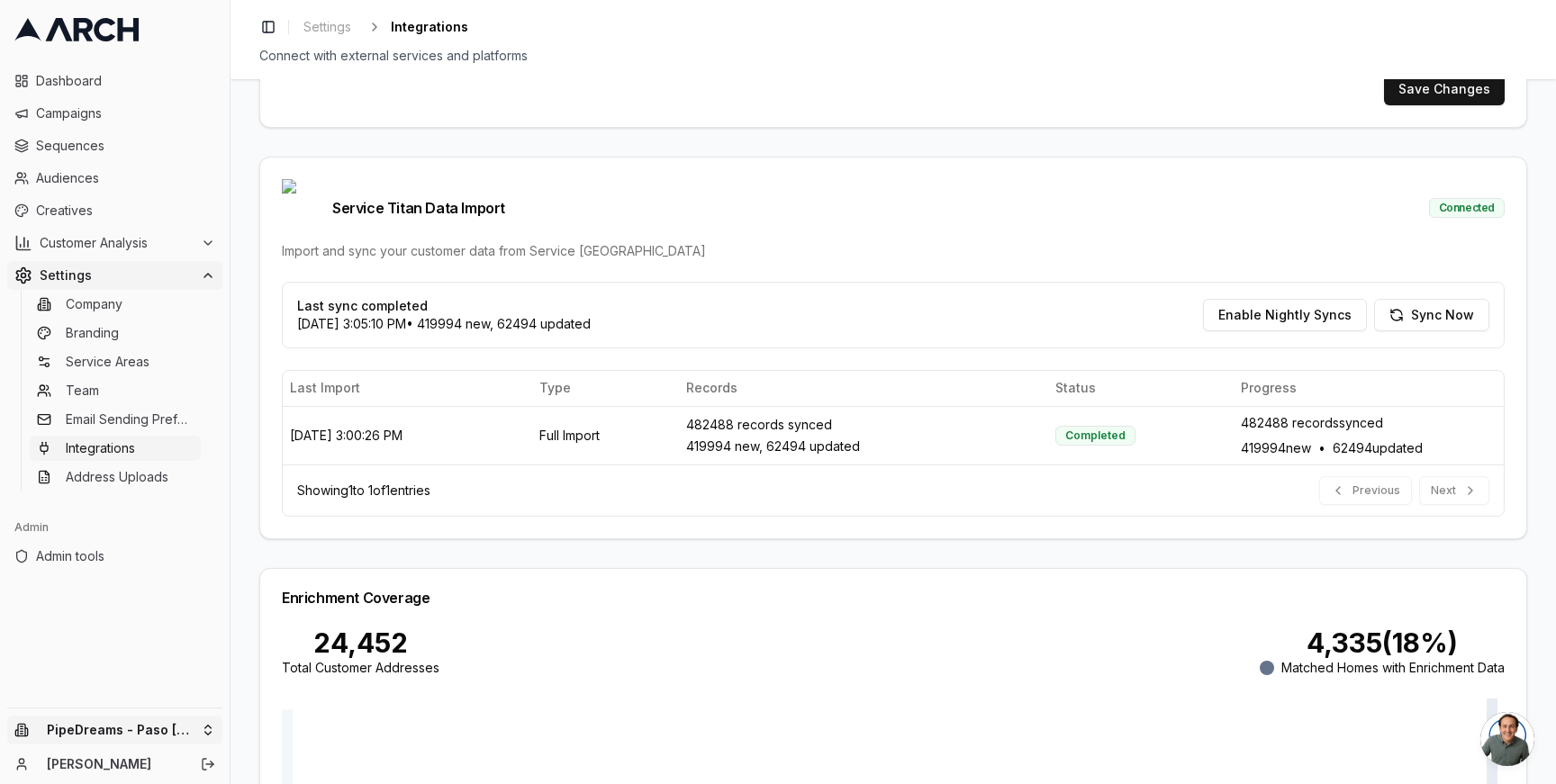
click at [202, 718] on html "Dashboard Campaigns Sequences Audiences Creatives Customer Analysis Settings Co…" at bounding box center [778, 392] width 1556 height 784
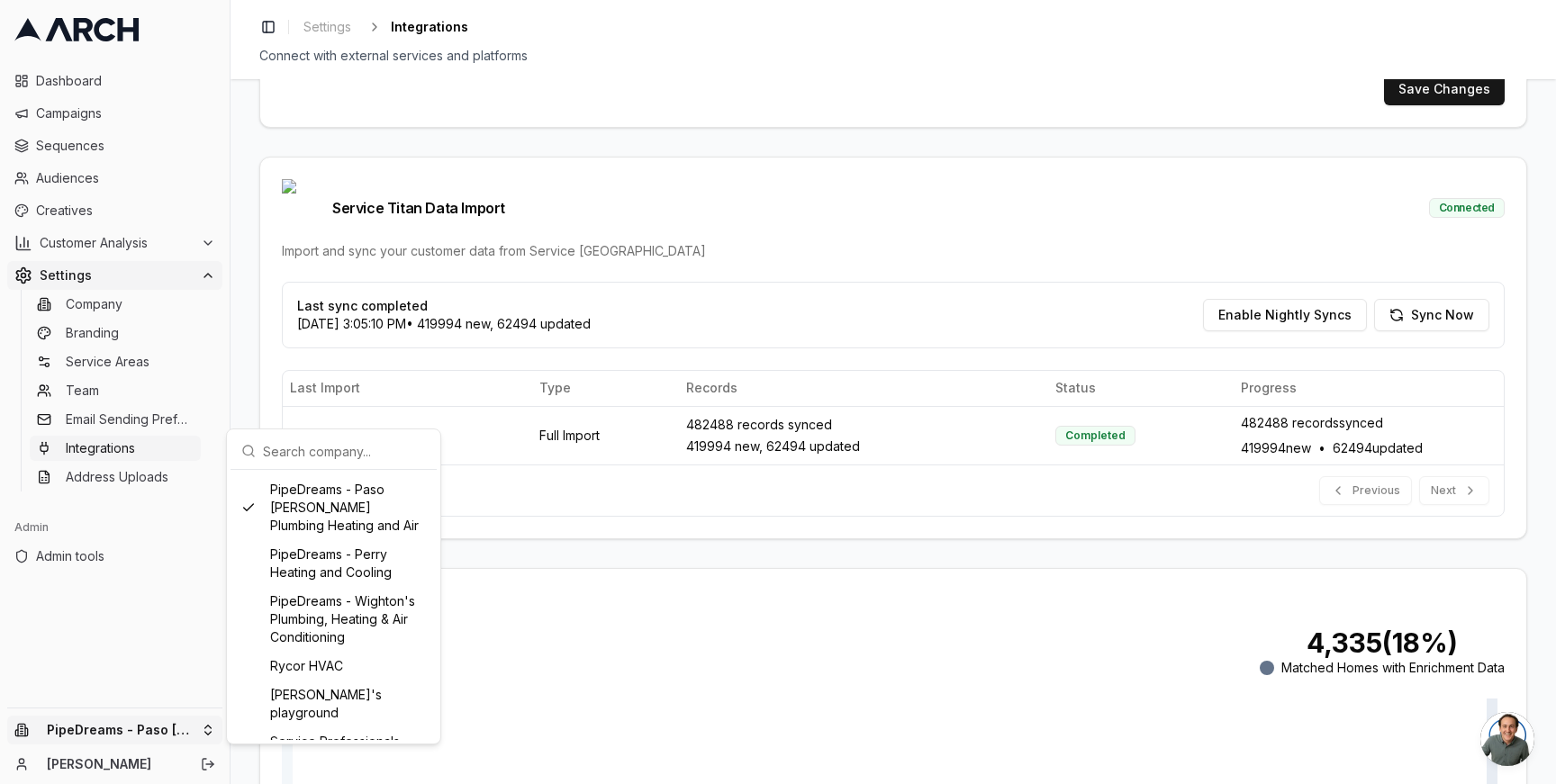
scroll to position [1081, 0]
click at [309, 588] on div "PipeDreams - Perry Heating and Cooling" at bounding box center [333, 574] width 199 height 47
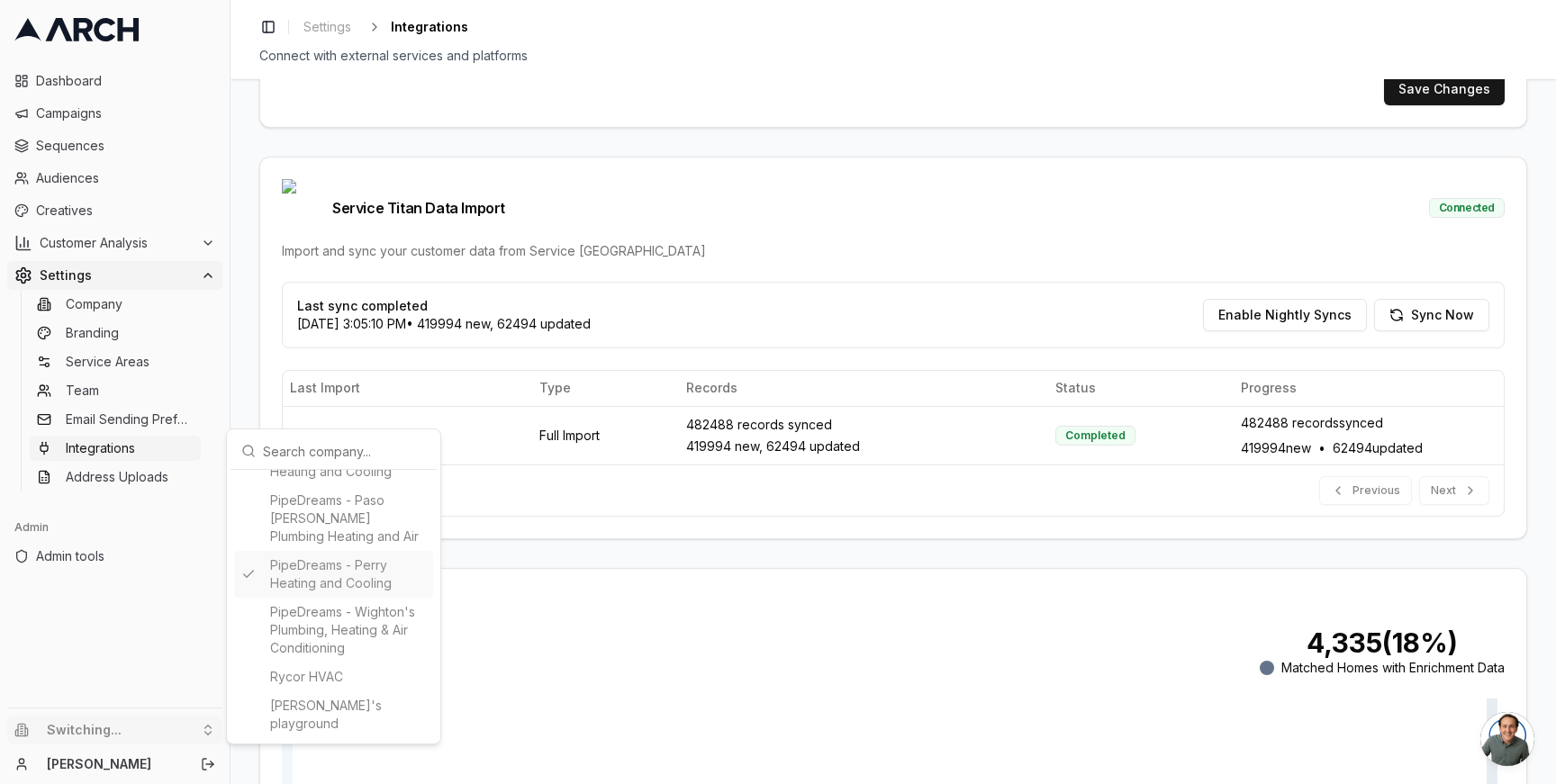
type input "867276067"
type input "cid.z2pp5ihthsbi9x27euzewserd"
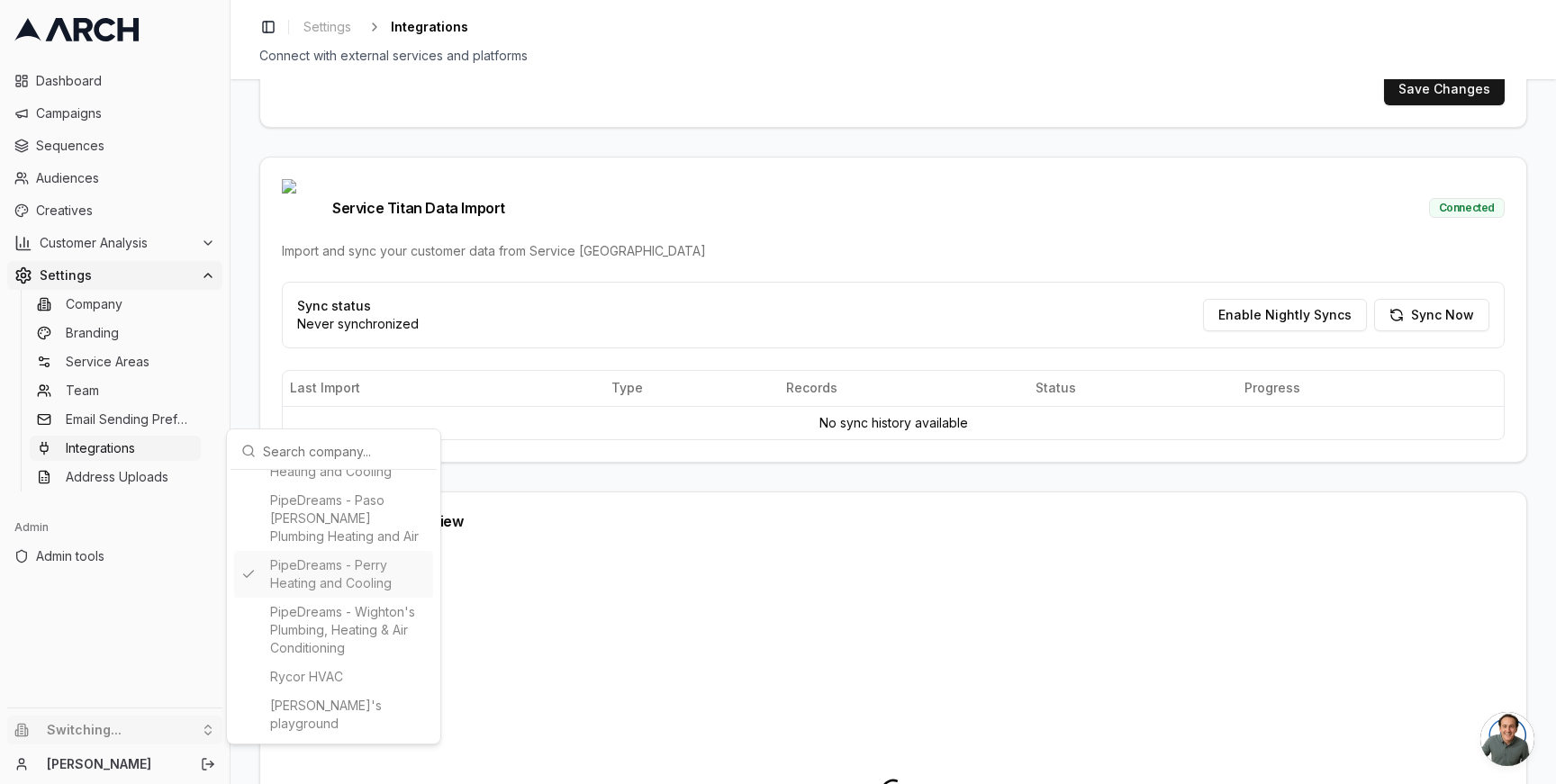
click at [247, 377] on html "Dashboard Campaigns Sequences Audiences Creatives Customer Analysis Settings Co…" at bounding box center [778, 392] width 1556 height 784
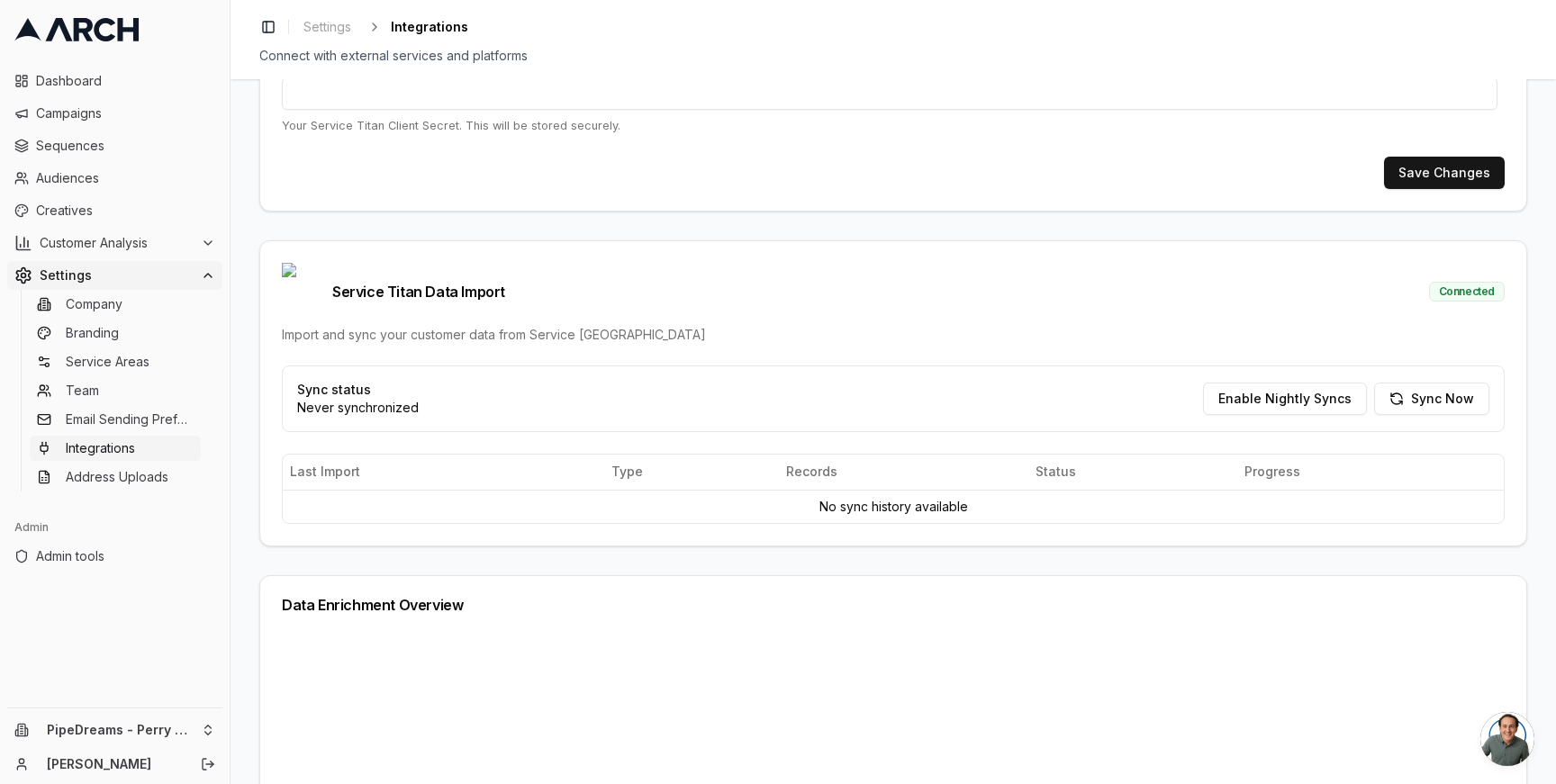
scroll to position [359, 0]
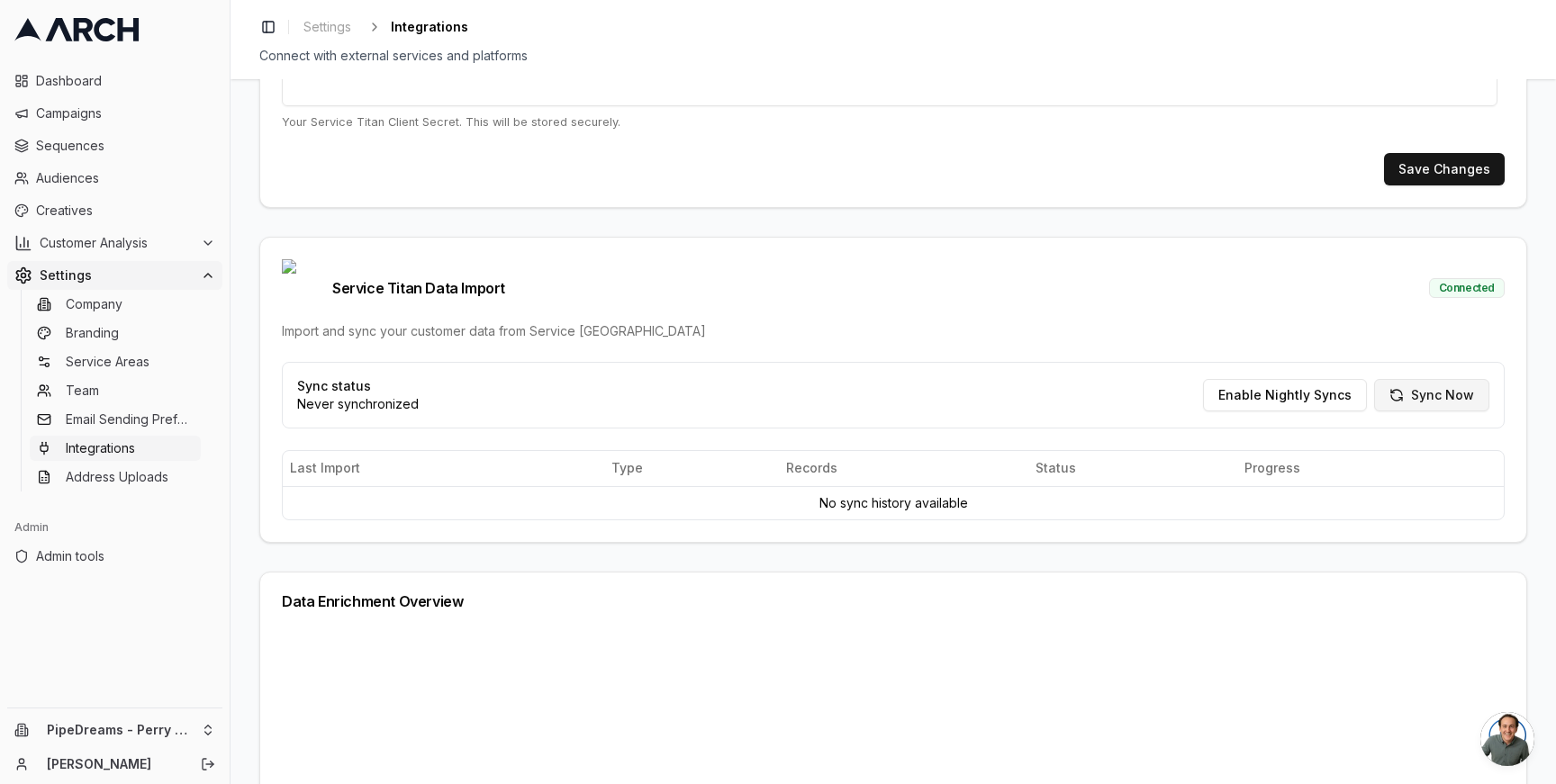
click at [1422, 379] on button "Sync Now" at bounding box center [1432, 395] width 115 height 33
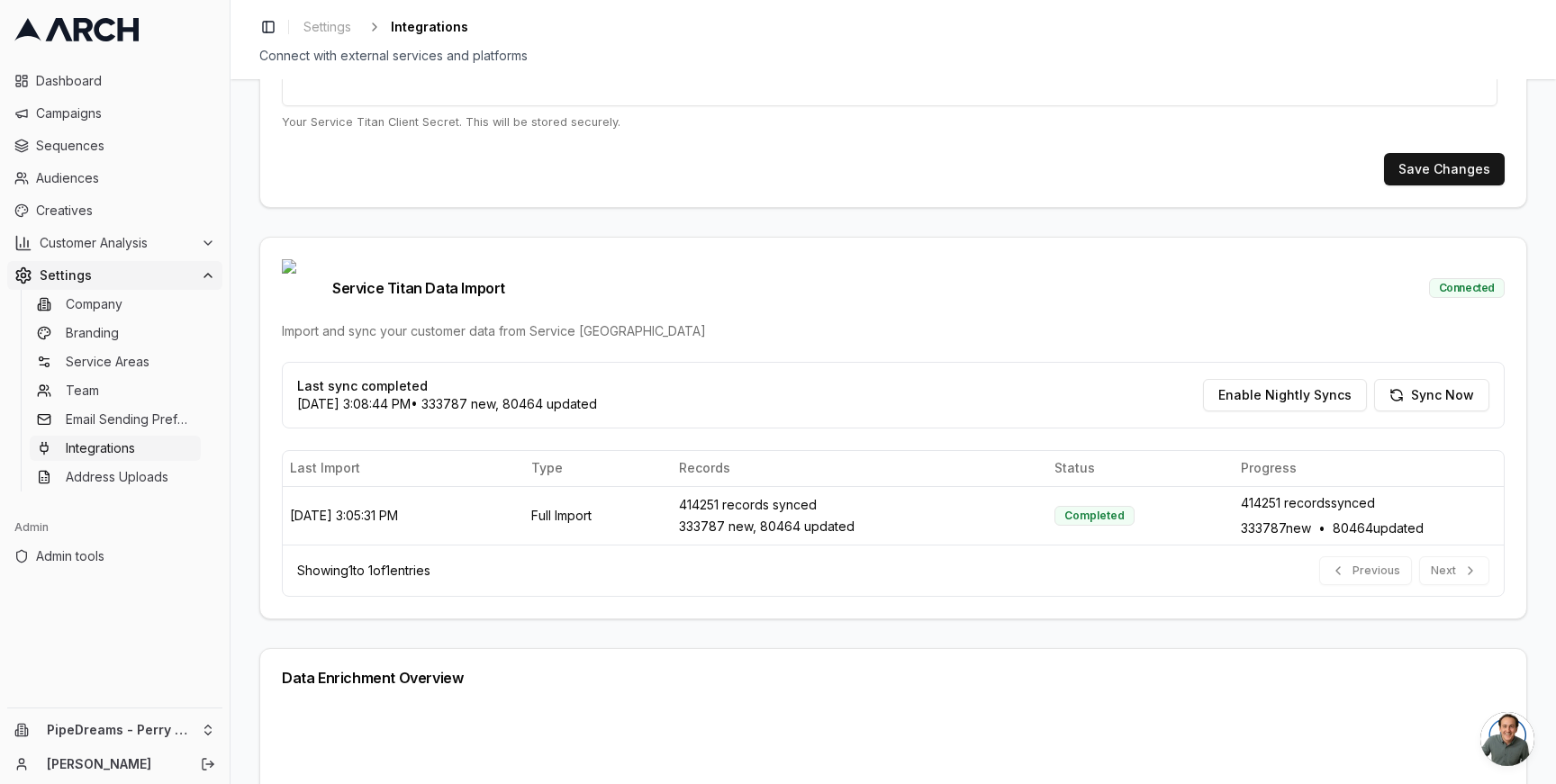
click at [246, 391] on div "Service Titan Integration Setup Configure your Service Titan API credentials to…" at bounding box center [893, 432] width 1325 height 704
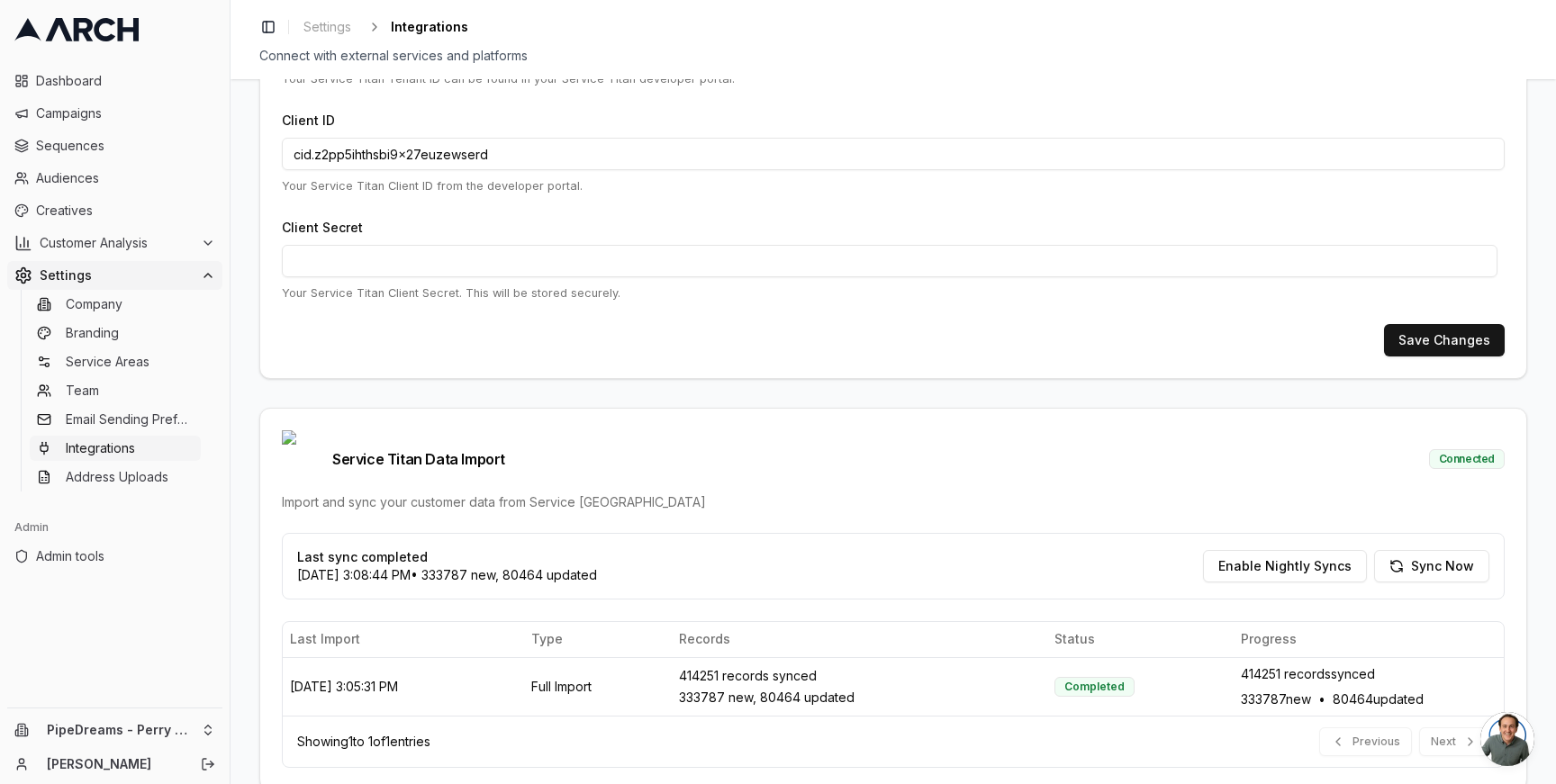
scroll to position [606, 0]
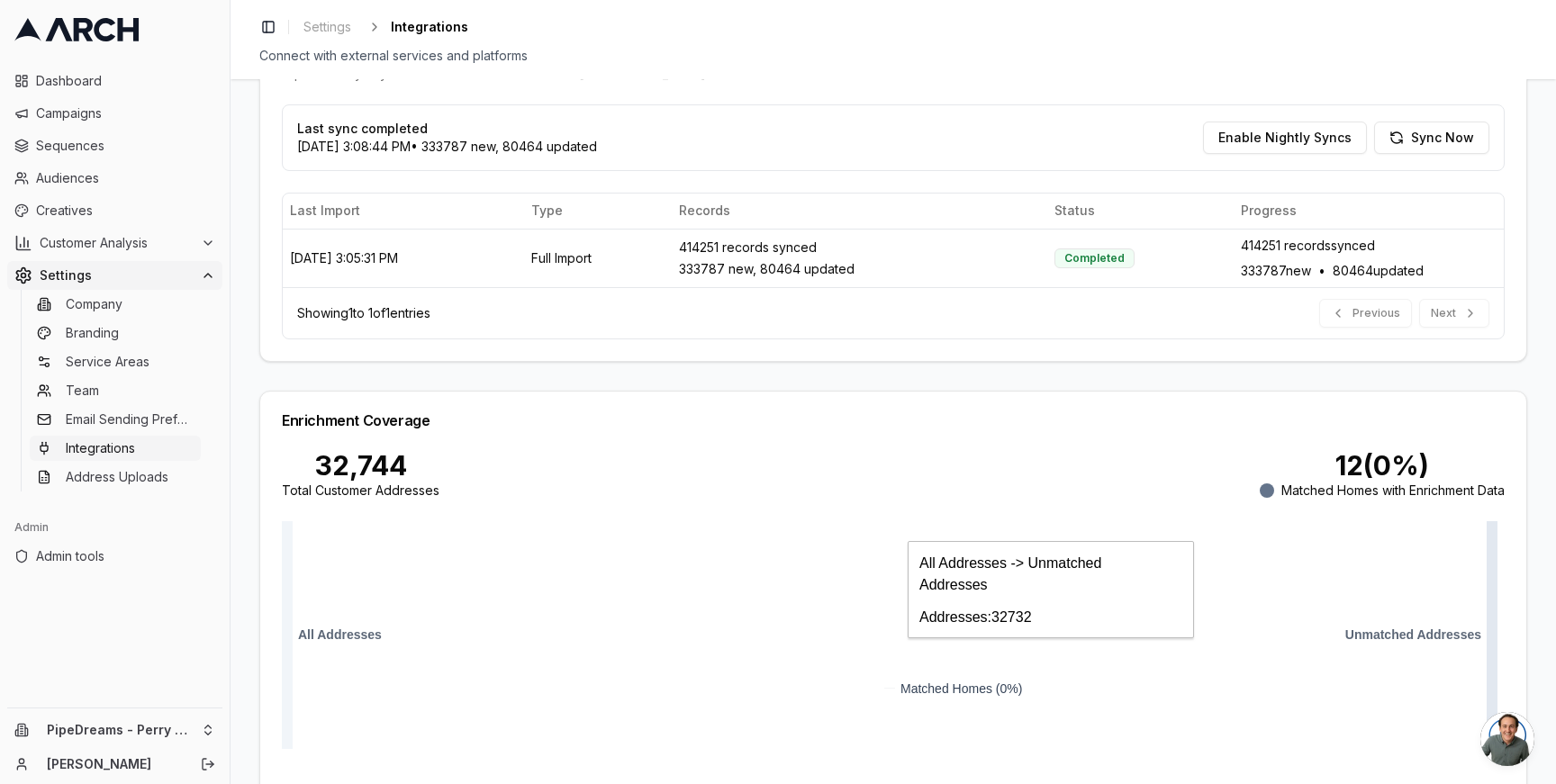
scroll to position [594, 0]
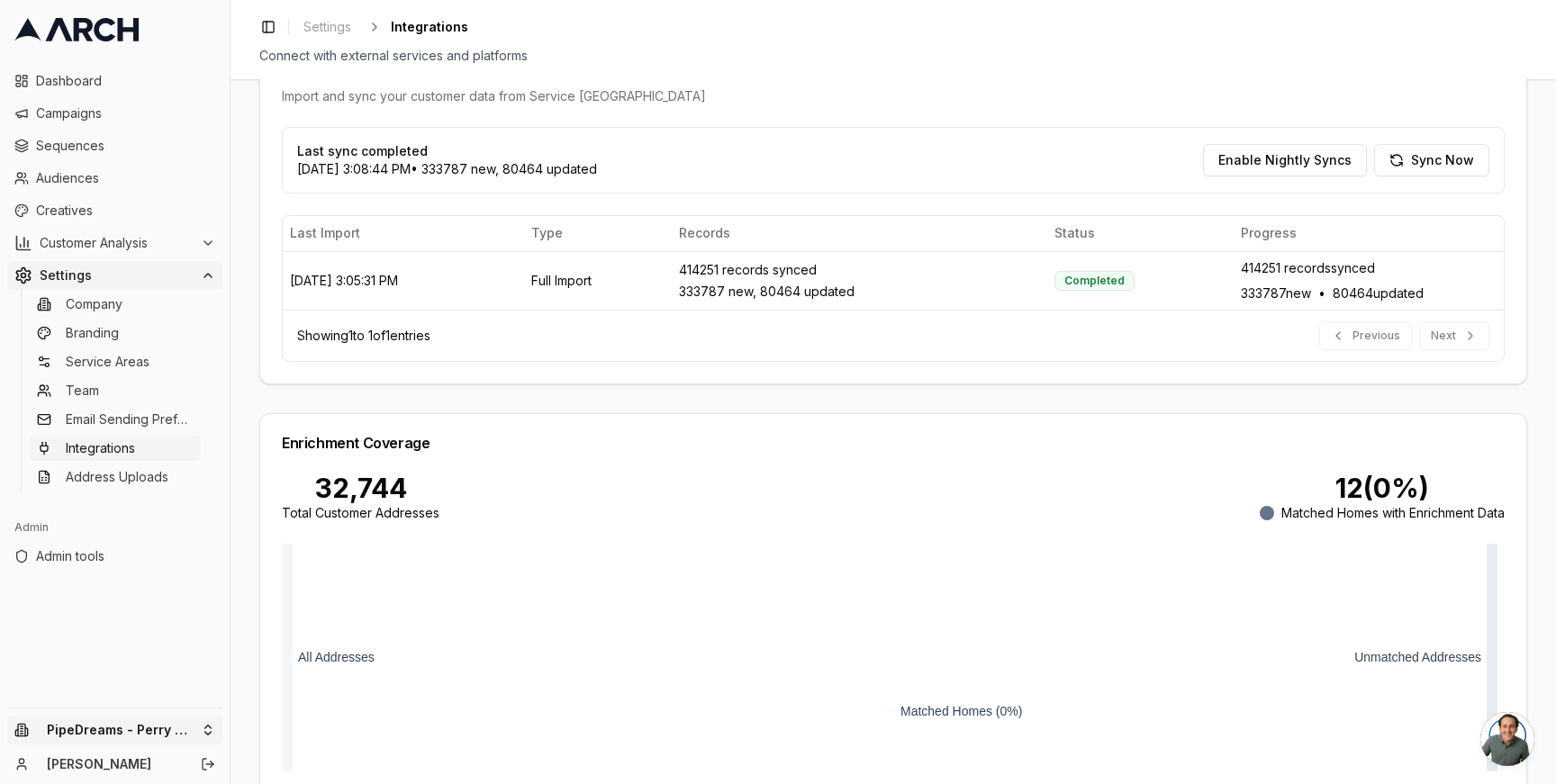
click at [188, 720] on html "Dashboard Campaigns Sequences Audiences Creatives Customer Analysis Settings Co…" at bounding box center [778, 392] width 1556 height 784
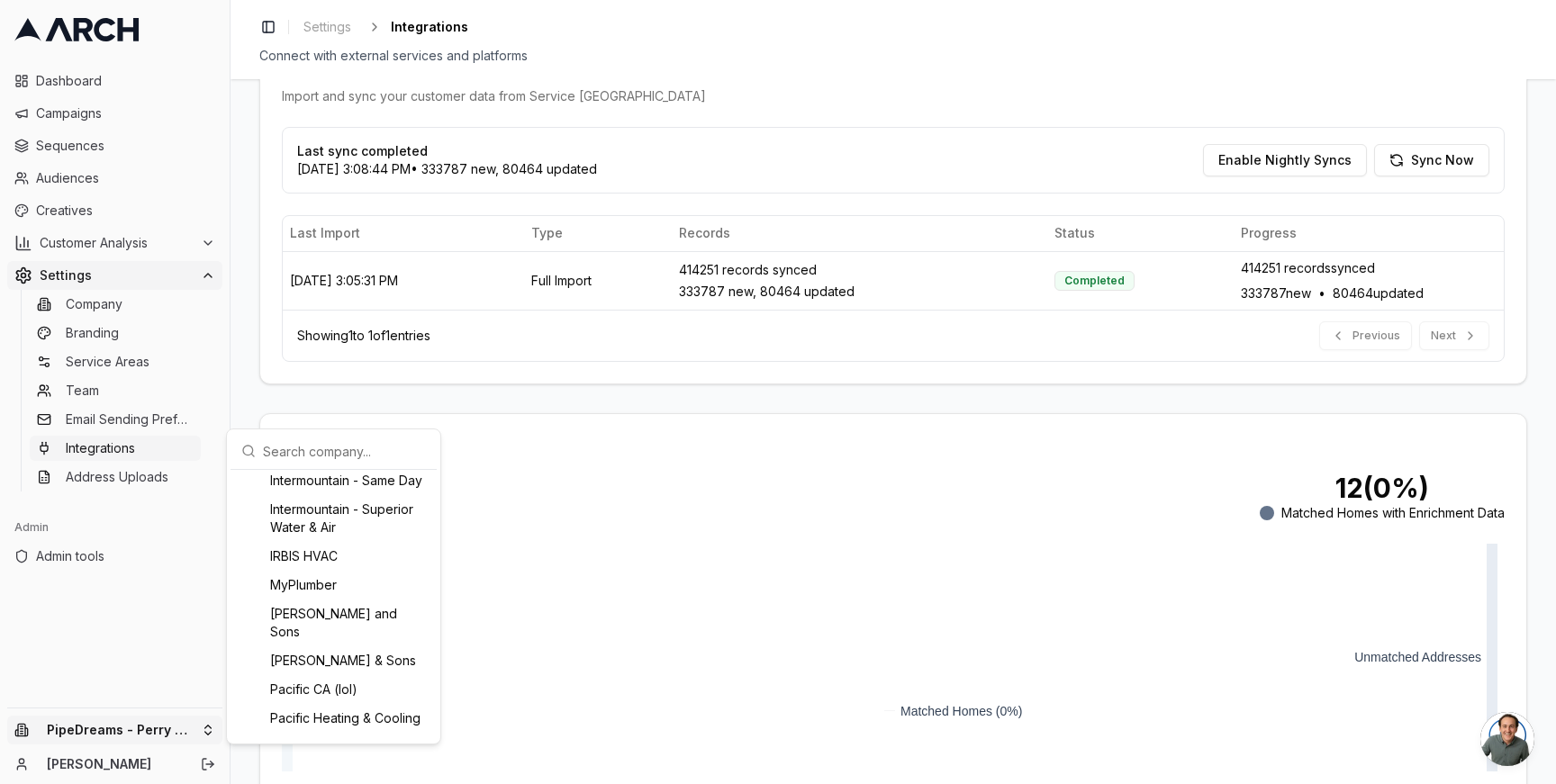
scroll to position [1170, 0]
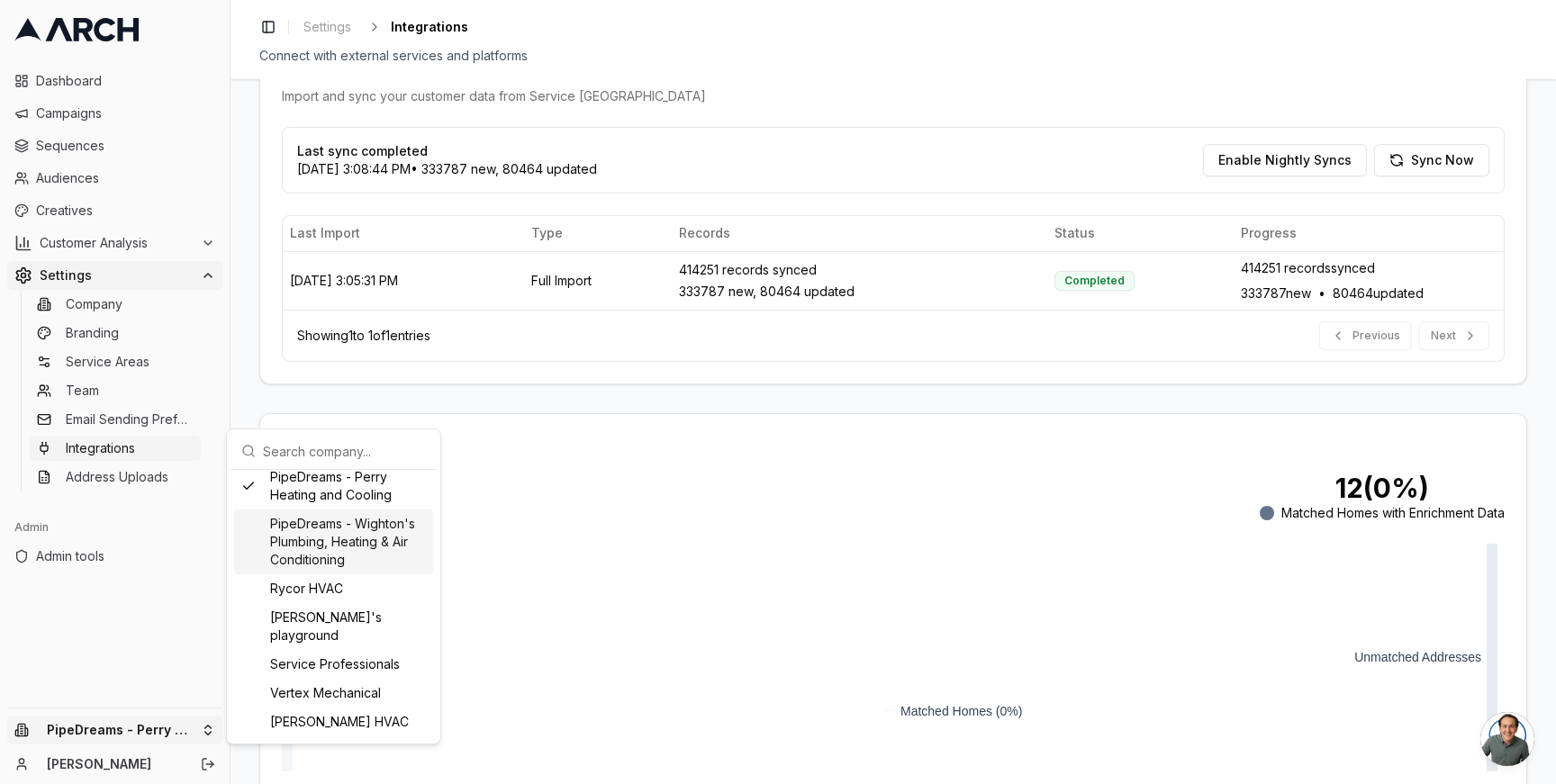
click at [306, 571] on div "PipeDreams - Wighton's Plumbing, Heating & Air Conditioning" at bounding box center [333, 541] width 199 height 65
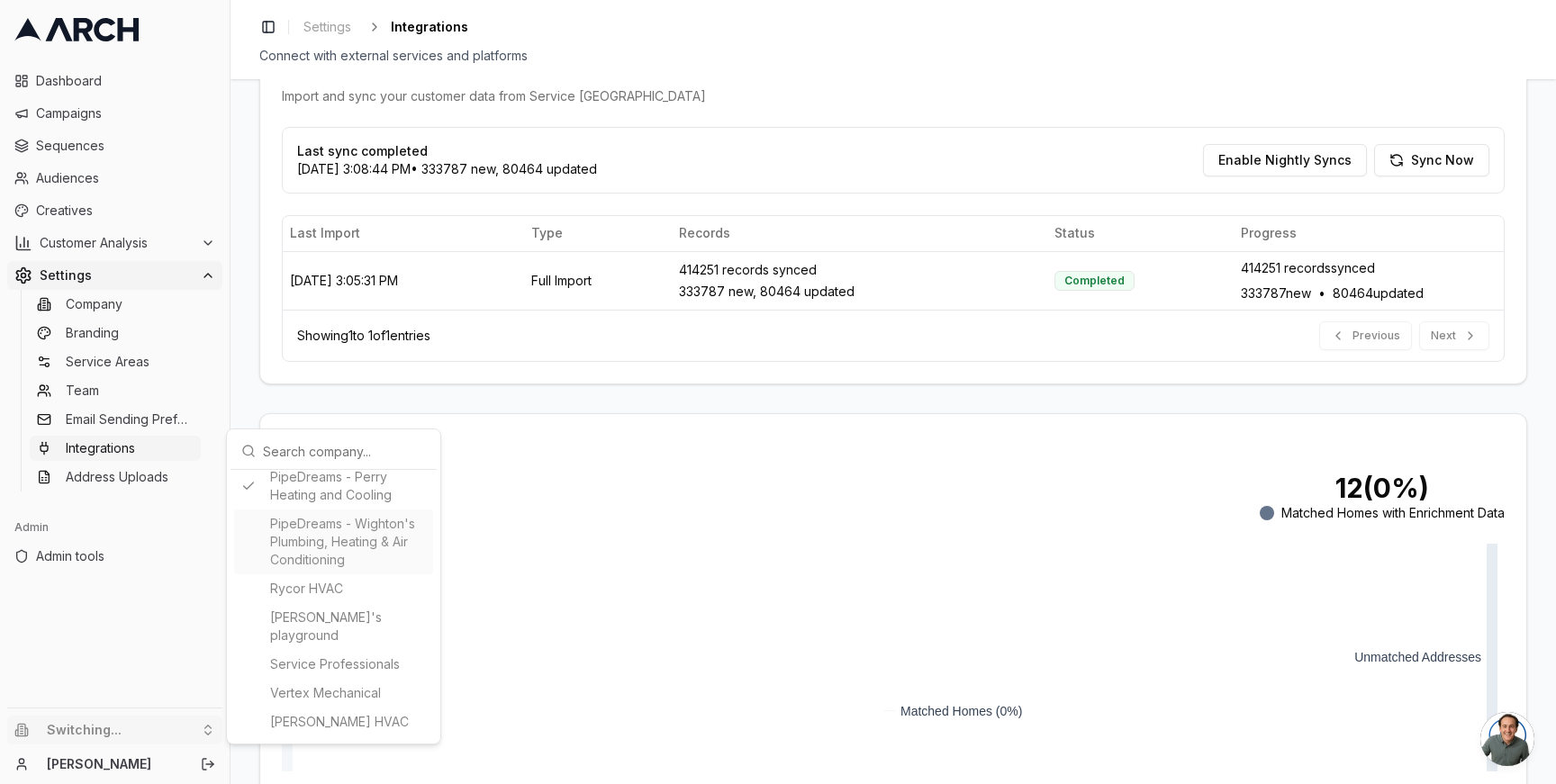
type input "1032053284"
type input "cid.ghiig6oqnralukes2vmekw32u"
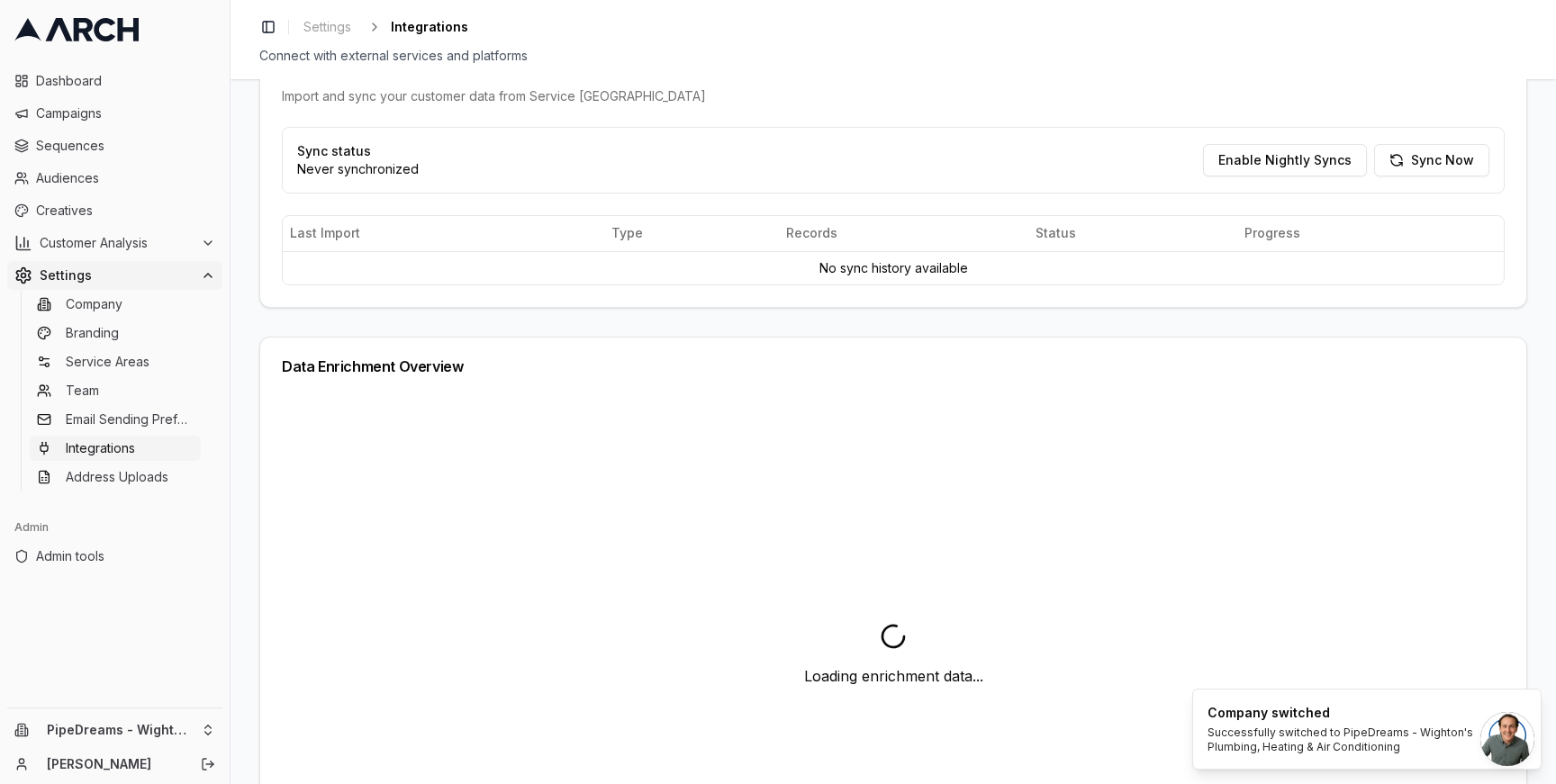
click at [245, 380] on div "Service Titan Integration Setup Configure your Service Titan API credentials to…" at bounding box center [893, 432] width 1325 height 704
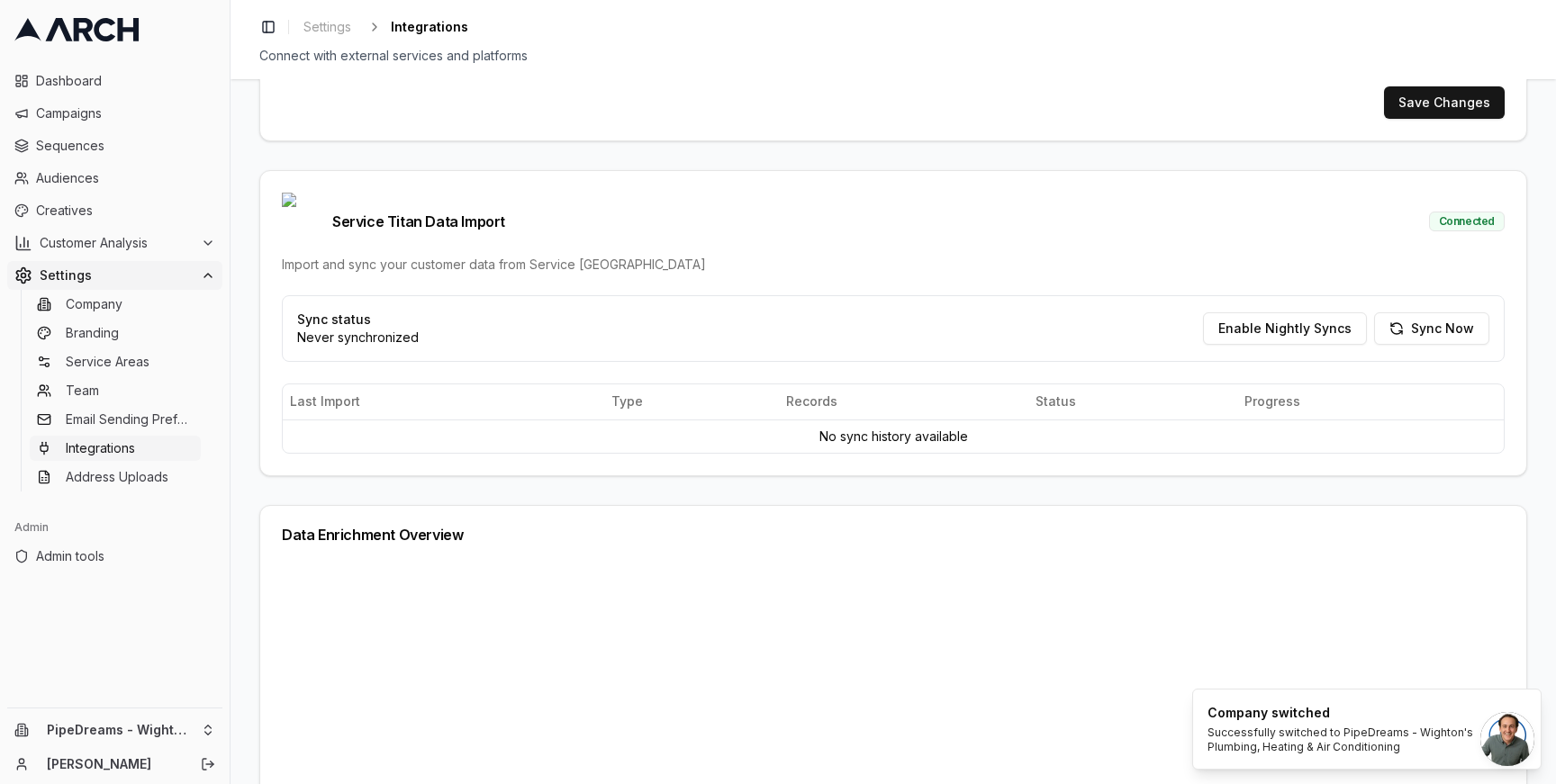
scroll to position [503, 0]
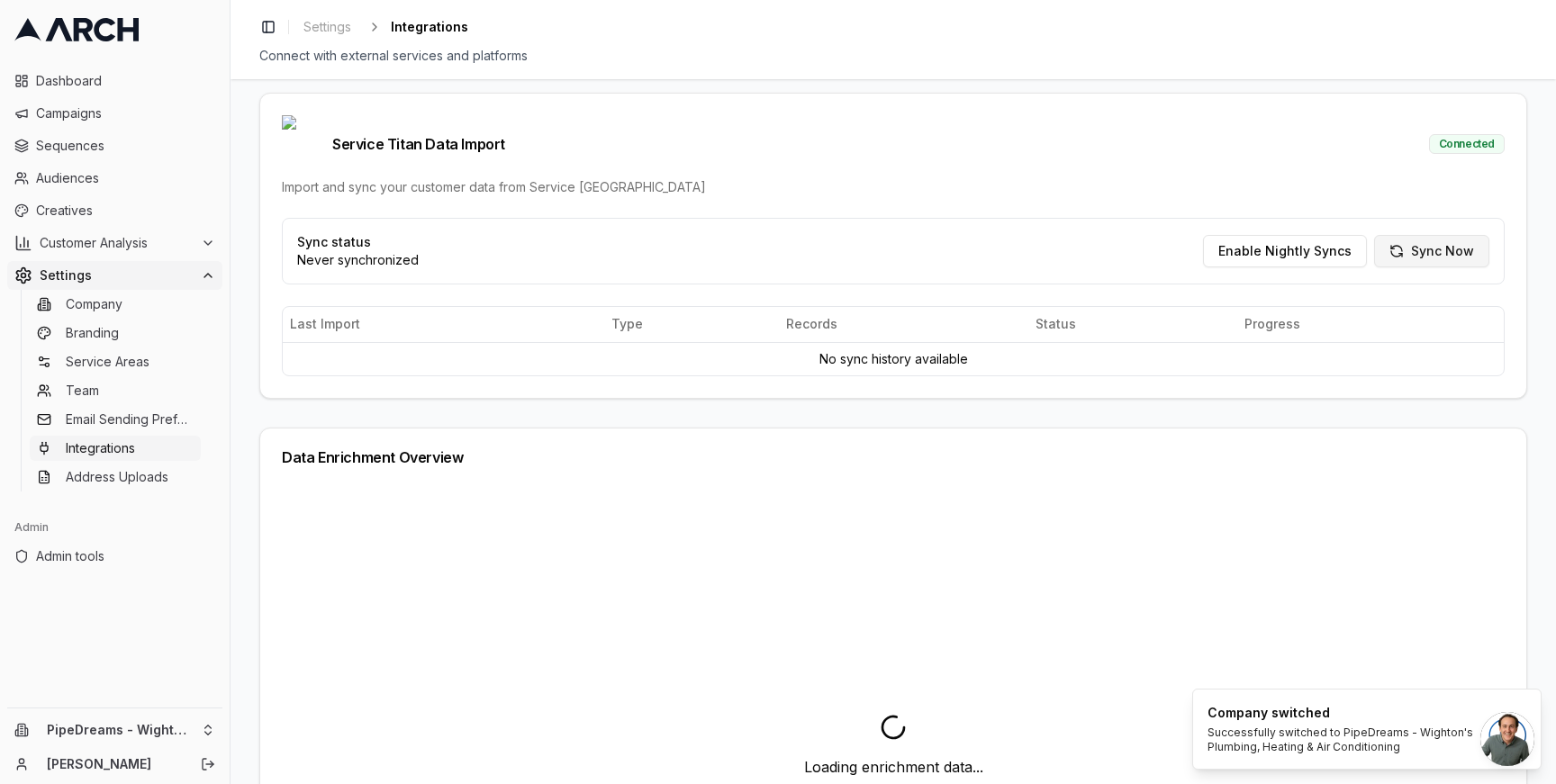
click at [1403, 235] on button "Sync Now" at bounding box center [1432, 251] width 115 height 33
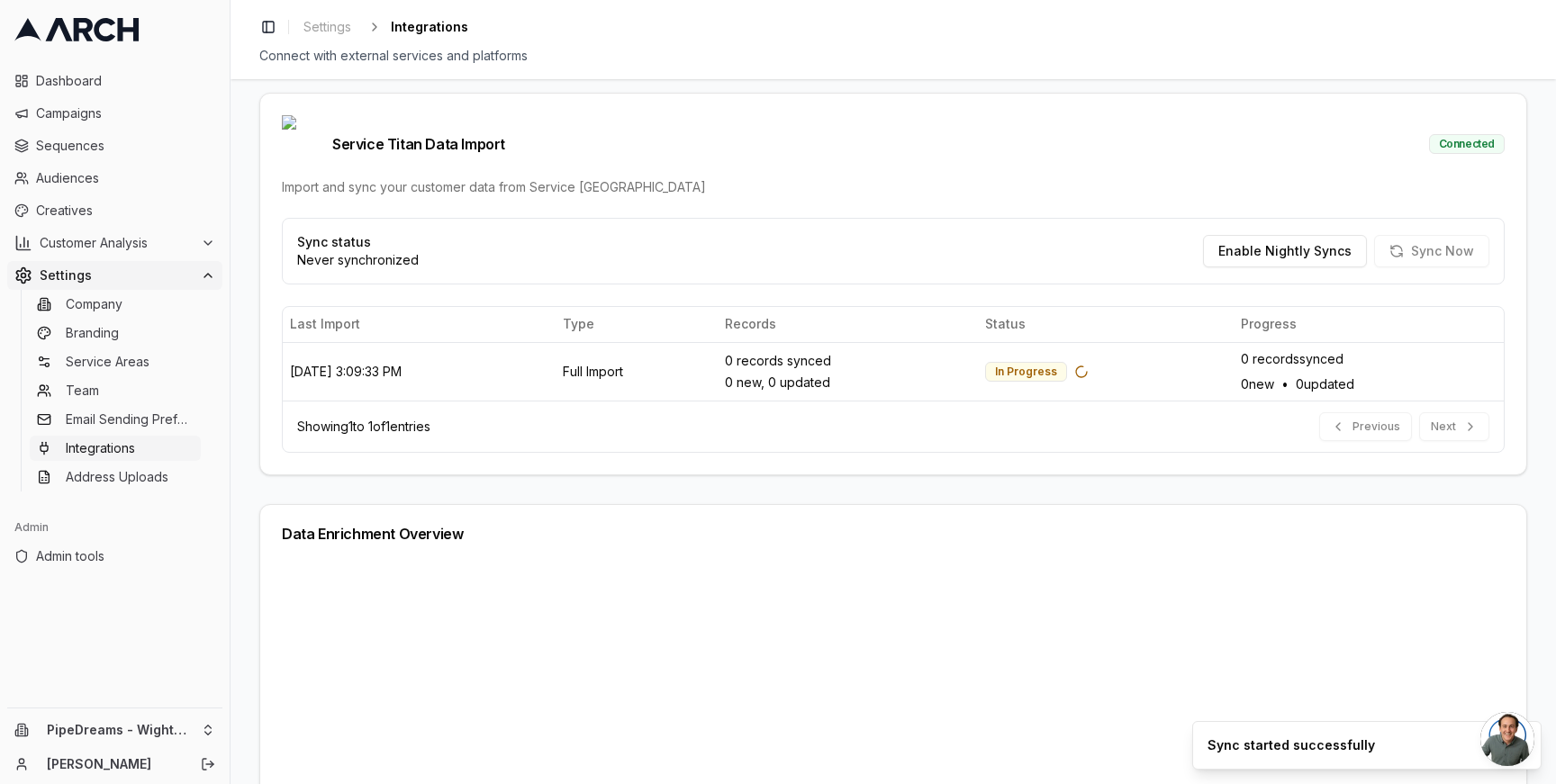
click at [1524, 267] on div "Service Titan Integration Setup Configure your Service Titan API credentials to…" at bounding box center [893, 432] width 1325 height 704
